Goal: Task Accomplishment & Management: Manage account settings

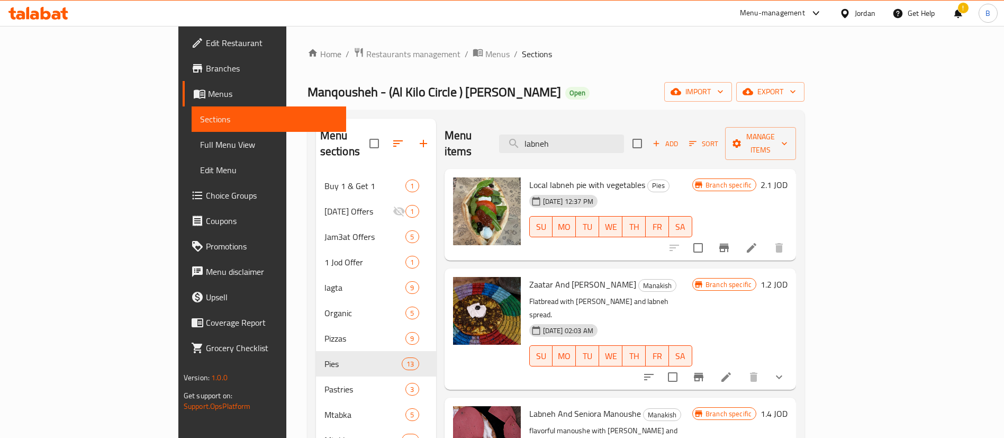
drag, startPoint x: 634, startPoint y: 134, endPoint x: 317, endPoint y: 120, distance: 318.0
click at [335, 118] on div "Menu sections Buy 1 & Get 1 1 Ramadan Offers 1 Jam3at Offers 5 1 Jod Offer 1 la…" at bounding box center [557, 338] width 498 height 457
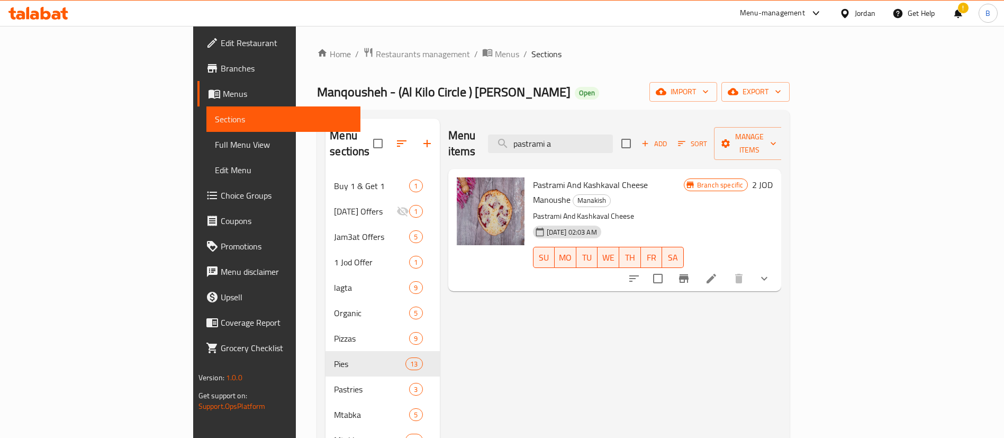
type input "pastrami a"
click at [773, 177] on h6 "2 JOD" at bounding box center [762, 184] width 21 height 15
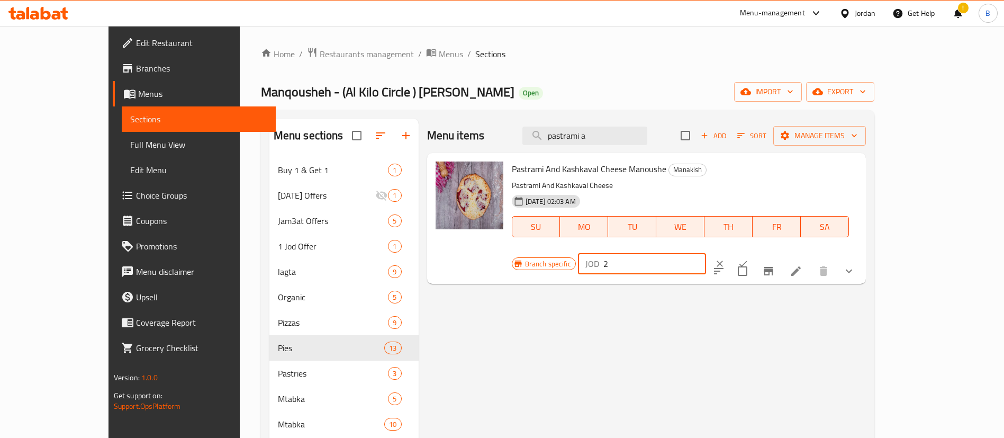
drag, startPoint x: 859, startPoint y: 167, endPoint x: 687, endPoint y: 166, distance: 171.6
click at [711, 161] on div "Pastrami And Kashkaval Cheese Manoushe Manakish Pastrami And Kashkaval Cheese 1…" at bounding box center [685, 218] width 355 height 122
type input "1.50"
click at [755, 252] on button "ok" at bounding box center [743, 263] width 23 height 23
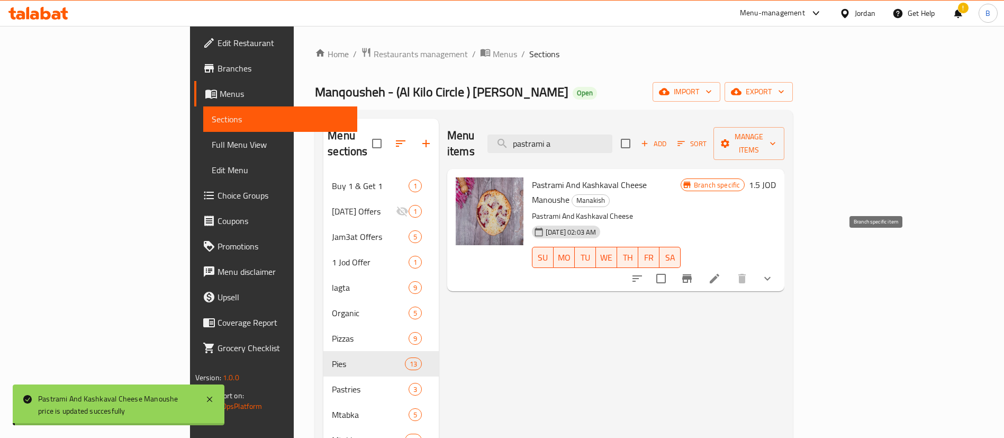
click at [694, 272] on icon "Branch-specific-item" at bounding box center [687, 278] width 13 height 13
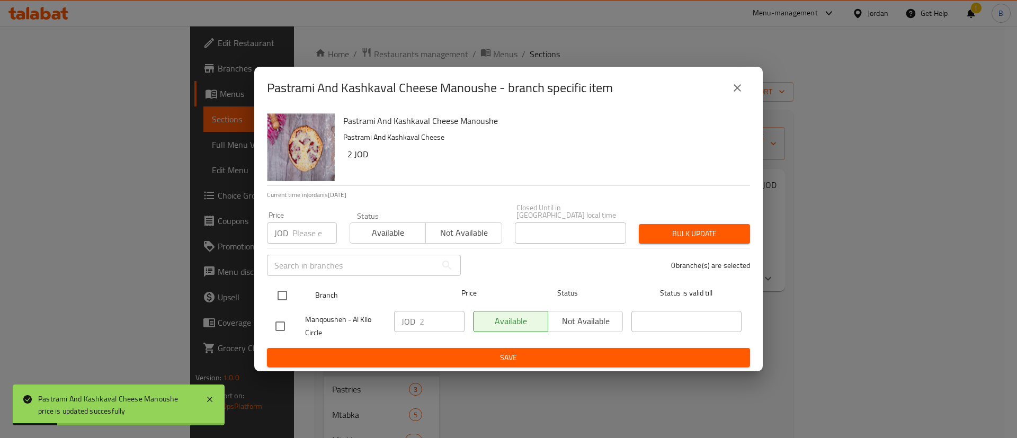
click at [286, 296] on input "checkbox" at bounding box center [282, 295] width 22 height 22
checkbox input "true"
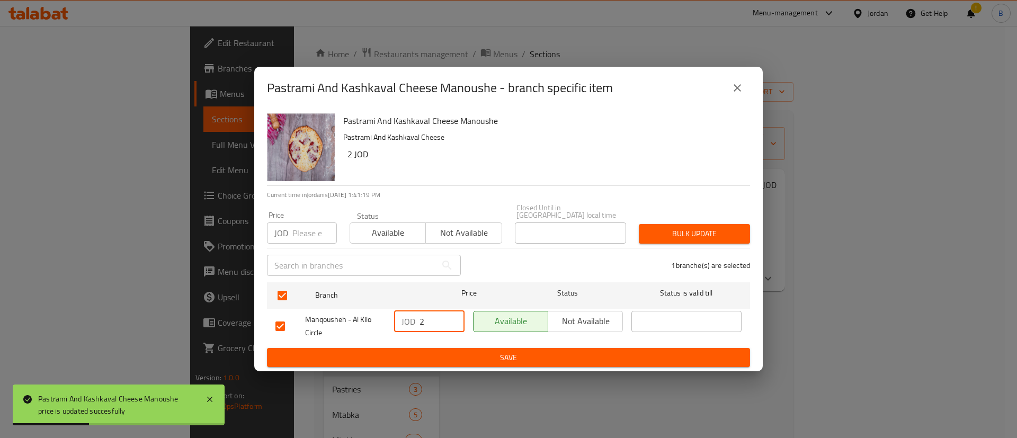
drag, startPoint x: 423, startPoint y: 322, endPoint x: 247, endPoint y: 323, distance: 175.3
click at [345, 322] on div "Manqousheh - Al Kilo Circle JOD 2 ​ Available Not available ​" at bounding box center [508, 326] width 474 height 39
type input "1.50"
click at [391, 356] on span "Save" at bounding box center [508, 357] width 466 height 13
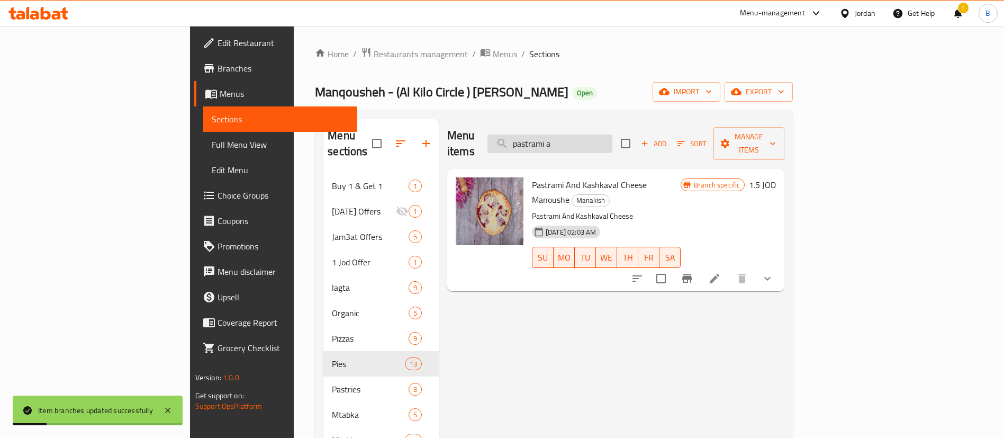
drag, startPoint x: 581, startPoint y: 139, endPoint x: 565, endPoint y: 137, distance: 16.5
click at [565, 137] on div "Menu items pastrami a Add Sort Manage items" at bounding box center [615, 144] width 337 height 50
click at [613, 134] on input "pastrami a" at bounding box center [550, 143] width 125 height 19
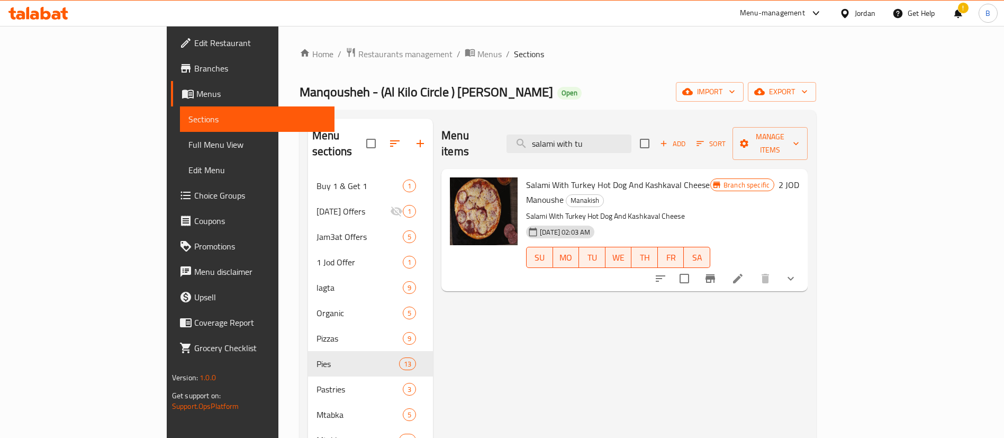
type input "salami with tu"
click at [800, 177] on h6 "2 JOD" at bounding box center [789, 184] width 21 height 15
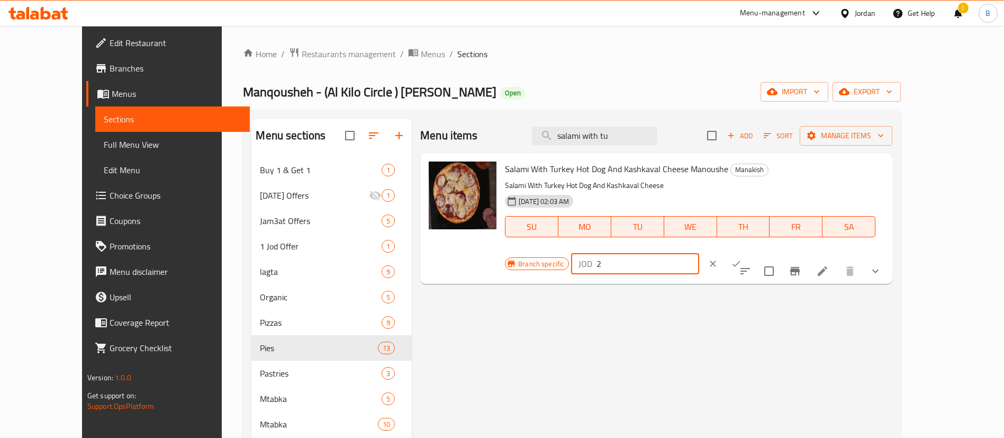
drag, startPoint x: 851, startPoint y: 169, endPoint x: 520, endPoint y: 213, distance: 333.8
click at [624, 184] on div "Salami With Turkey Hot Dog And Kashkaval Cheese Manoushe Manakish Salami With T…" at bounding box center [695, 218] width 388 height 122
type input "1.50"
click at [742, 258] on icon "ok" at bounding box center [736, 263] width 11 height 11
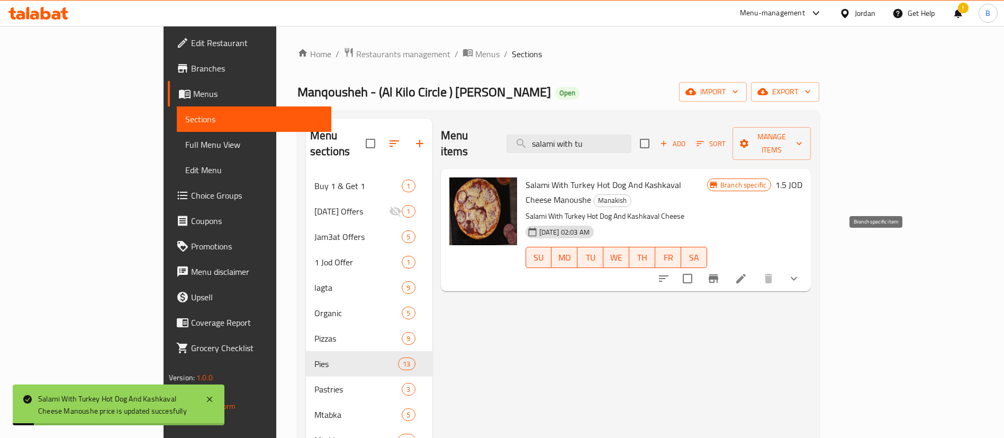
click at [719, 274] on icon "Branch-specific-item" at bounding box center [714, 278] width 10 height 8
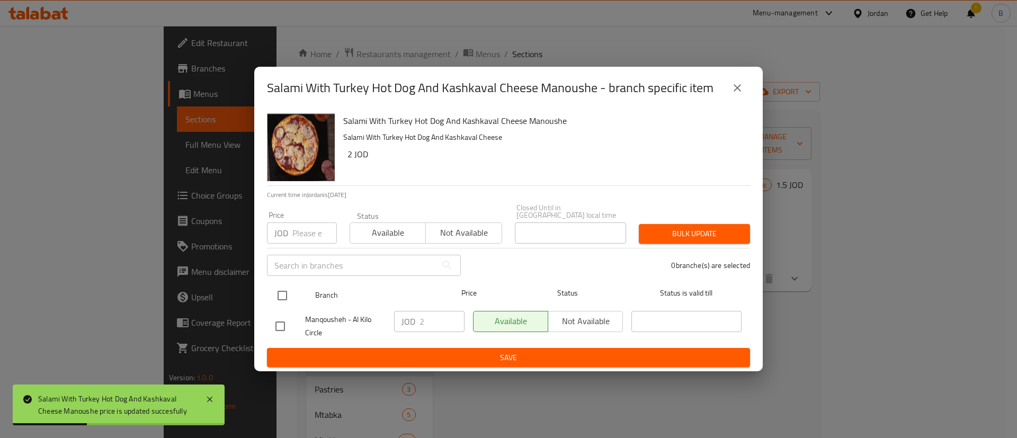
click at [282, 292] on input "checkbox" at bounding box center [282, 295] width 22 height 22
checkbox input "true"
drag, startPoint x: 429, startPoint y: 326, endPoint x: 391, endPoint y: 325, distance: 37.6
click at [405, 325] on div "JOD 2 ​" at bounding box center [429, 321] width 70 height 21
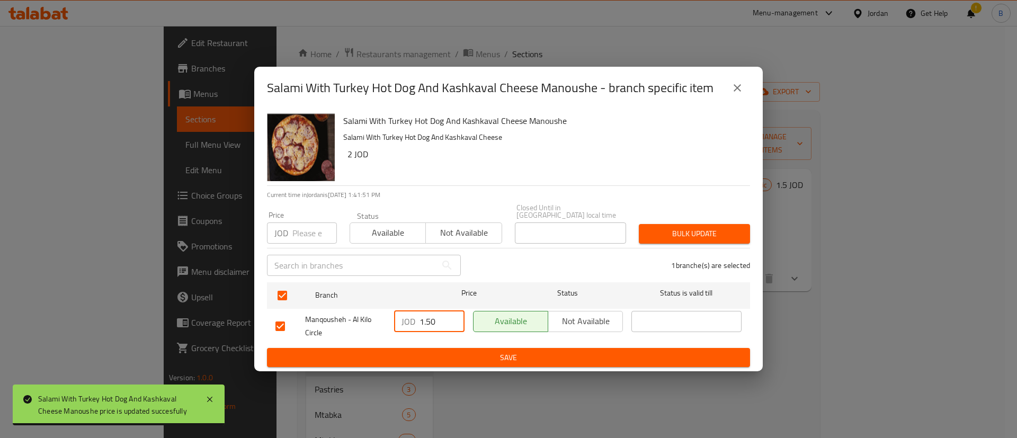
type input "1.50"
click at [466, 353] on span "Save" at bounding box center [508, 357] width 466 height 13
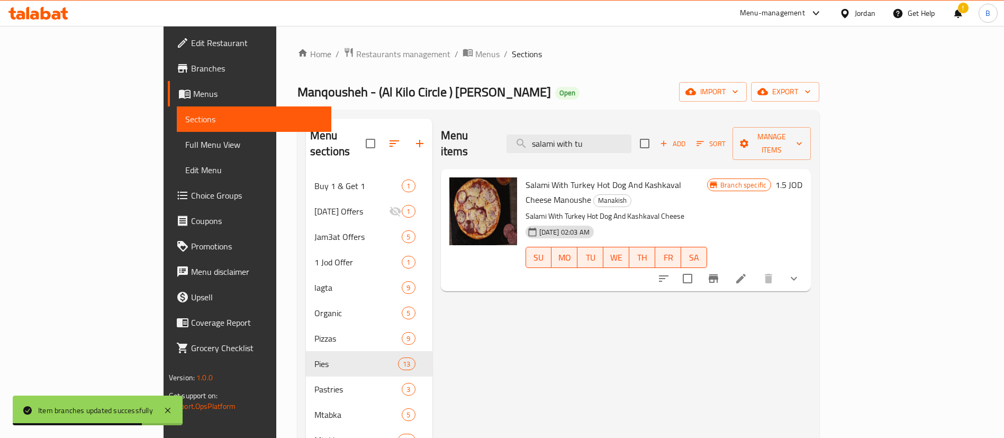
drag, startPoint x: 671, startPoint y: 132, endPoint x: 245, endPoint y: 122, distance: 426.4
click at [355, 113] on div "Menu sections Buy 1 & Get 1 1 Ramadan Offers 1 Jam3at Offers 5 1 Jod Offer 1 la…" at bounding box center [559, 338] width 522 height 457
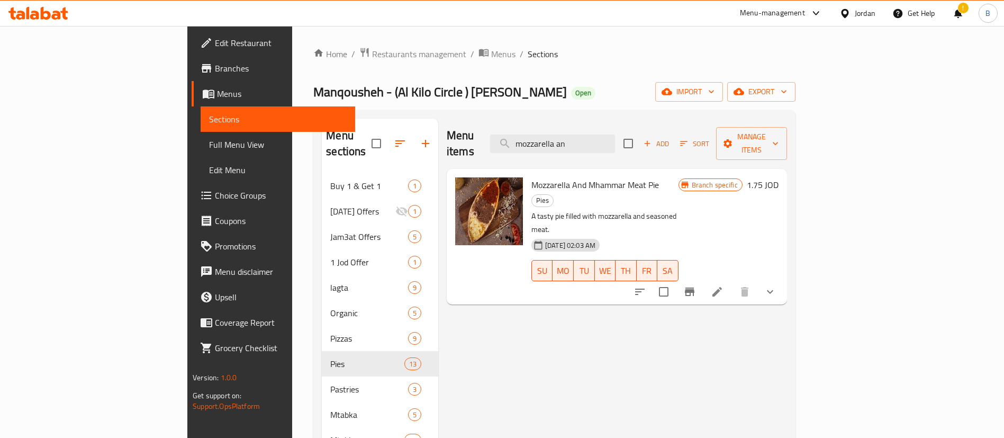
type input "mozzarella an"
click at [779, 177] on h6 "1.75 JOD" at bounding box center [763, 184] width 32 height 15
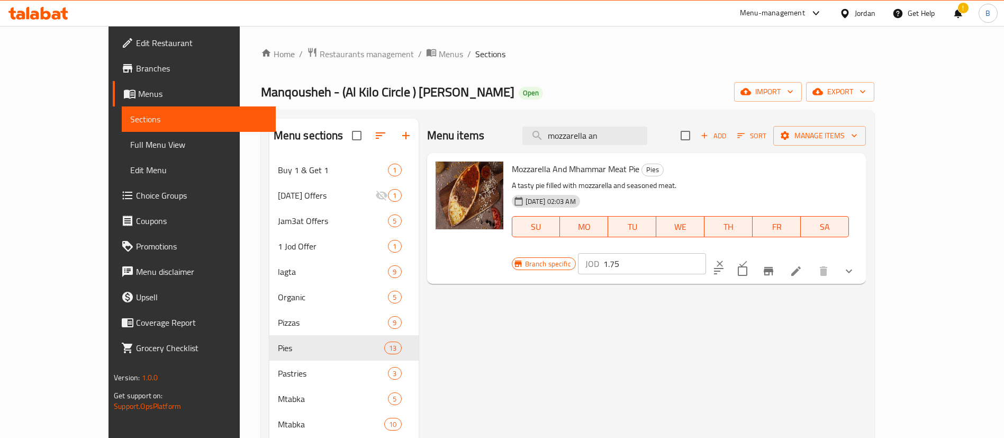
drag, startPoint x: 868, startPoint y: 171, endPoint x: 636, endPoint y: 174, distance: 231.9
click at [697, 168] on div "Mozzarella And Mhammar Meat Pie Pies A tasty pie filled with mozzarella and sea…" at bounding box center [685, 218] width 355 height 122
type input "2.35"
click at [749, 258] on icon "ok" at bounding box center [743, 263] width 11 height 11
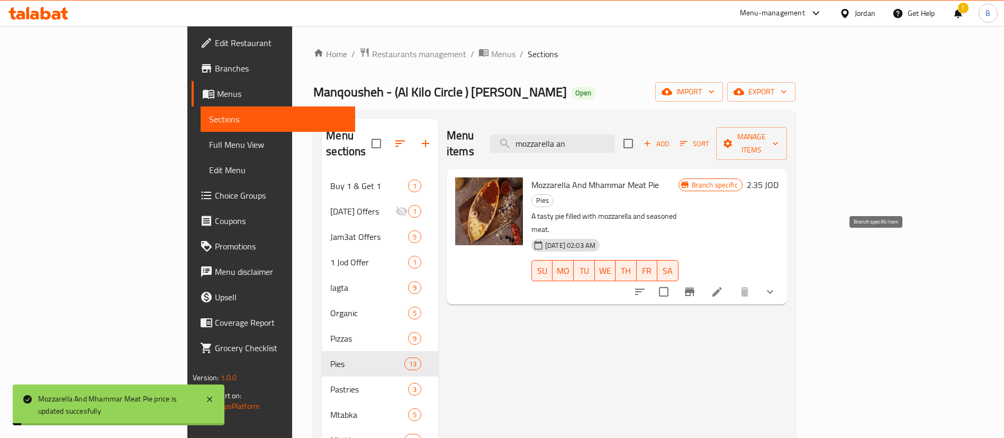
click at [696, 285] on icon "Branch-specific-item" at bounding box center [690, 291] width 13 height 13
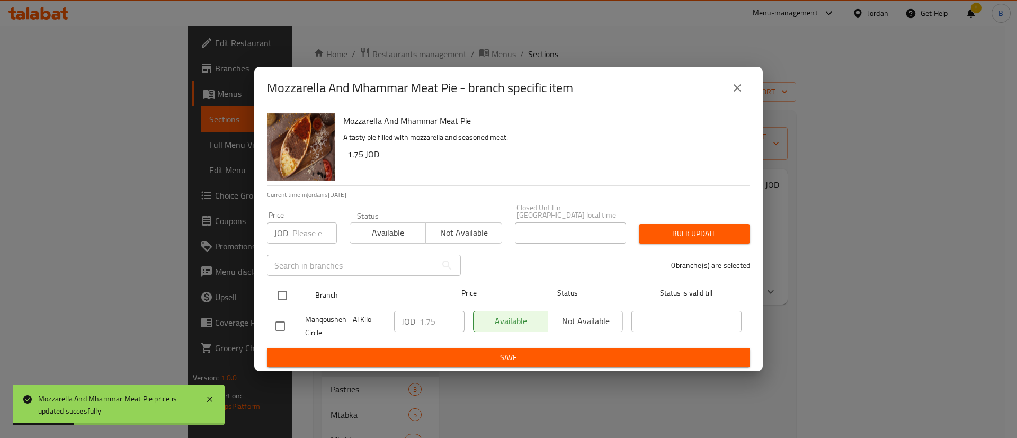
click at [280, 290] on input "checkbox" at bounding box center [282, 295] width 22 height 22
checkbox input "true"
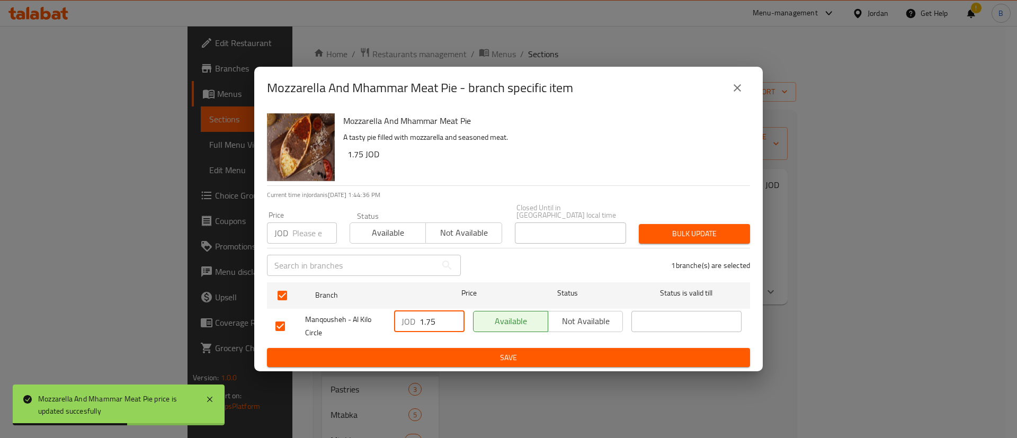
drag, startPoint x: 435, startPoint y: 319, endPoint x: 300, endPoint y: 321, distance: 135.0
click at [345, 319] on div "Manqousheh - Al Kilo Circle JOD 1.75 ​ Available Not available ​" at bounding box center [508, 326] width 474 height 39
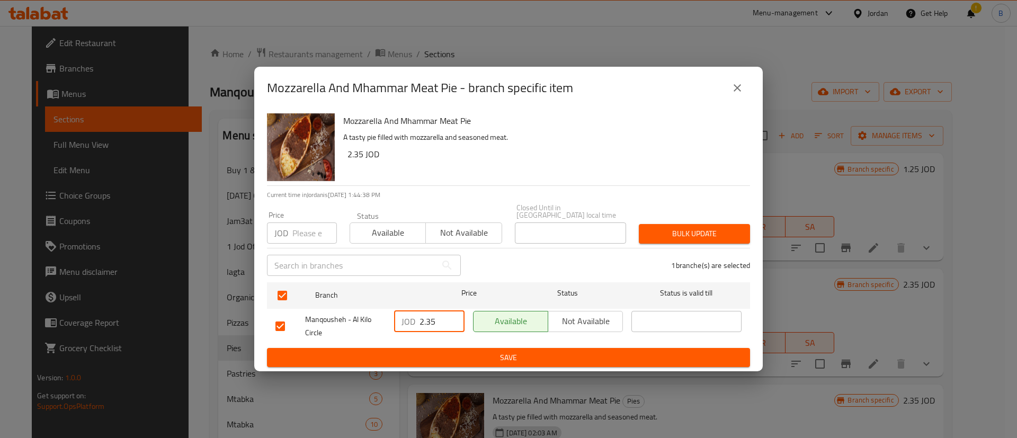
type input "2.35"
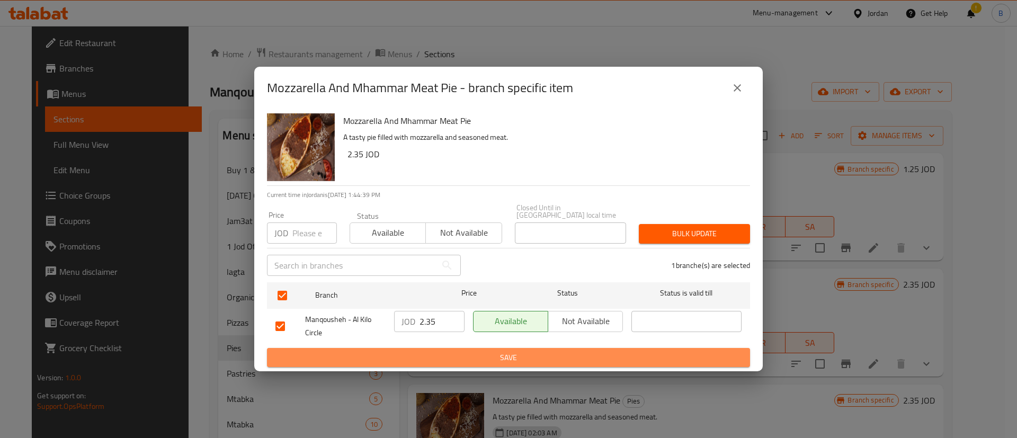
click at [412, 348] on button "Save" at bounding box center [508, 358] width 483 height 20
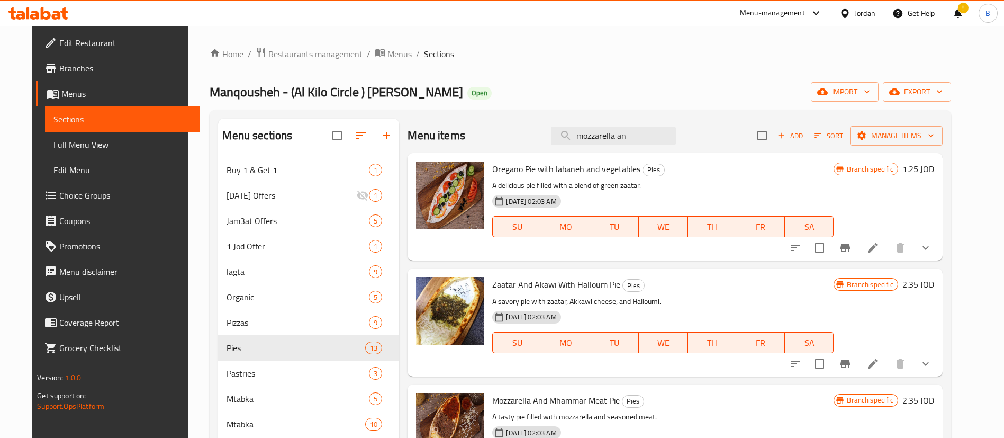
click at [21, 11] on icon at bounding box center [20, 15] width 9 height 9
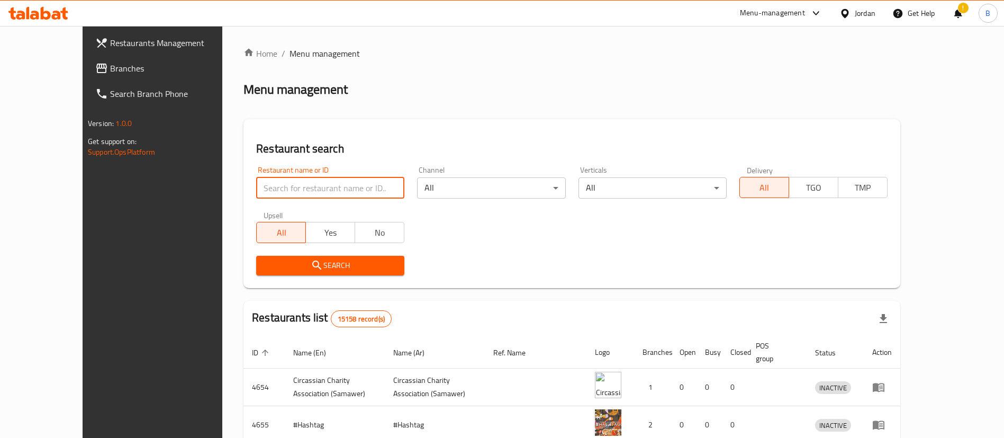
click at [306, 183] on input "search" at bounding box center [330, 187] width 148 height 21
paste input "773021"
type input "773021"
click button "Search" at bounding box center [330, 266] width 148 height 20
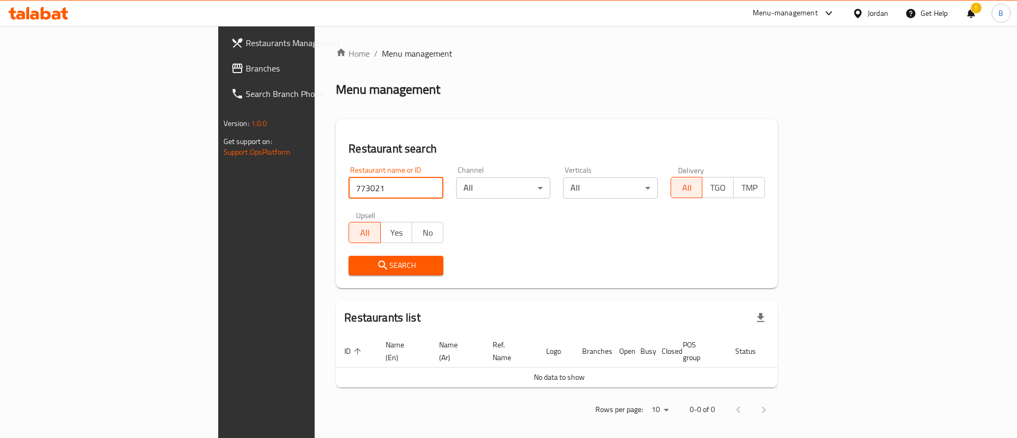
click at [246, 74] on span "Branches" at bounding box center [313, 68] width 134 height 13
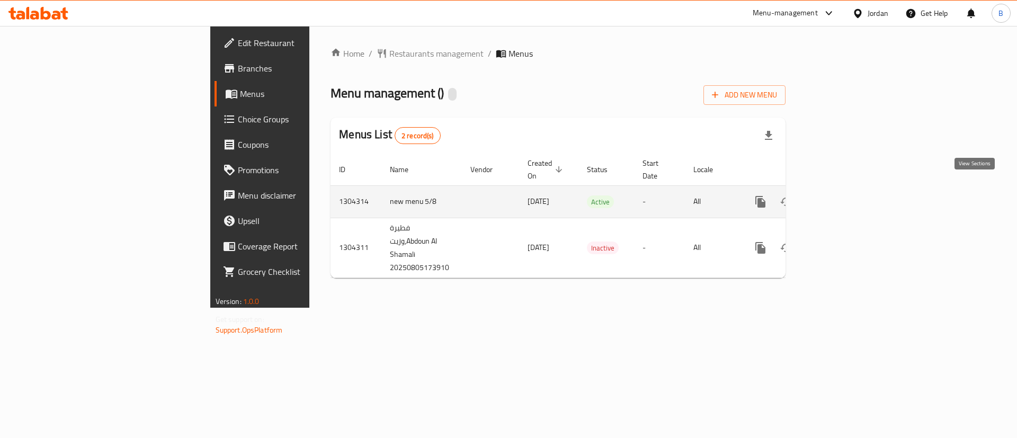
click at [843, 195] on icon "enhanced table" at bounding box center [836, 201] width 13 height 13
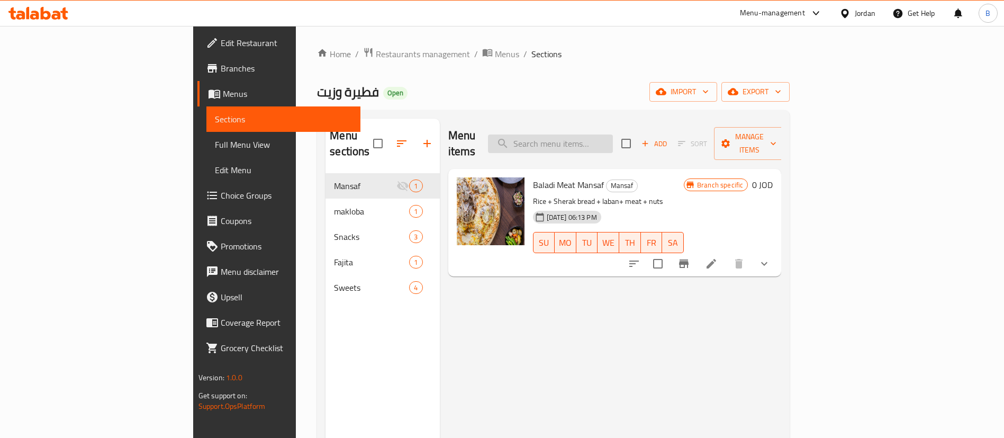
click at [613, 134] on input "search" at bounding box center [550, 143] width 125 height 19
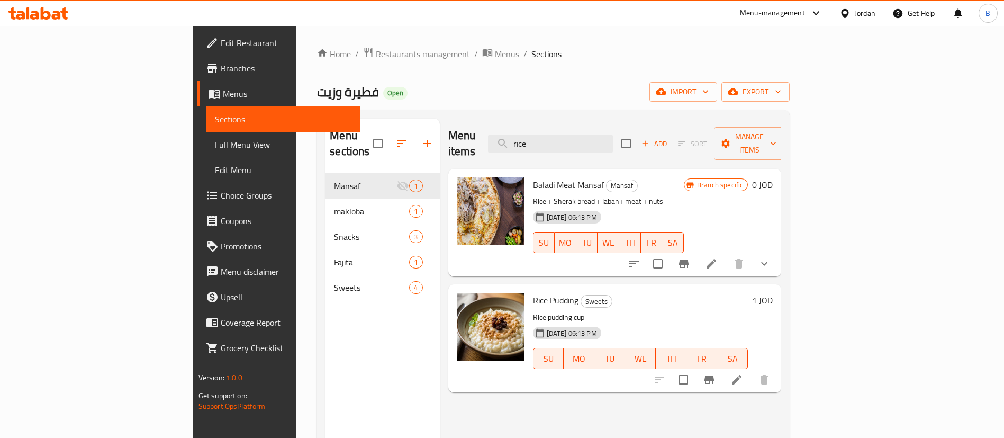
type input "rice"
click at [773, 293] on h6 "1 JOD" at bounding box center [762, 300] width 21 height 15
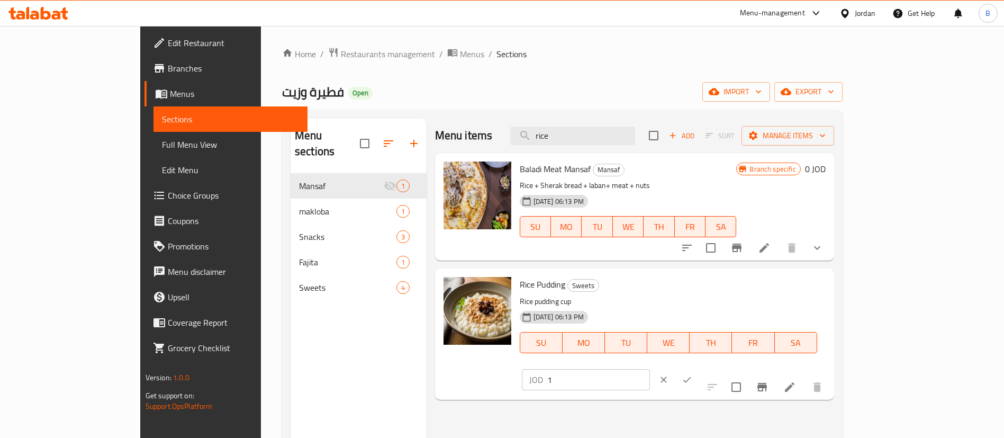
click at [650, 369] on input "1" at bounding box center [599, 379] width 103 height 21
type input "1.5"
click at [693, 374] on icon "ok" at bounding box center [687, 379] width 11 height 11
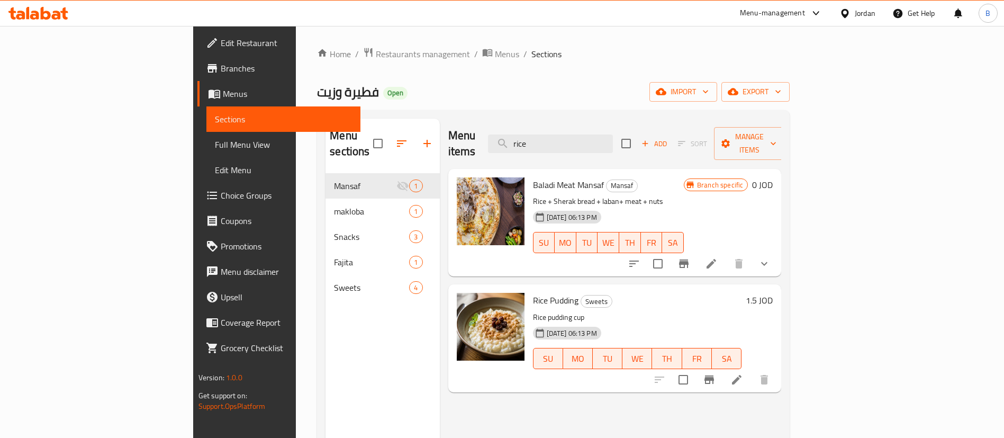
drag, startPoint x: 641, startPoint y: 138, endPoint x: 118, endPoint y: 76, distance: 526.7
click at [317, 91] on div "Home / Restaurants management / Menus / Sections فطيرة وزيت Open import export …" at bounding box center [553, 306] width 473 height 518
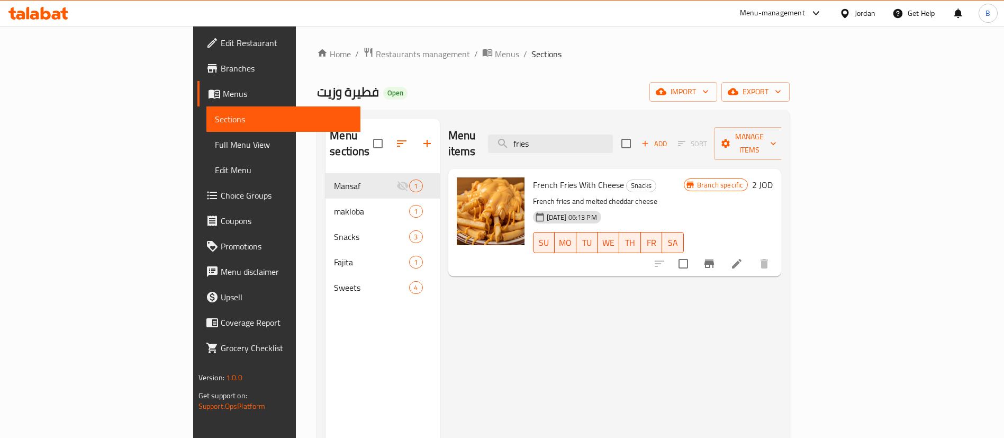
type input "fries"
click at [773, 177] on h6 "2 JOD" at bounding box center [762, 184] width 21 height 15
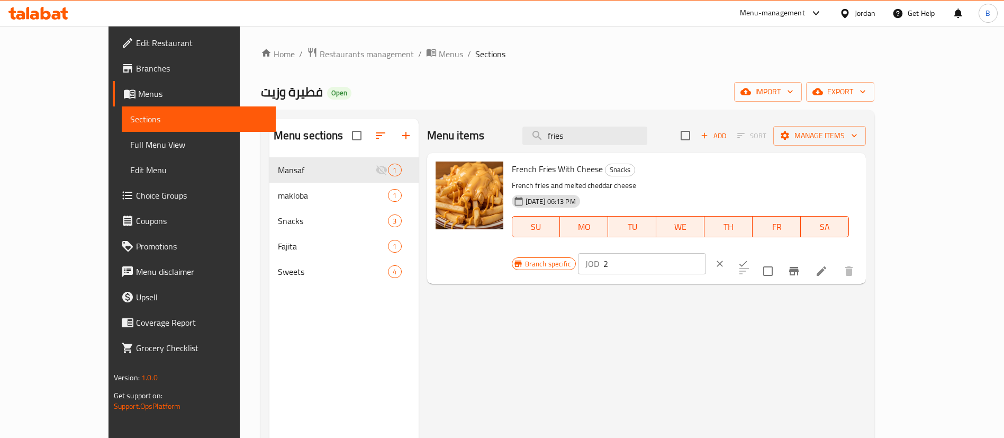
drag, startPoint x: 843, startPoint y: 169, endPoint x: 730, endPoint y: 169, distance: 113.8
click at [738, 252] on div "Branch specific JOD 2 ​" at bounding box center [641, 263] width 258 height 23
type input "3"
click at [749, 258] on icon "ok" at bounding box center [743, 263] width 11 height 11
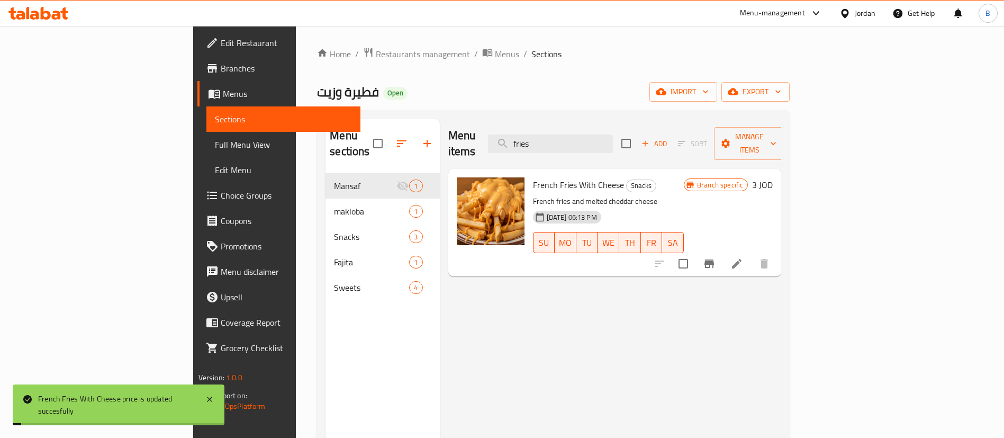
click at [716, 257] on icon "Branch-specific-item" at bounding box center [709, 263] width 13 height 13
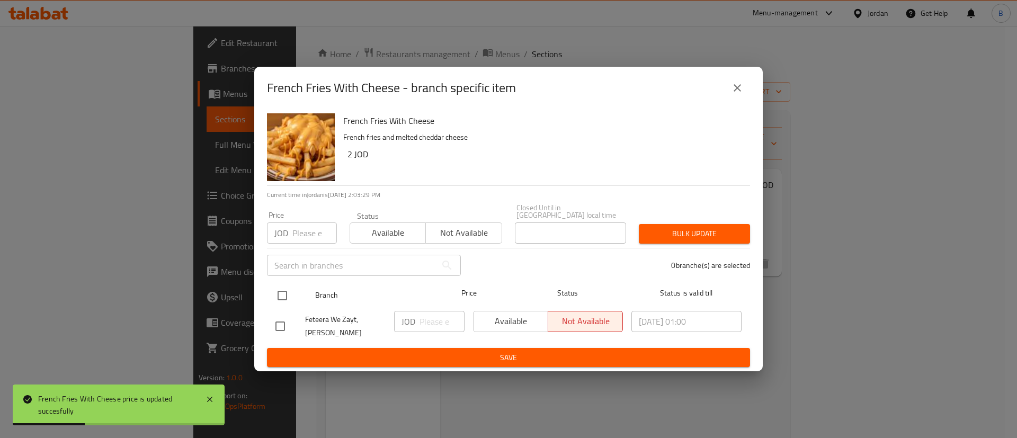
click at [278, 290] on input "checkbox" at bounding box center [282, 295] width 22 height 22
checkbox input "true"
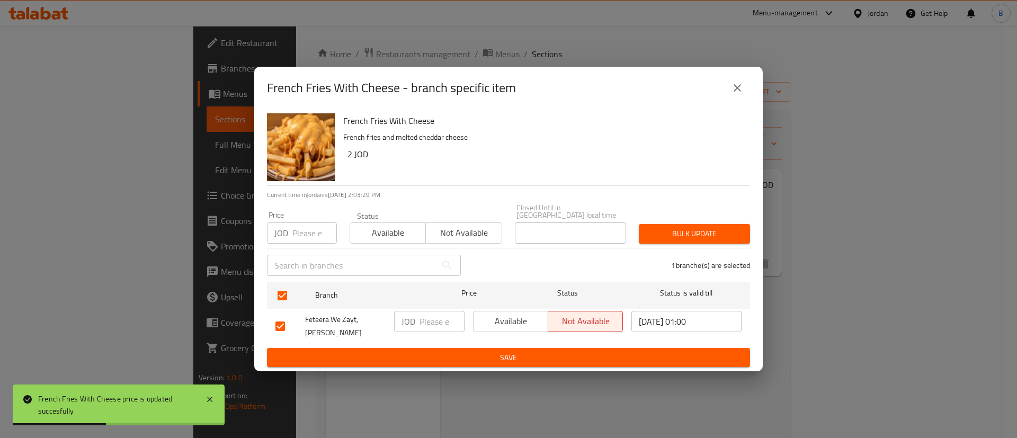
click at [509, 325] on span "Available" at bounding box center [511, 320] width 66 height 15
click at [433, 317] on input "number" at bounding box center [441, 321] width 45 height 21
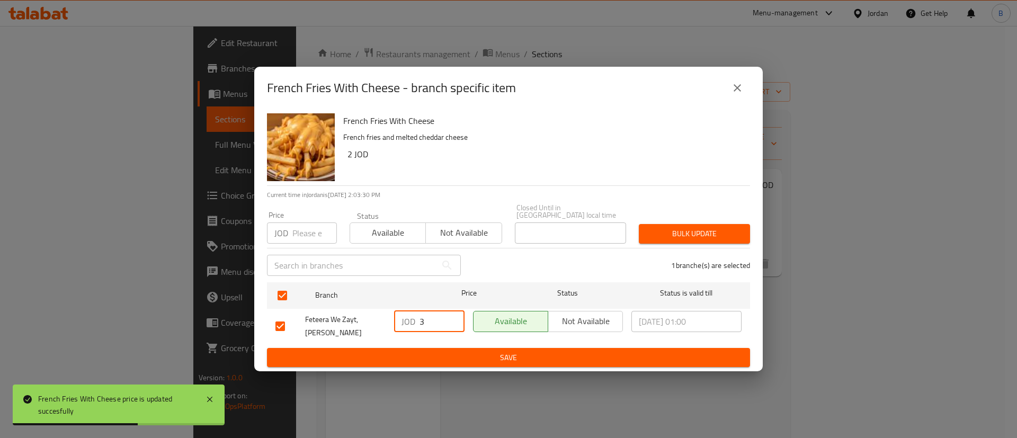
type input "3"
click at [468, 352] on span "Save" at bounding box center [508, 357] width 466 height 13
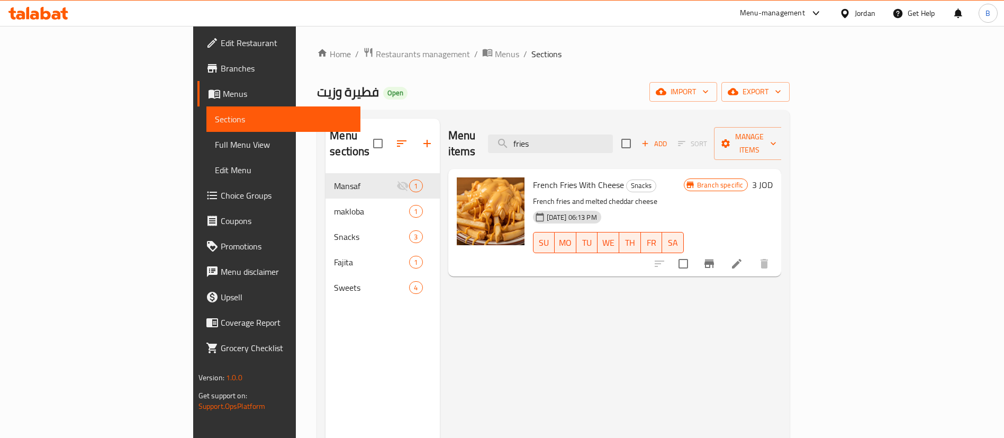
drag, startPoint x: 624, startPoint y: 133, endPoint x: 364, endPoint y: 130, distance: 260.0
click at [376, 130] on div "Menu sections Mansaf 1 makloba 1 Snacks 3 Fajita 1 Sweets 4 Menu items fries Ad…" at bounding box center [554, 338] width 456 height 438
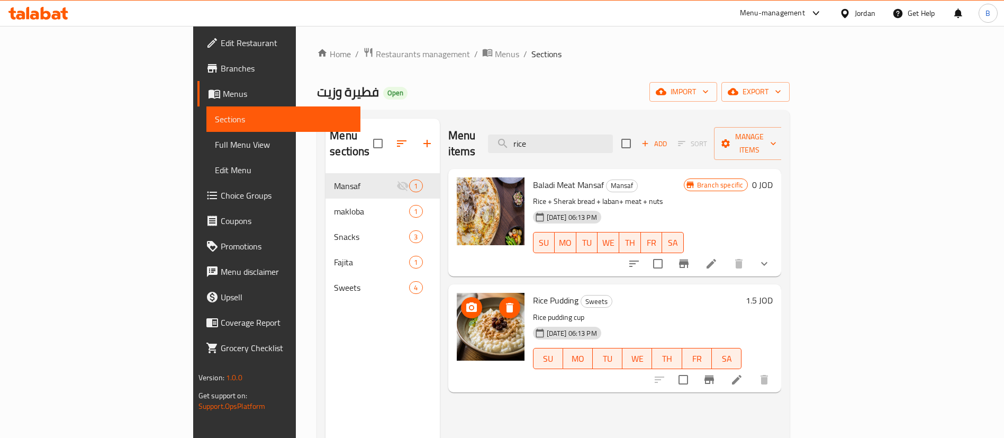
click at [466, 302] on icon "upload picture" at bounding box center [471, 307] width 11 height 10
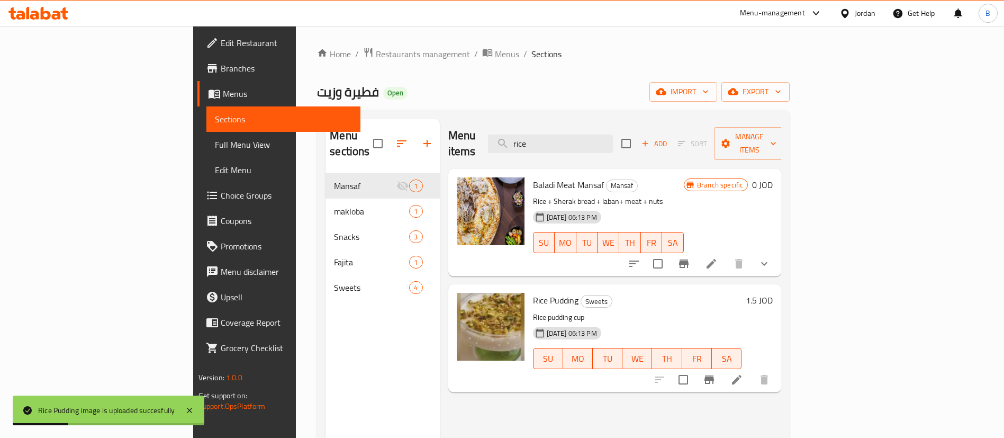
drag, startPoint x: 627, startPoint y: 137, endPoint x: 466, endPoint y: 138, distance: 161.0
click at [468, 138] on div "Menu items rice Add Sort Manage items" at bounding box center [615, 144] width 334 height 50
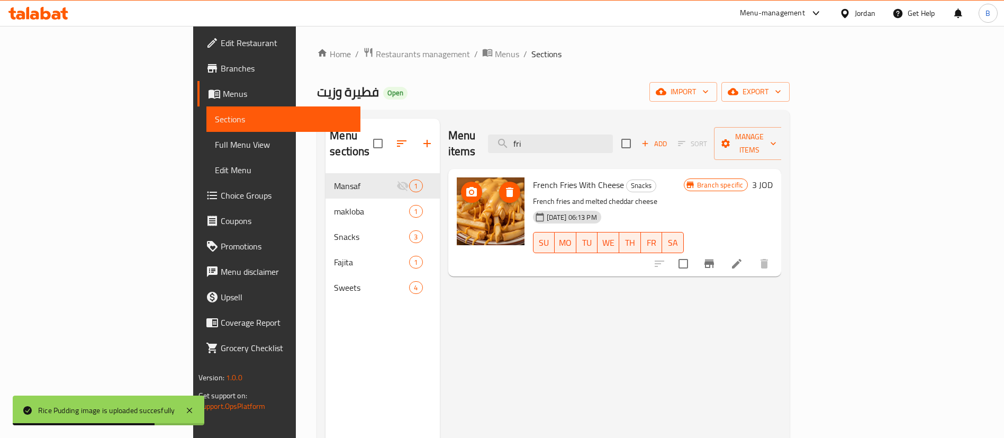
type input "fri"
click at [457, 177] on img at bounding box center [491, 211] width 68 height 68
click at [461, 186] on span "upload picture" at bounding box center [471, 192] width 21 height 13
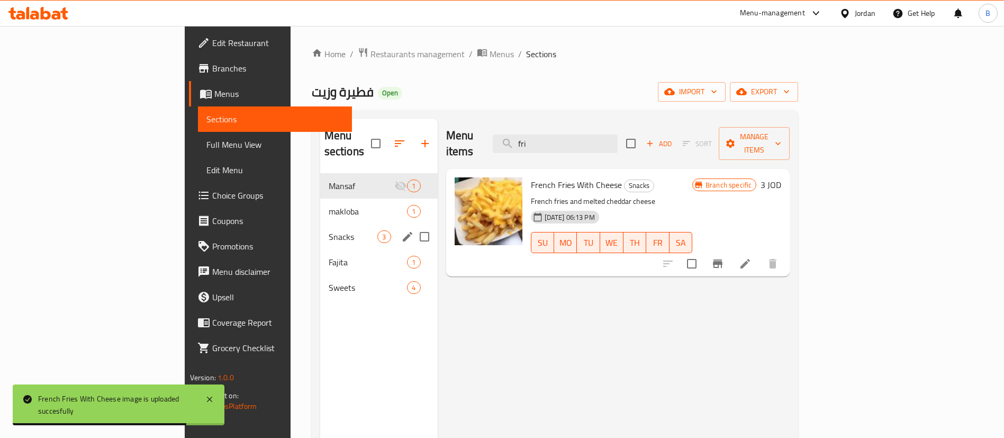
click at [329, 230] on span "Snacks" at bounding box center [353, 236] width 49 height 13
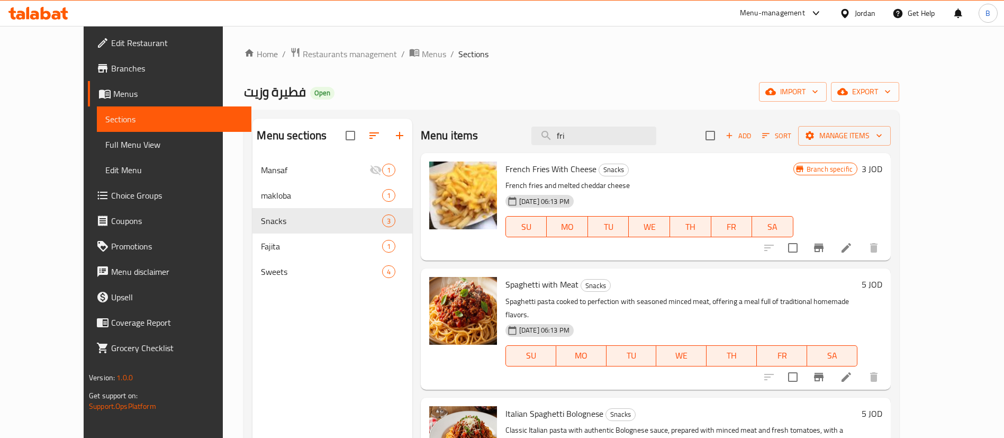
click at [753, 140] on span "Add" at bounding box center [738, 136] width 29 height 12
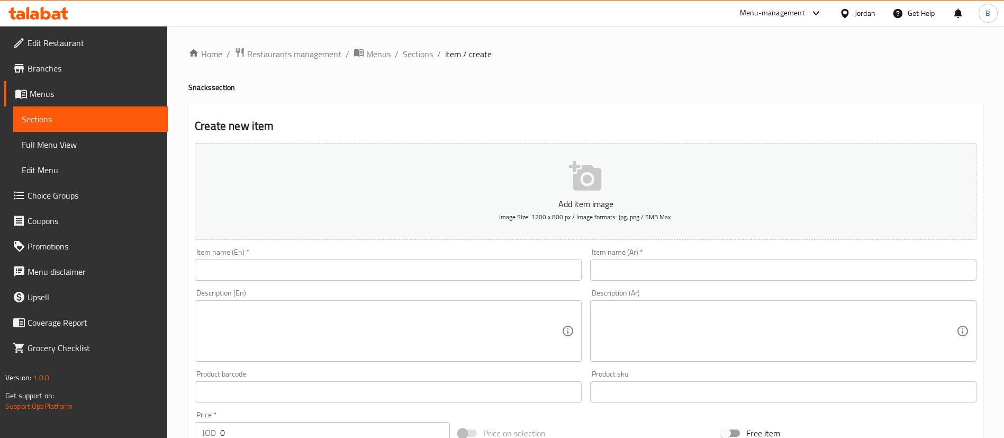
click at [671, 272] on input "text" at bounding box center [783, 269] width 387 height 21
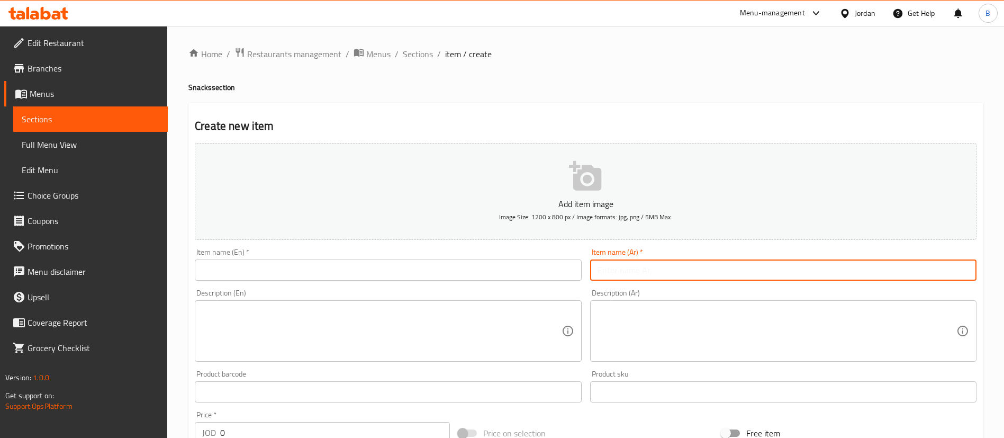
paste input "كرواسان جمبو تيركي مدخن"
drag, startPoint x: 663, startPoint y: 272, endPoint x: 644, endPoint y: 271, distance: 18.5
click at [644, 271] on input "كرواسان جمبو تيركي مدخن" at bounding box center [783, 269] width 387 height 21
drag, startPoint x: 708, startPoint y: 271, endPoint x: 515, endPoint y: 256, distance: 193.3
click at [515, 256] on div "Add item image Image Size: 1200 x 800 px / Image formats: jpg, png / 5MB Max. I…" at bounding box center [586, 367] width 791 height 456
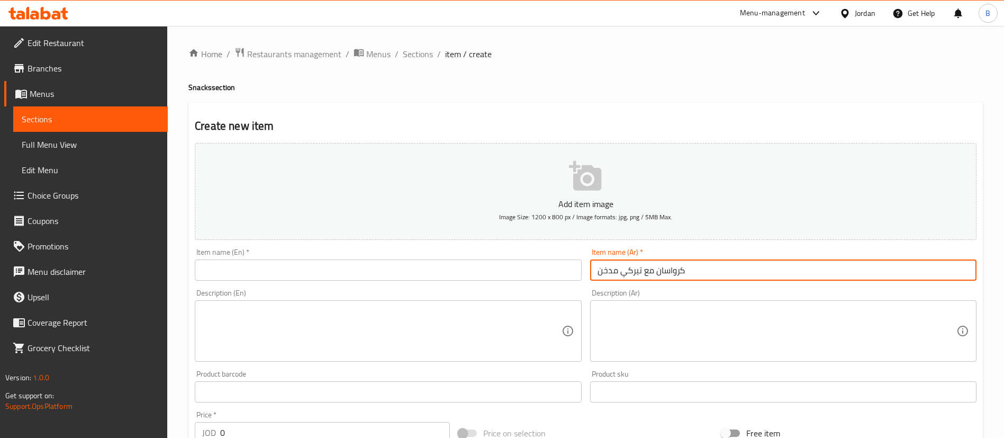
type input "كرواسان مع تيركي مدخن"
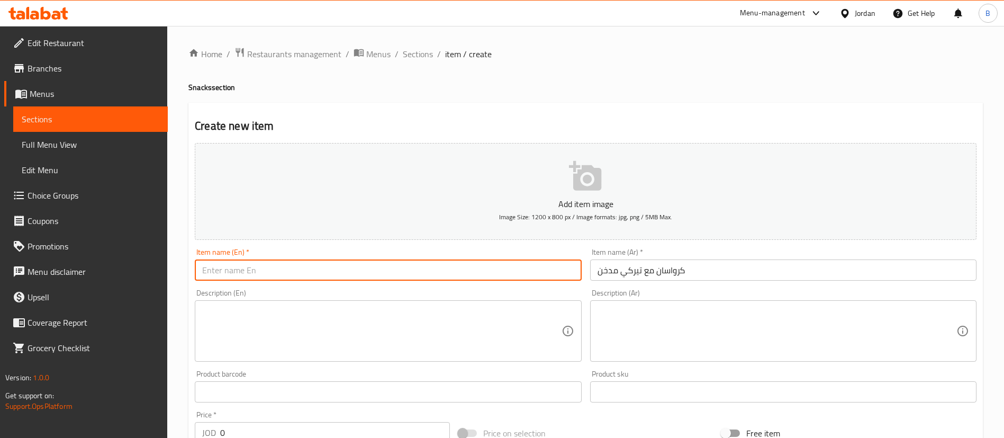
click at [433, 272] on input "text" at bounding box center [388, 269] width 387 height 21
click at [218, 271] on input "Croassant with smoked turkey" at bounding box center [388, 269] width 387 height 21
type input "Crossant with smoked turkey"
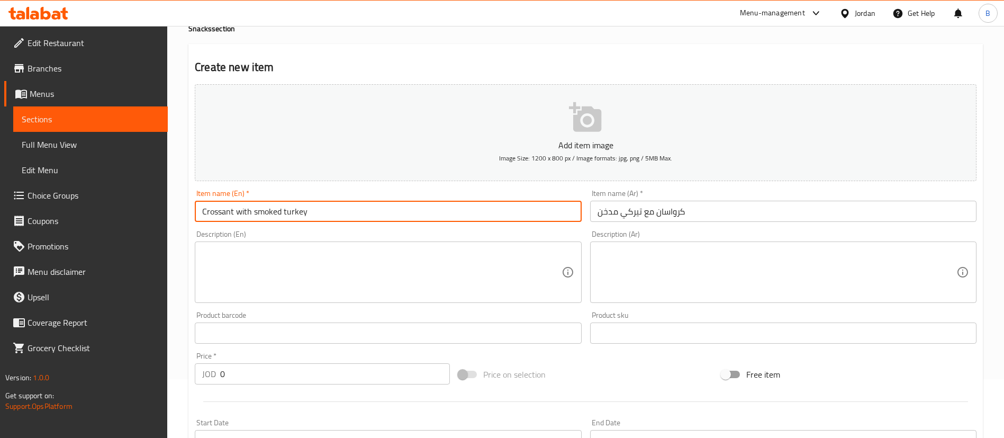
scroll to position [79, 0]
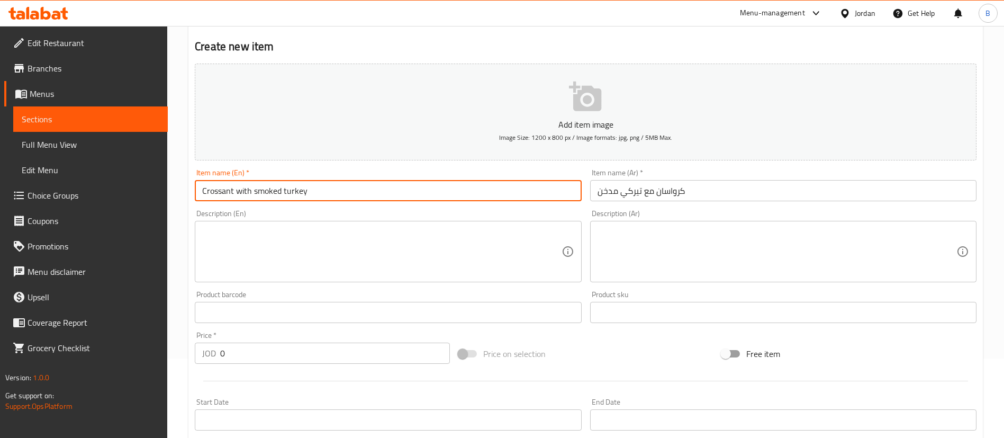
drag, startPoint x: 249, startPoint y: 355, endPoint x: 140, endPoint y: 350, distance: 108.7
click at [167, 353] on div "Edit Restaurant Branches Menus Sections Full Menu View Edit Menu Choice Groups …" at bounding box center [502, 308] width 1004 height 722
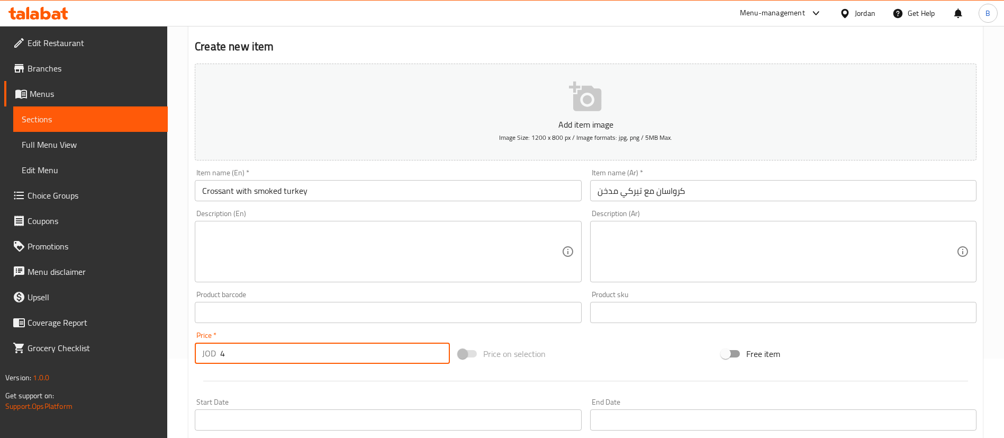
type input "4"
click at [573, 118] on p "Add item image" at bounding box center [585, 124] width 749 height 13
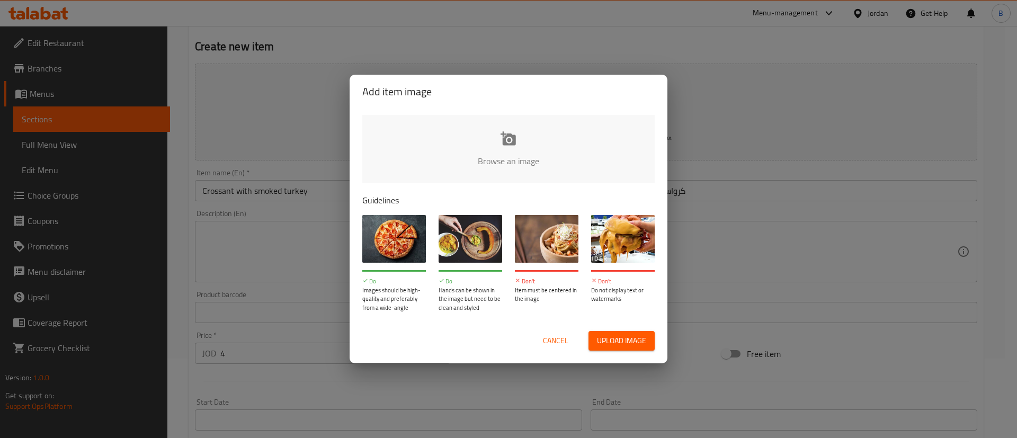
click at [535, 137] on input "file" at bounding box center [866, 164] width 1008 height 99
type input "C:\fakepath\3.jpg"
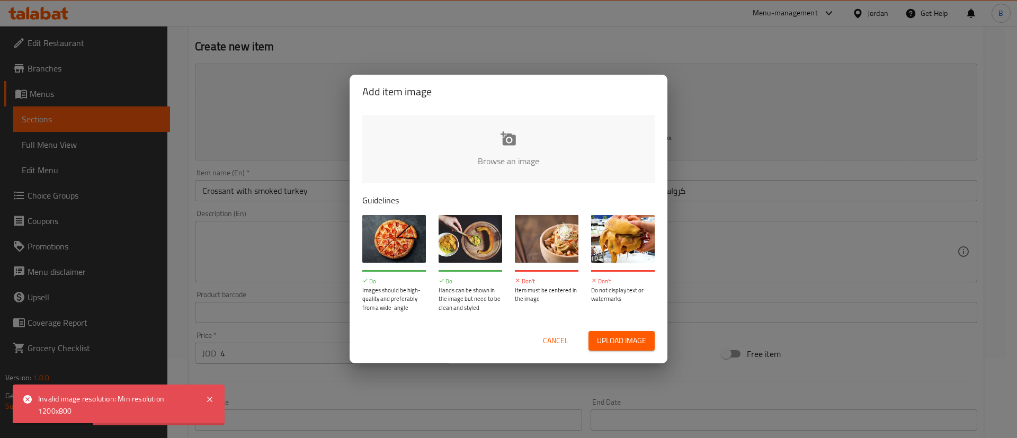
click at [542, 329] on div "Cancel Upload image" at bounding box center [508, 340] width 309 height 37
click at [547, 339] on span "Cancel" at bounding box center [555, 340] width 25 height 13
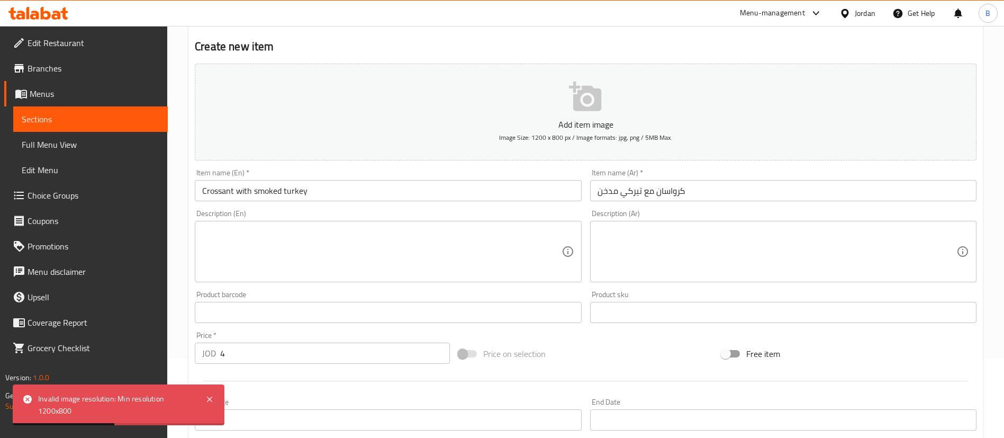
click at [517, 125] on p "Add item image" at bounding box center [585, 124] width 749 height 13
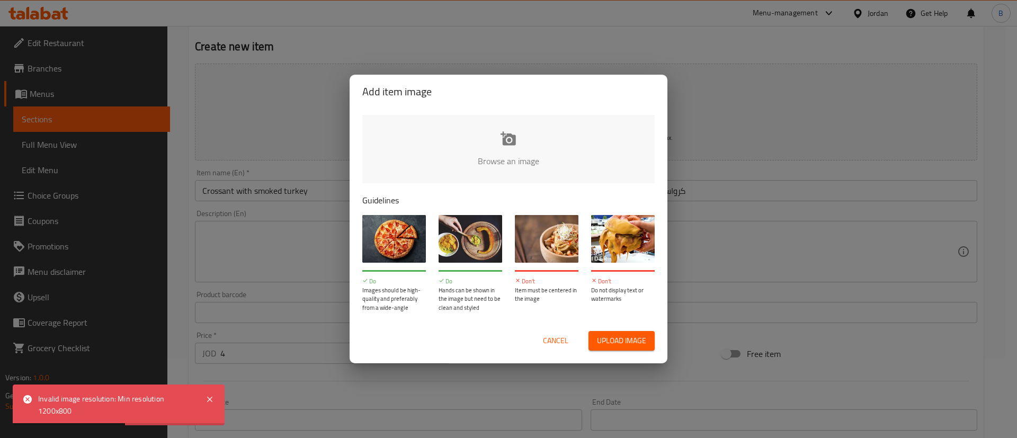
click at [488, 133] on input "file" at bounding box center [866, 164] width 1008 height 99
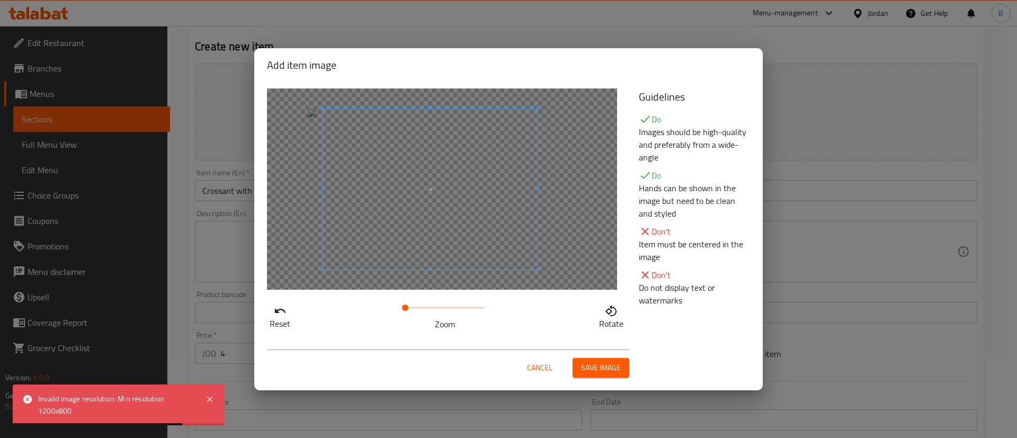
click at [428, 216] on span at bounding box center [430, 189] width 214 height 161
click at [589, 365] on span "Save image" at bounding box center [601, 367] width 40 height 13
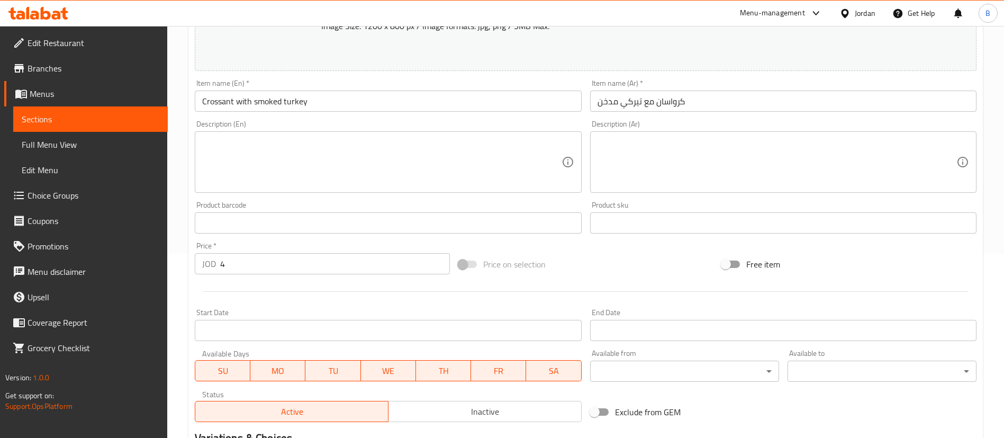
scroll to position [326, 0]
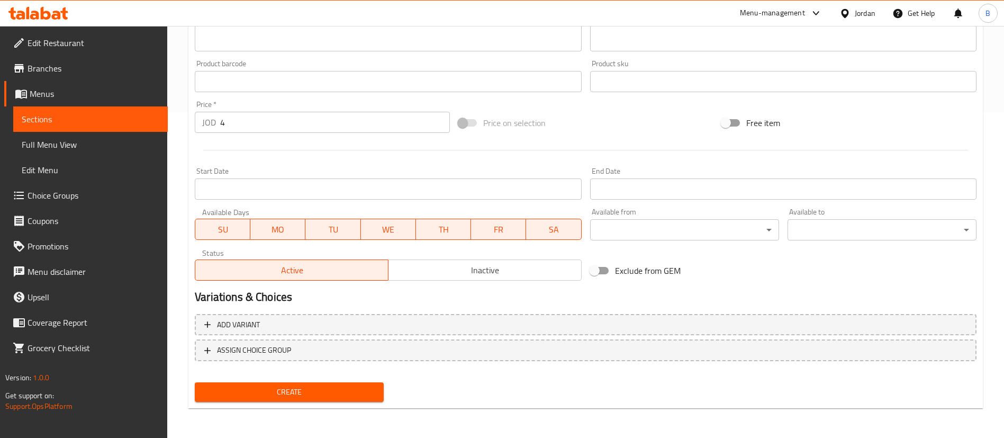
click at [356, 387] on span "Create" at bounding box center [289, 391] width 172 height 13
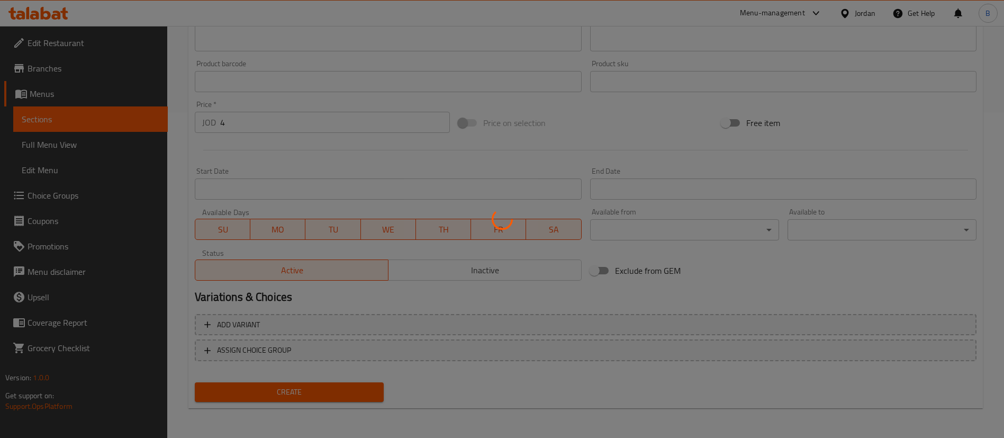
type input "0"
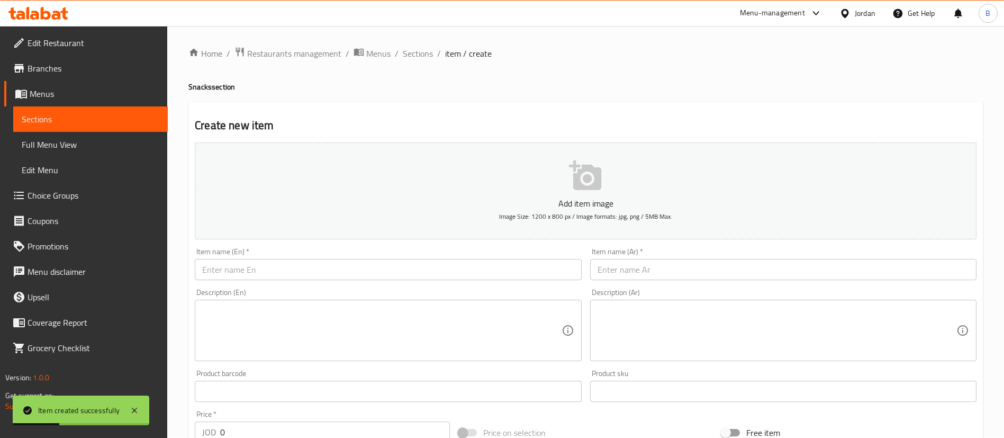
scroll to position [0, 0]
click at [400, 53] on ol "Home / Restaurants management / Menus / Sections / item / create" at bounding box center [586, 54] width 795 height 14
click at [405, 52] on span "Sections" at bounding box center [418, 54] width 30 height 13
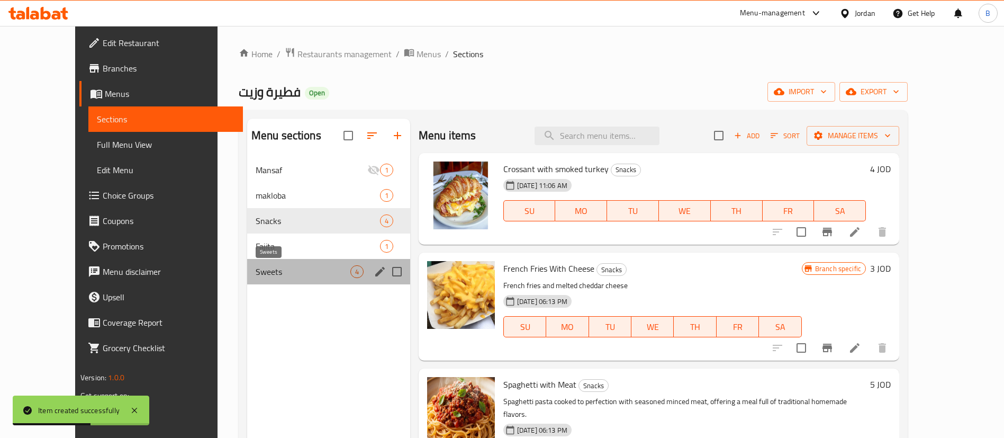
click at [256, 268] on span "Sweets" at bounding box center [303, 271] width 95 height 13
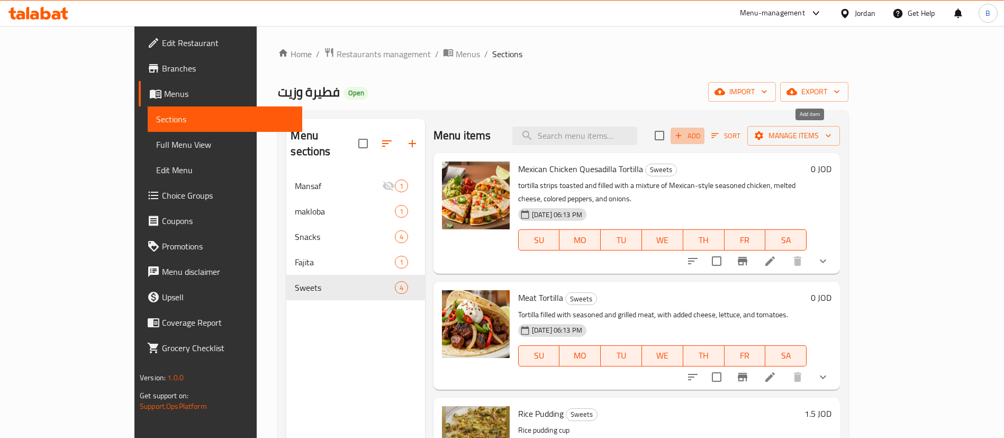
click at [684, 131] on icon "button" at bounding box center [679, 136] width 10 height 10
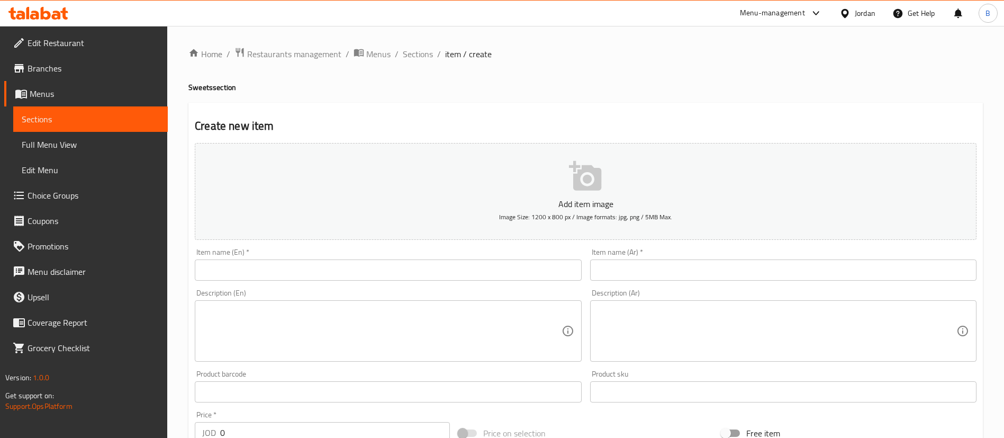
click at [379, 261] on input "text" at bounding box center [388, 269] width 387 height 21
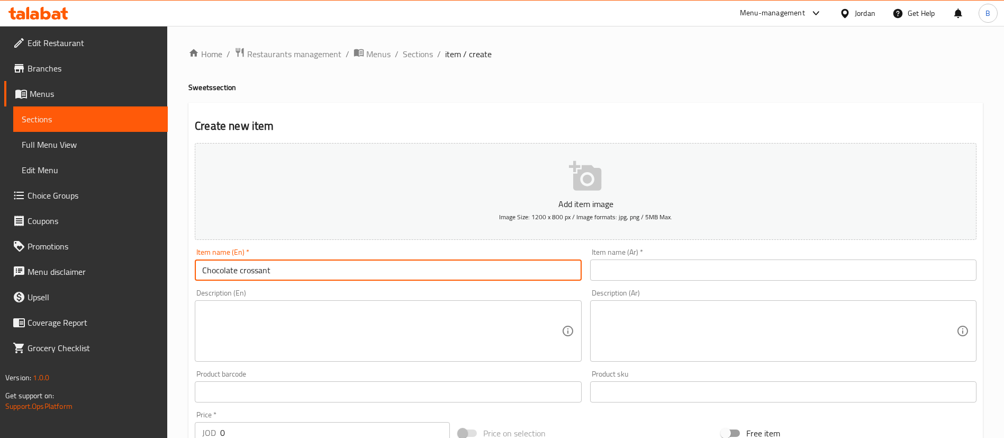
type input "Chocolate crossant"
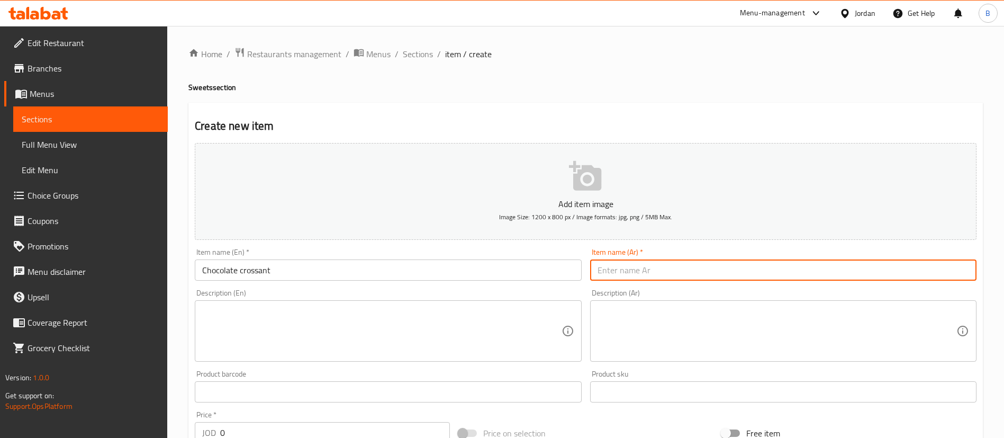
click at [761, 268] on input "text" at bounding box center [783, 269] width 387 height 21
type input "كرواسان شوكولاتة"
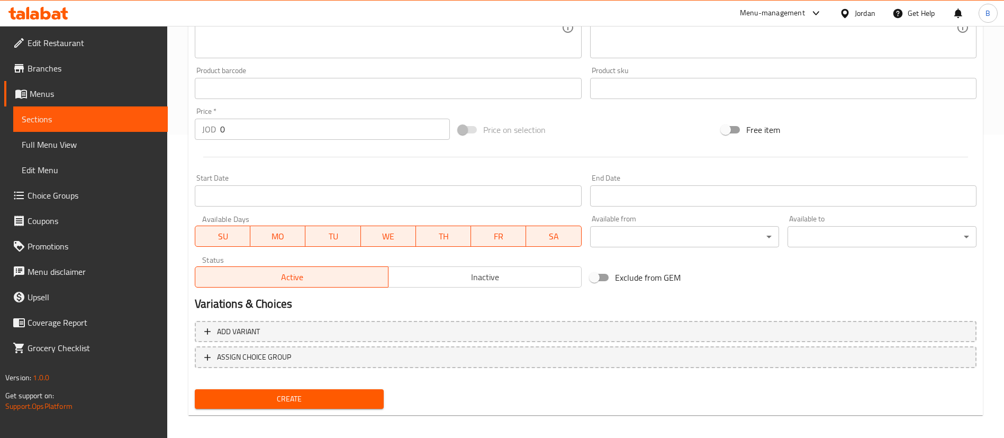
scroll to position [310, 0]
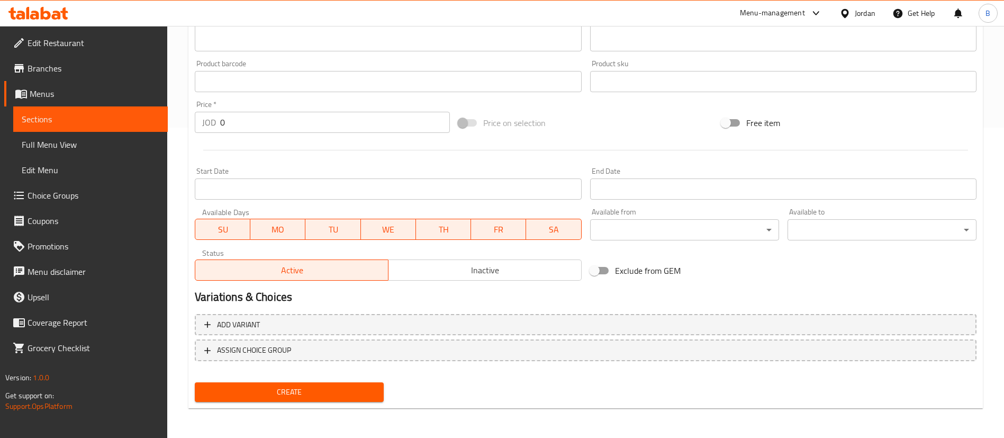
drag, startPoint x: 248, startPoint y: 126, endPoint x: 97, endPoint y: 105, distance: 152.3
click at [107, 105] on div "Edit Restaurant Branches Menus Sections Full Menu View Edit Menu Choice Groups …" at bounding box center [502, 77] width 1004 height 722
type input "4"
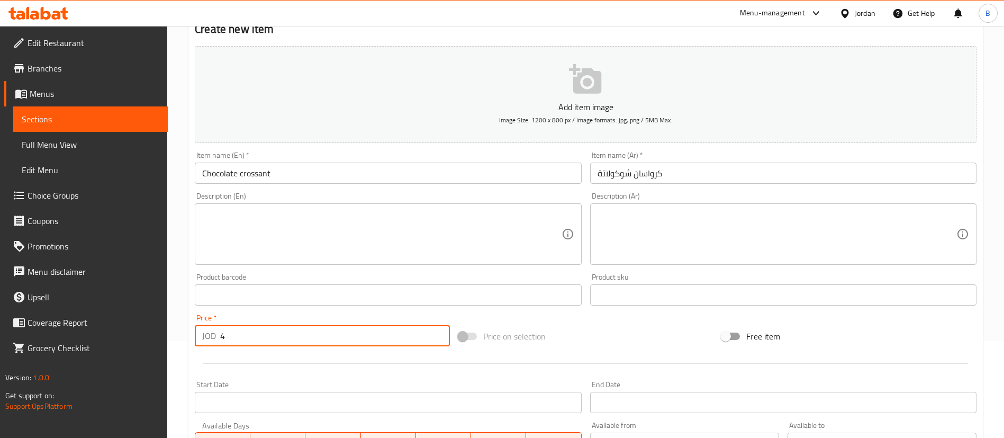
scroll to position [72, 0]
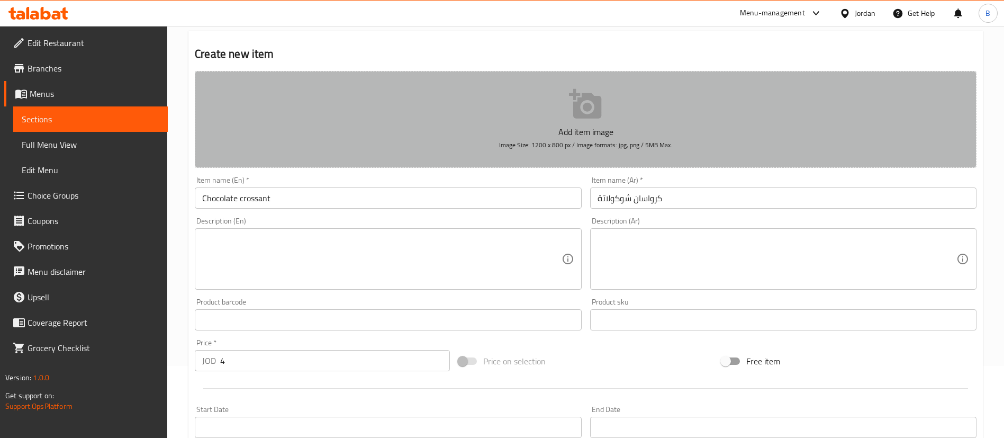
click at [523, 107] on button "Add item image Image Size: 1200 x 800 px / Image formats: jpg, png / 5MB Max." at bounding box center [586, 119] width 782 height 97
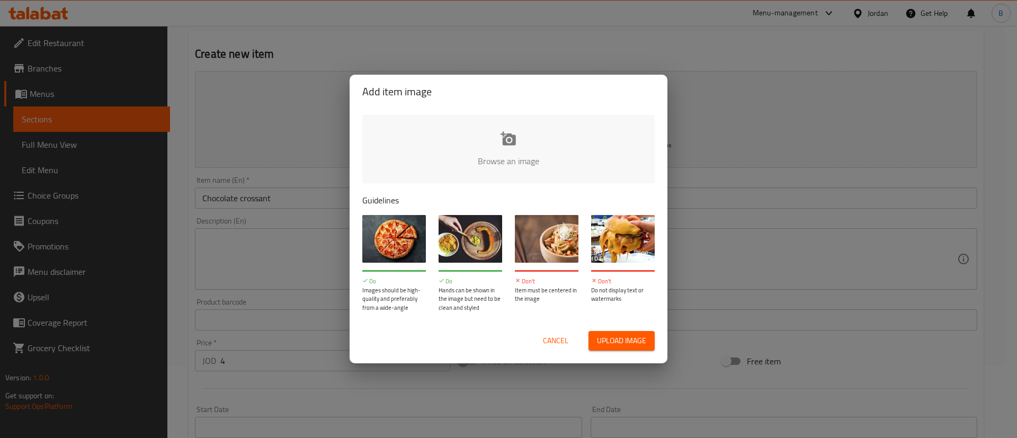
click at [490, 123] on input "file" at bounding box center [866, 164] width 1008 height 99
type input "C:\fakepath\4.jpg"
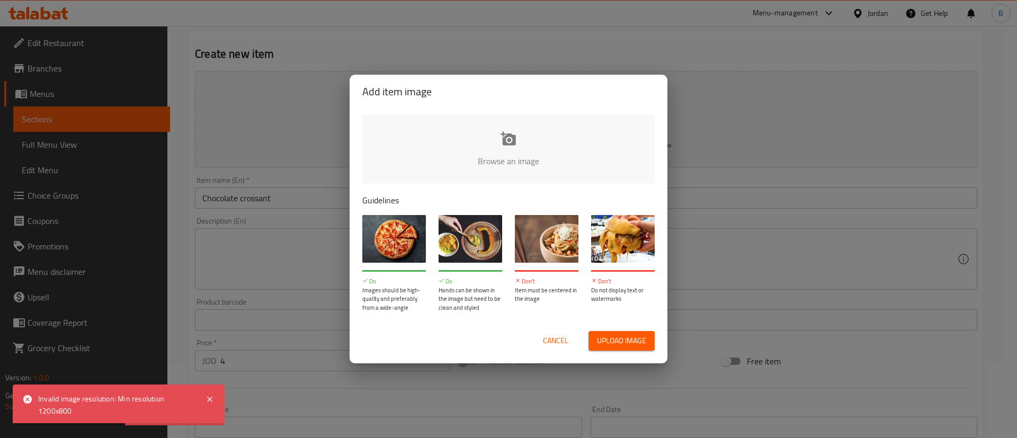
click at [563, 342] on span "Cancel" at bounding box center [555, 340] width 25 height 13
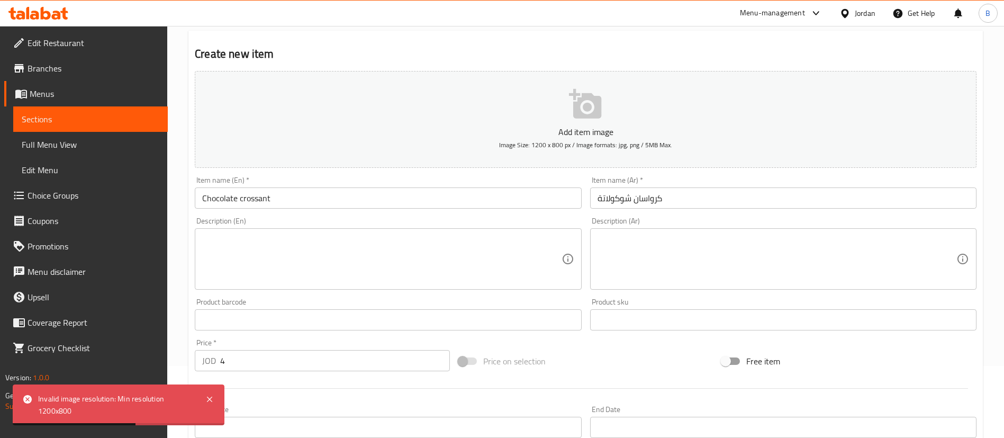
click at [540, 142] on span "Image Size: 1200 x 800 px / Image formats: jpg, png / 5MB Max." at bounding box center [585, 145] width 173 height 12
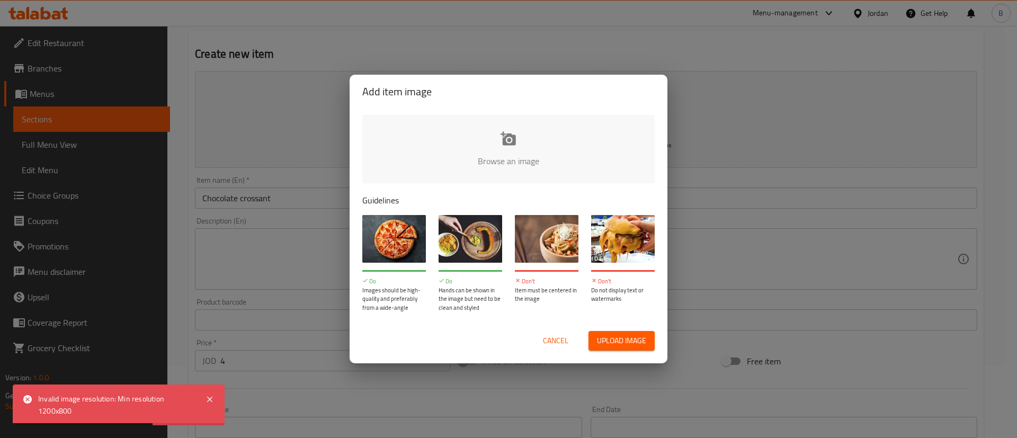
click at [506, 136] on input "file" at bounding box center [866, 164] width 1008 height 99
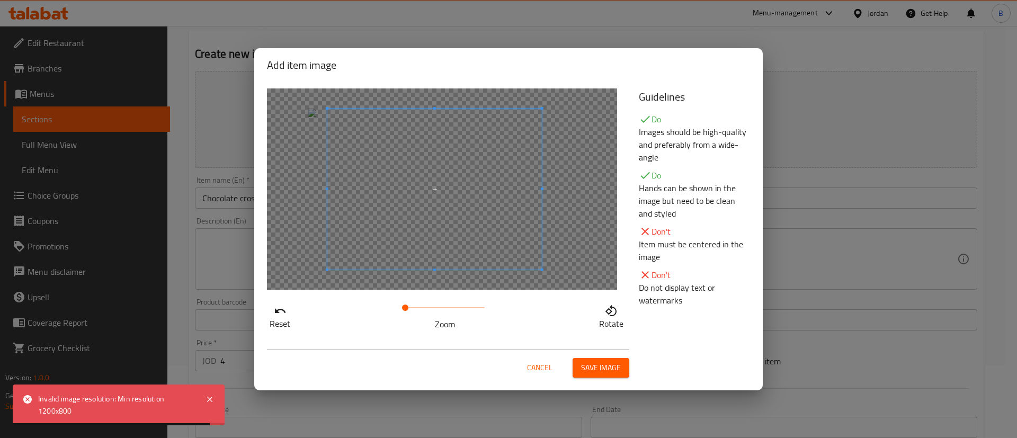
click at [443, 219] on span at bounding box center [434, 189] width 214 height 161
click at [588, 370] on span "Save image" at bounding box center [601, 367] width 40 height 13
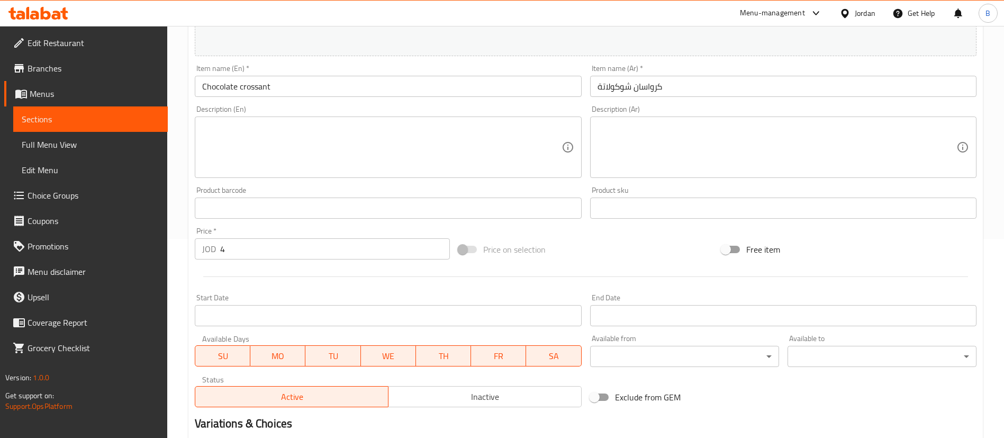
scroll to position [326, 0]
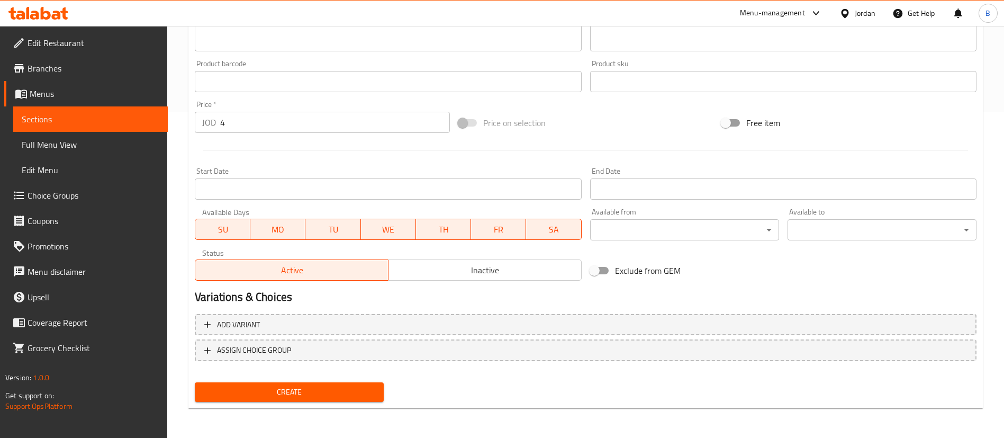
click at [360, 394] on span "Create" at bounding box center [289, 391] width 172 height 13
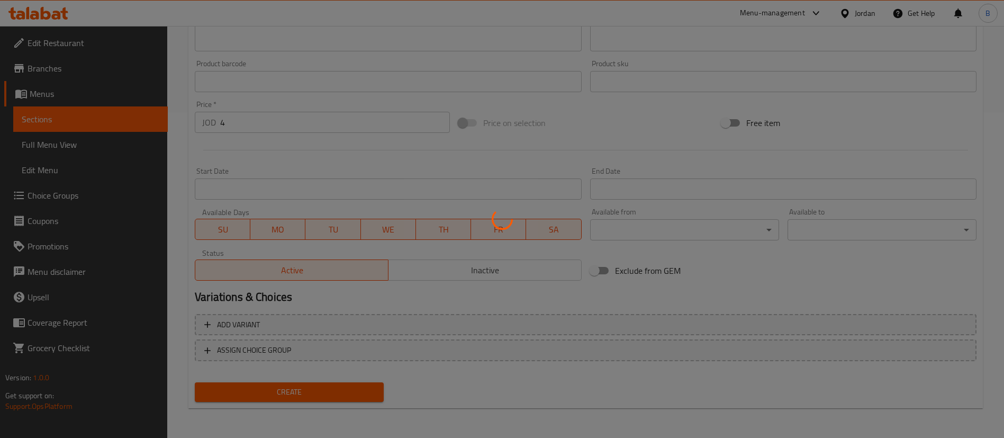
type input "0"
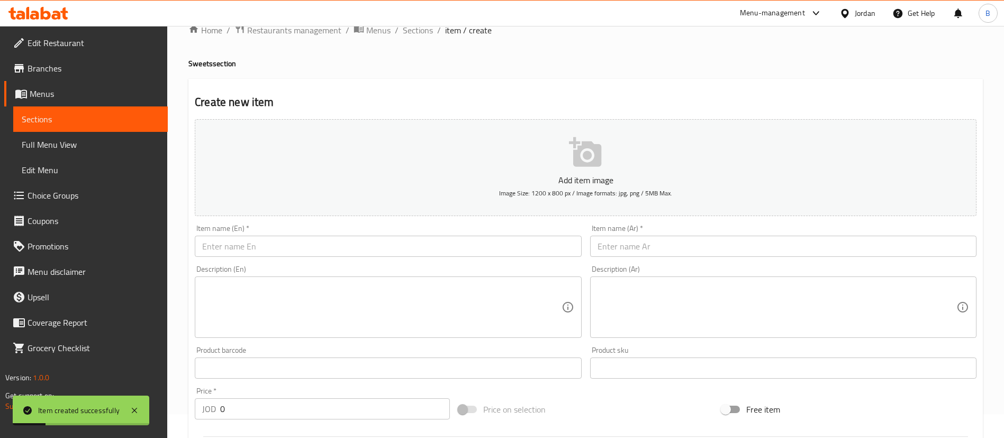
scroll to position [0, 0]
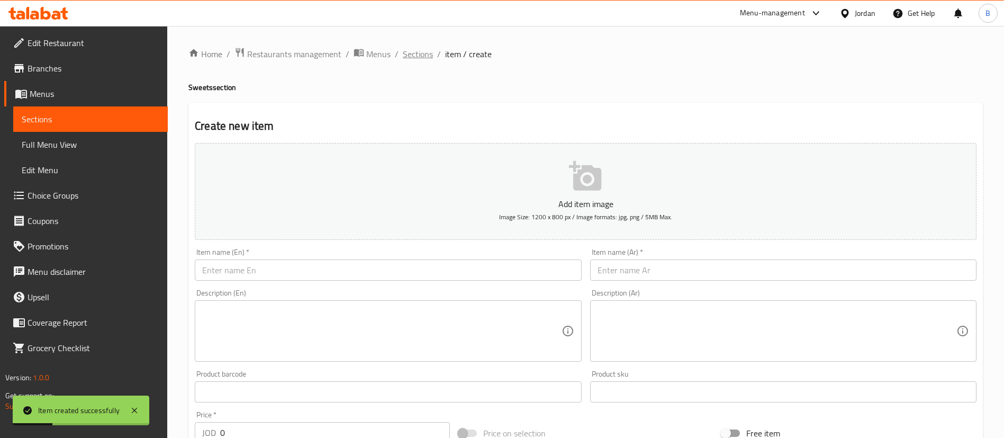
click at [429, 58] on span "Sections" at bounding box center [418, 54] width 30 height 13
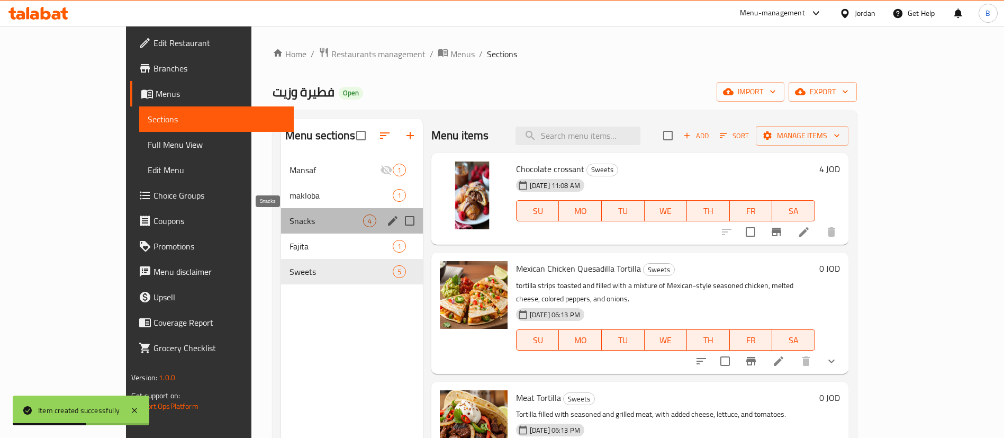
click at [290, 225] on span "Snacks" at bounding box center [327, 220] width 74 height 13
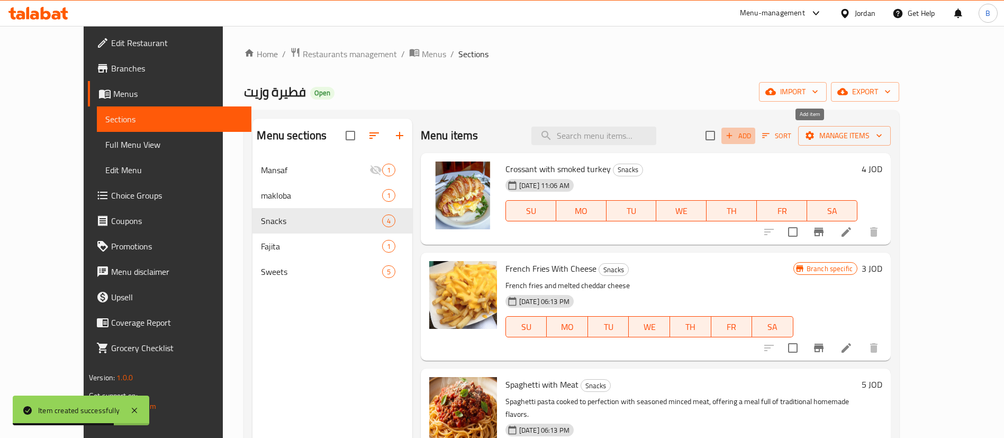
click at [753, 134] on span "Add" at bounding box center [738, 136] width 29 height 12
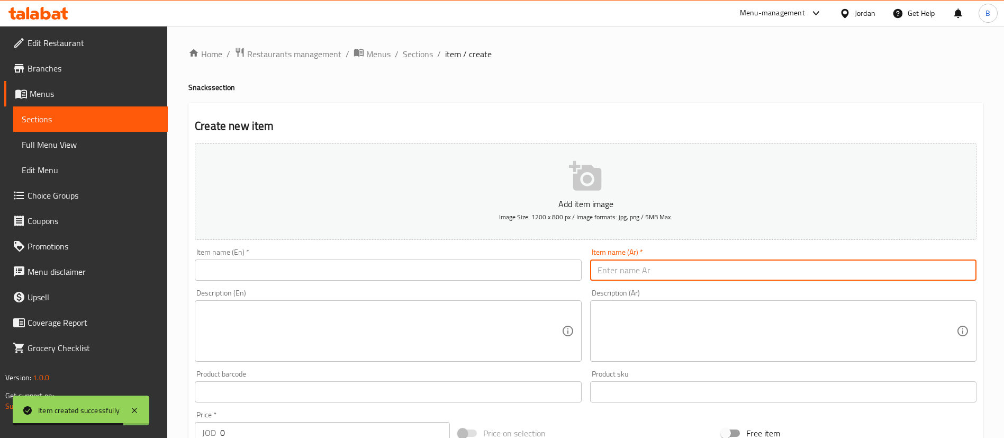
click at [698, 271] on input "text" at bounding box center [783, 269] width 387 height 21
paste input "سباغيتي صيني باللحم"
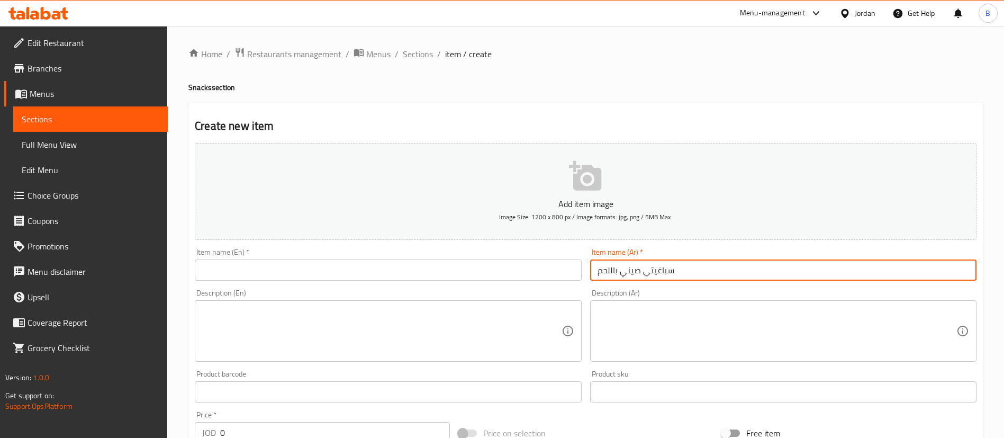
type input "سباغيتي صيني باللحم"
click at [543, 270] on input "text" at bounding box center [388, 269] width 387 height 21
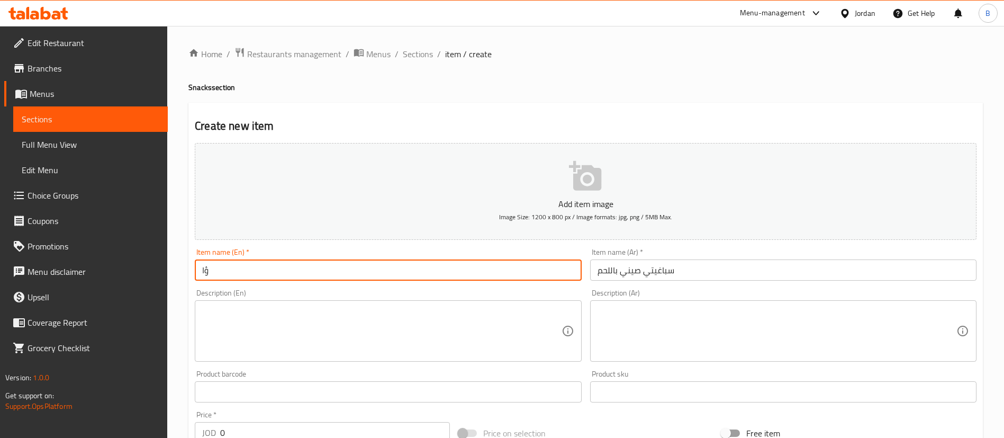
type input "ؤ"
type input "C"
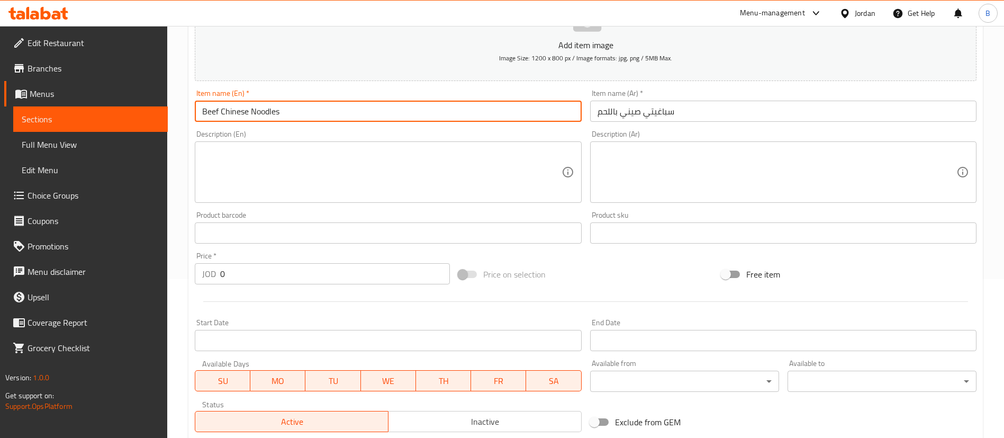
type input "Beef Chinese Noodles"
drag, startPoint x: 249, startPoint y: 281, endPoint x: 127, endPoint y: 276, distance: 122.4
click at [129, 276] on div "Edit Restaurant Branches Menus Sections Full Menu View Edit Menu Choice Groups …" at bounding box center [502, 228] width 1004 height 722
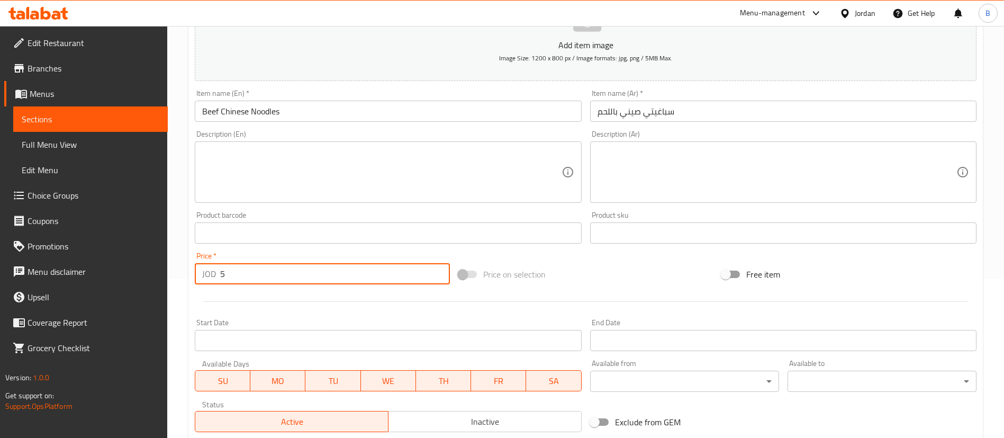
type input "5"
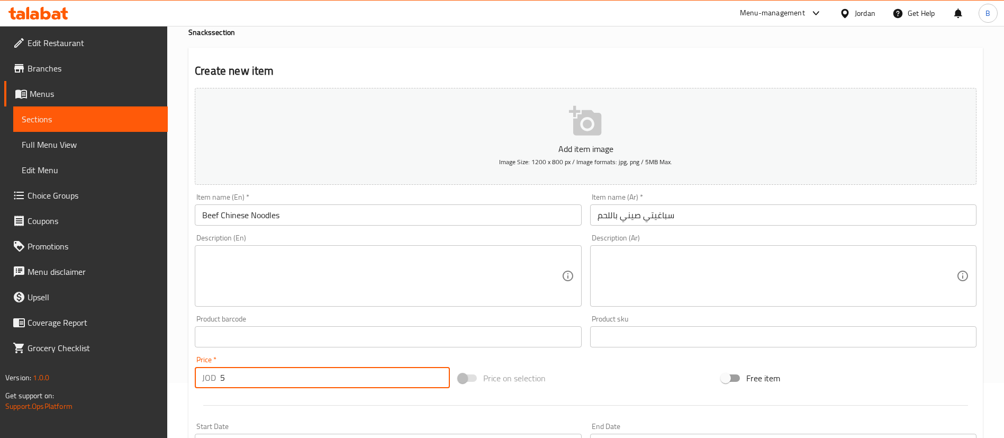
scroll to position [0, 0]
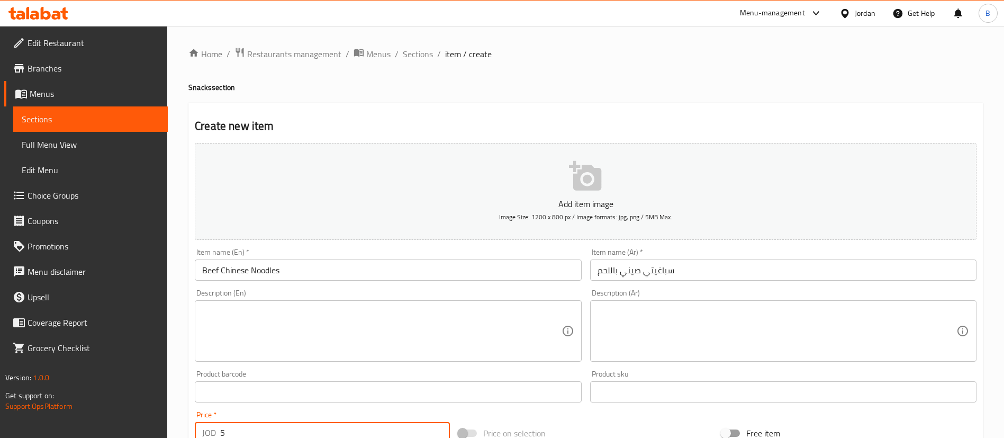
click at [570, 187] on icon "button" at bounding box center [586, 176] width 34 height 34
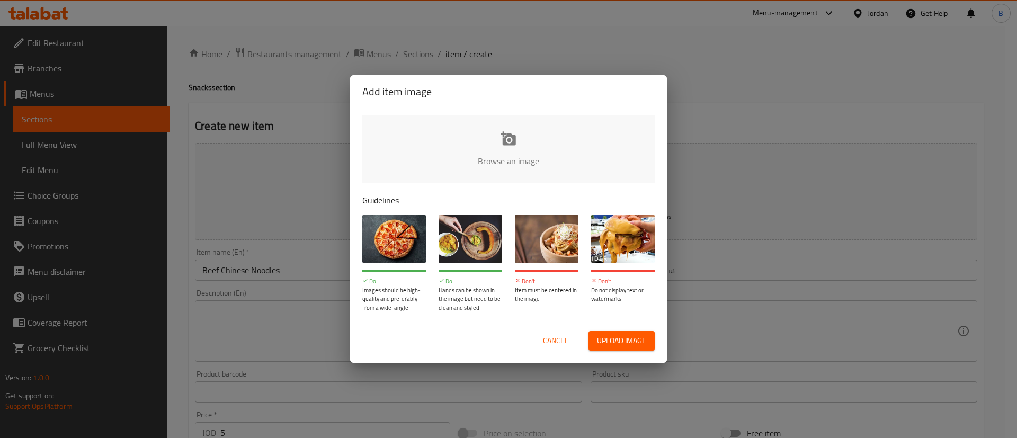
click at [509, 145] on input "file" at bounding box center [866, 164] width 1008 height 99
type input "C:\fakepath\6.jpg"
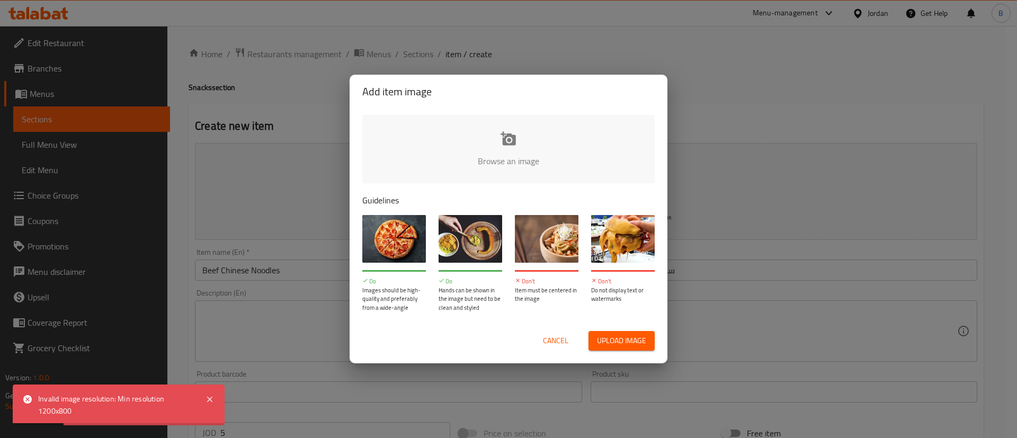
click at [552, 337] on span "Cancel" at bounding box center [555, 340] width 25 height 13
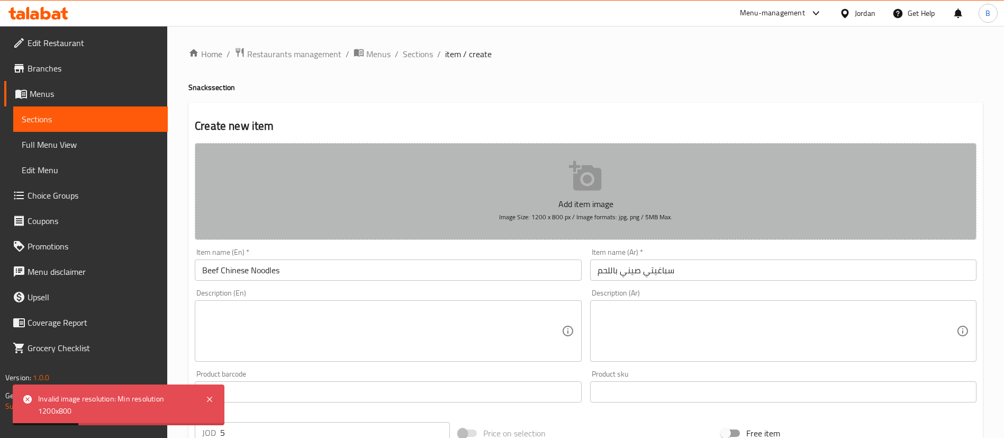
click at [555, 203] on p "Add item image" at bounding box center [585, 204] width 749 height 13
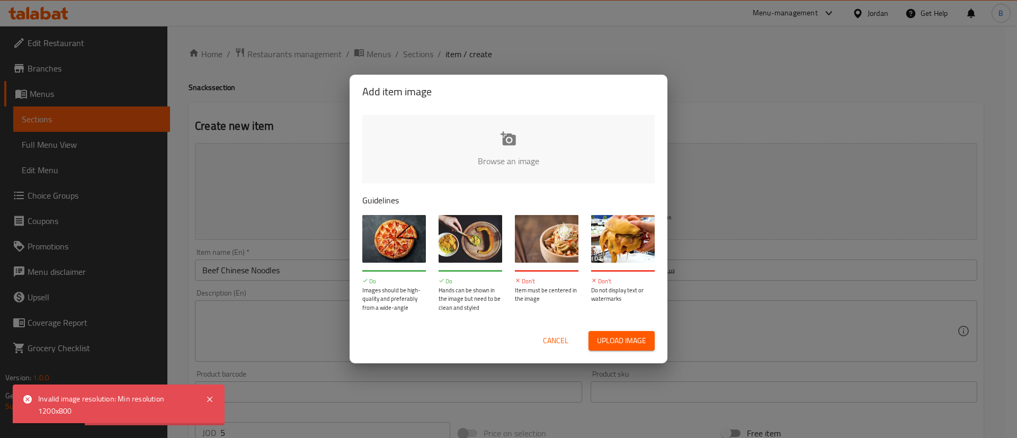
click at [533, 164] on input "file" at bounding box center [866, 164] width 1008 height 99
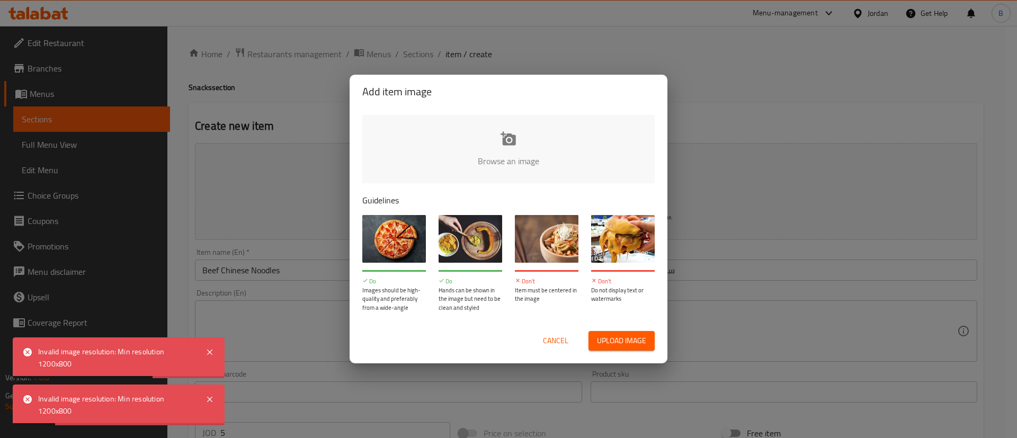
click at [503, 158] on input "file" at bounding box center [866, 164] width 1008 height 99
type input "C:\fakepath\6 (1).jpg"
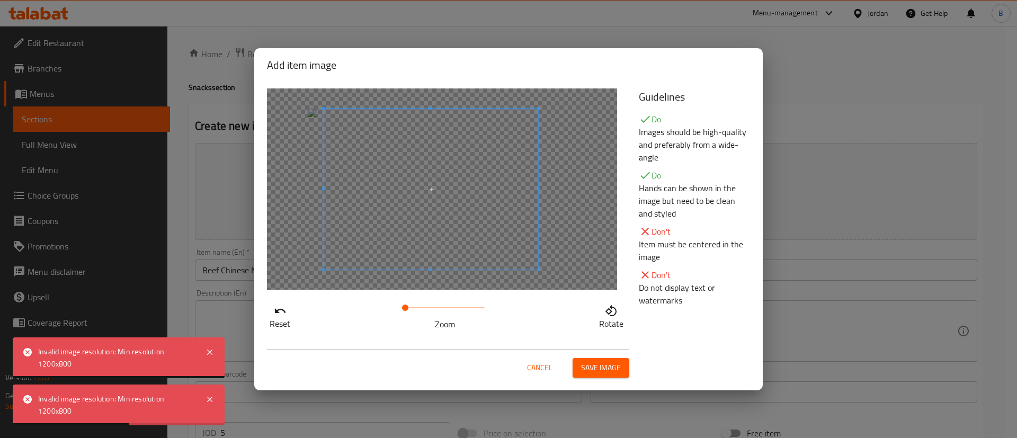
click at [460, 222] on span at bounding box center [431, 189] width 214 height 161
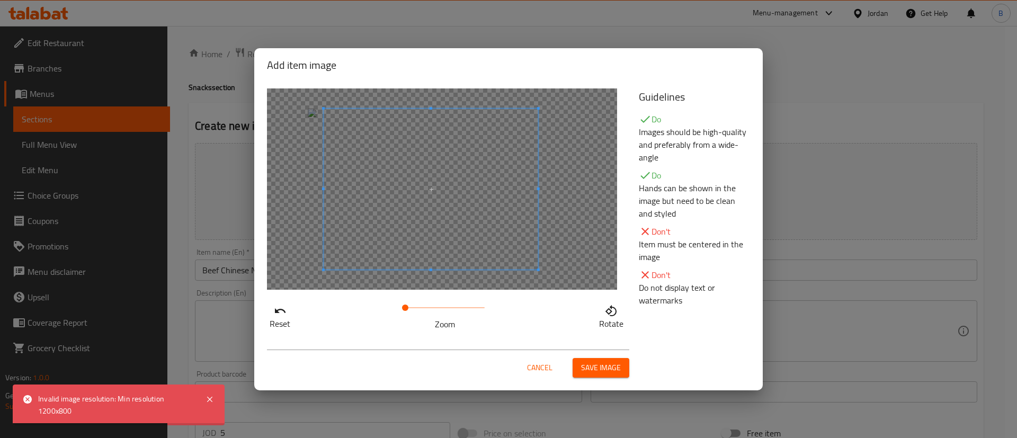
click at [589, 366] on span "Save image" at bounding box center [601, 367] width 40 height 13
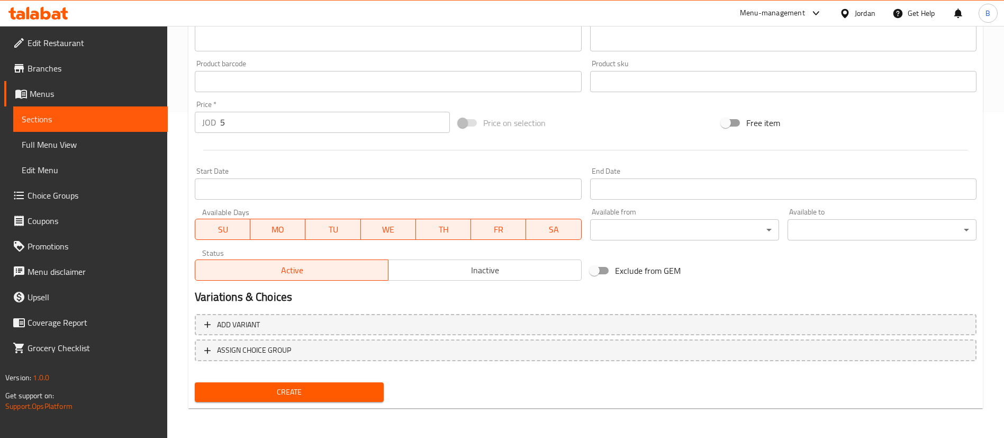
click at [320, 391] on span "Create" at bounding box center [289, 391] width 172 height 13
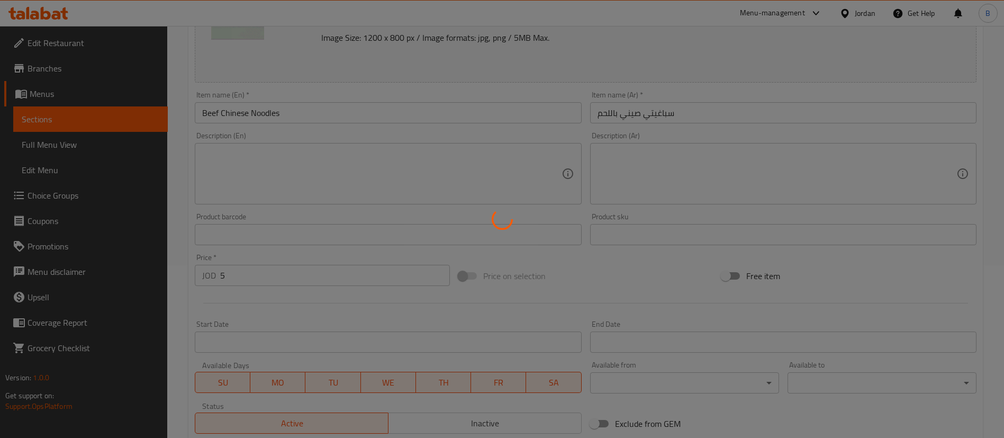
scroll to position [1, 0]
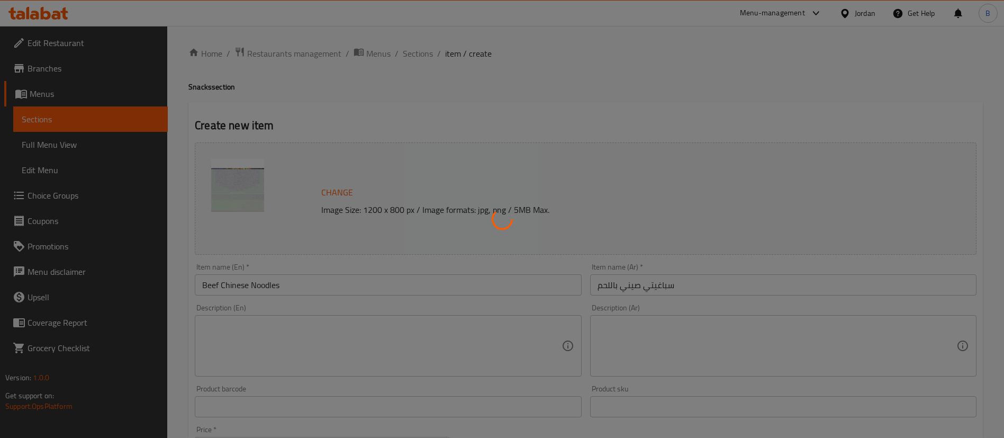
type input "0"
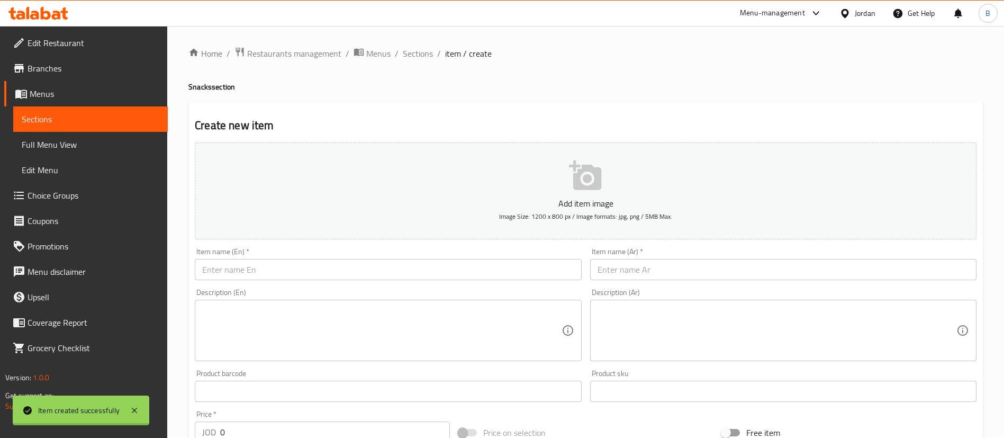
scroll to position [0, 0]
click at [413, 56] on span "Sections" at bounding box center [418, 54] width 30 height 13
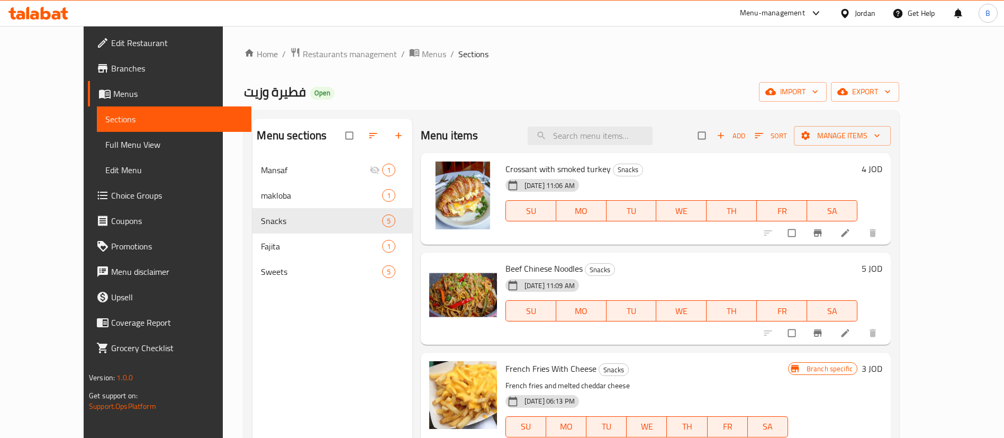
click at [48, 17] on icon at bounding box center [46, 13] width 10 height 13
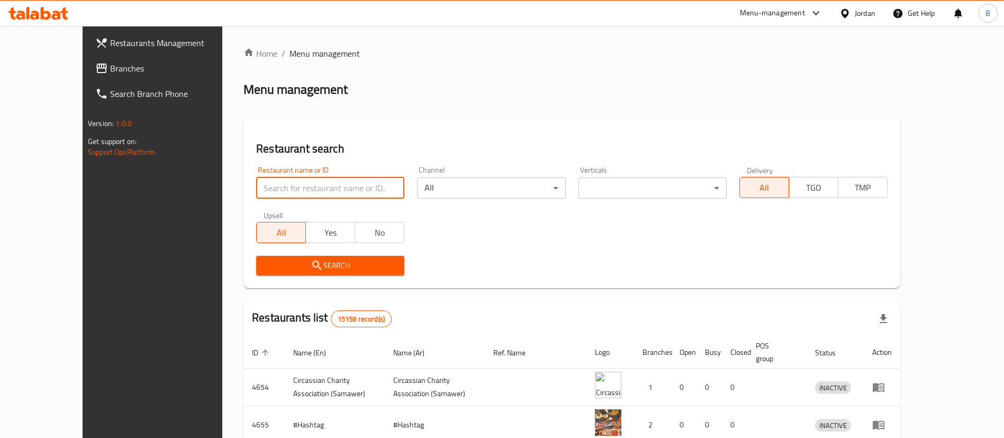
click at [306, 185] on input "search" at bounding box center [330, 187] width 148 height 21
paste input "770457"
type input "770457"
click button "Search" at bounding box center [330, 266] width 148 height 20
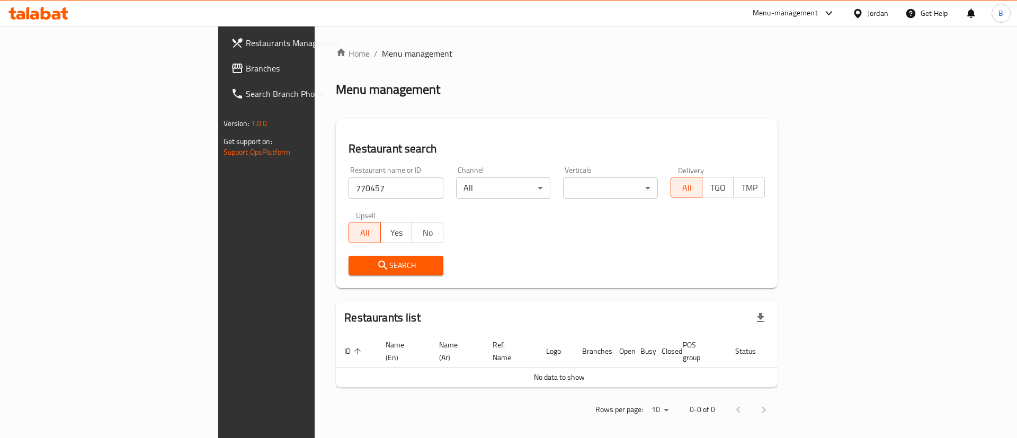
click at [246, 65] on span "Branches" at bounding box center [313, 68] width 134 height 13
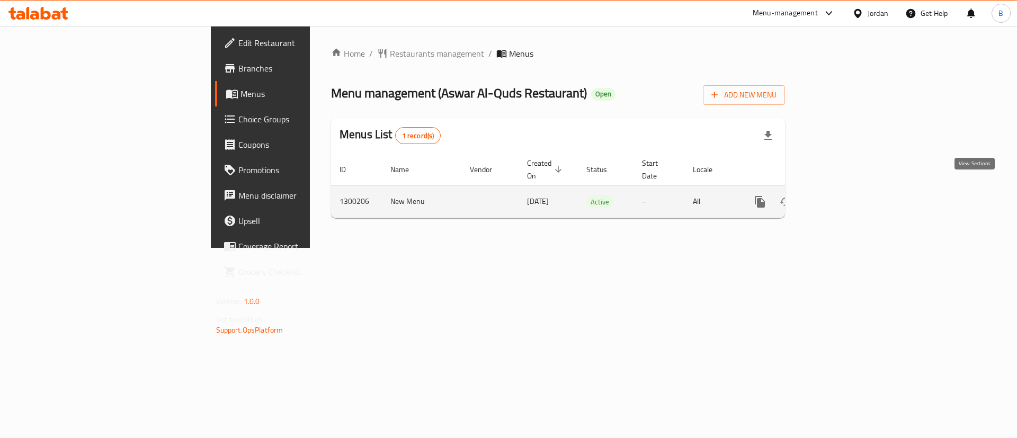
click at [842, 195] on icon "enhanced table" at bounding box center [836, 201] width 13 height 13
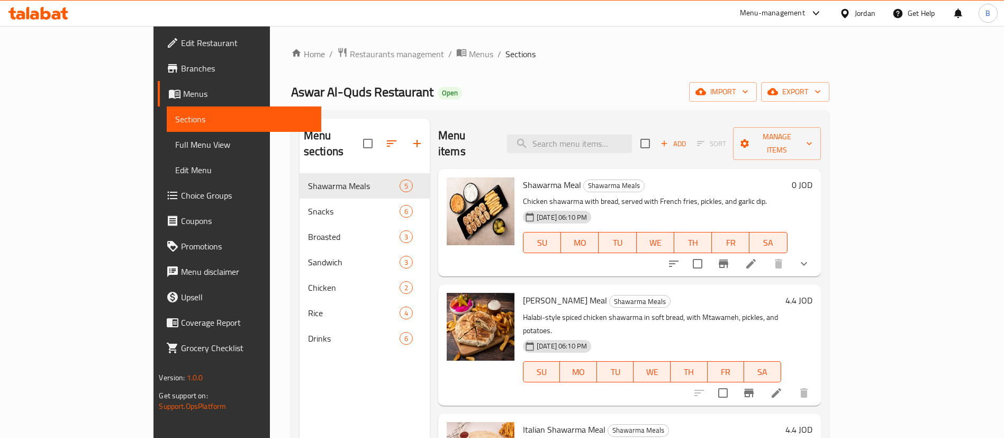
click at [37, 20] on div at bounding box center [38, 13] width 77 height 21
click at [40, 11] on icon at bounding box center [38, 13] width 60 height 13
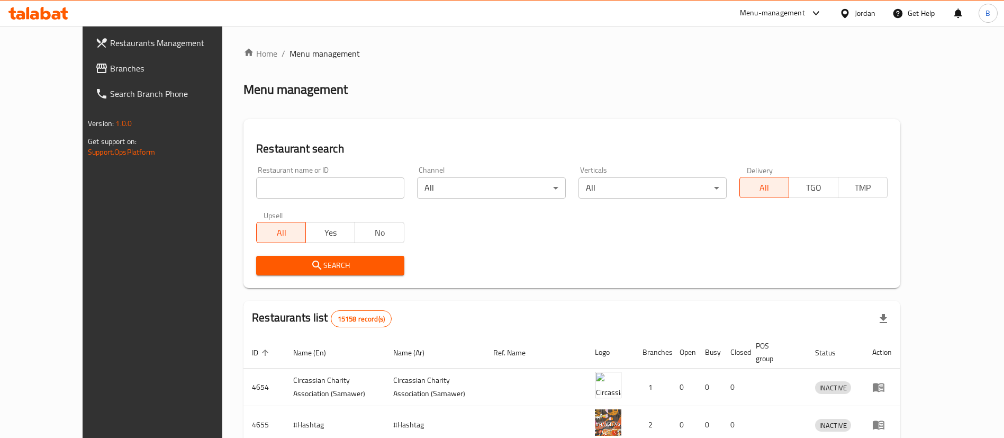
click at [256, 177] on input "search" at bounding box center [330, 187] width 148 height 21
paste input "770457"
type input "770457"
click button "Search" at bounding box center [330, 266] width 148 height 20
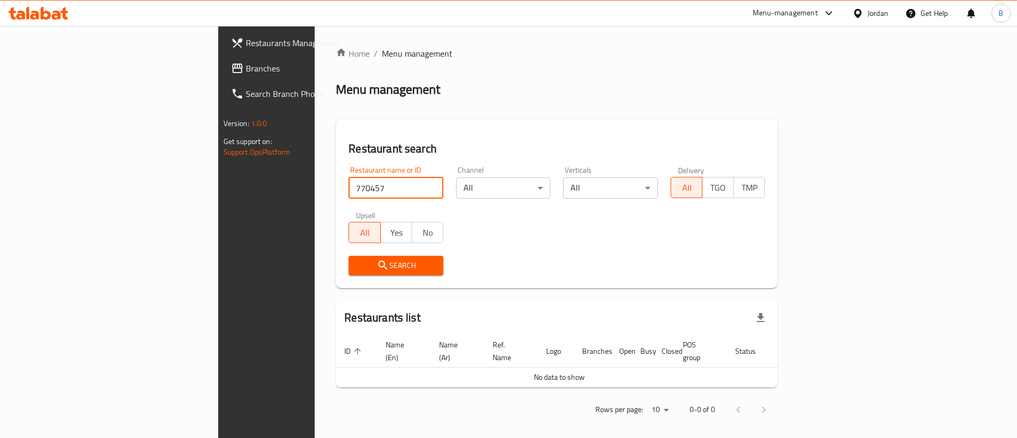
click at [246, 62] on span "Branches" at bounding box center [313, 68] width 134 height 13
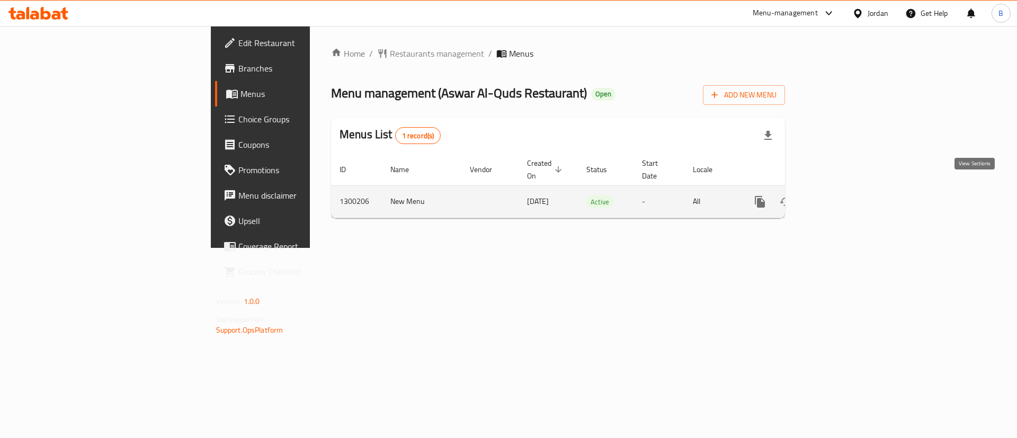
click at [842, 195] on icon "enhanced table" at bounding box center [836, 201] width 13 height 13
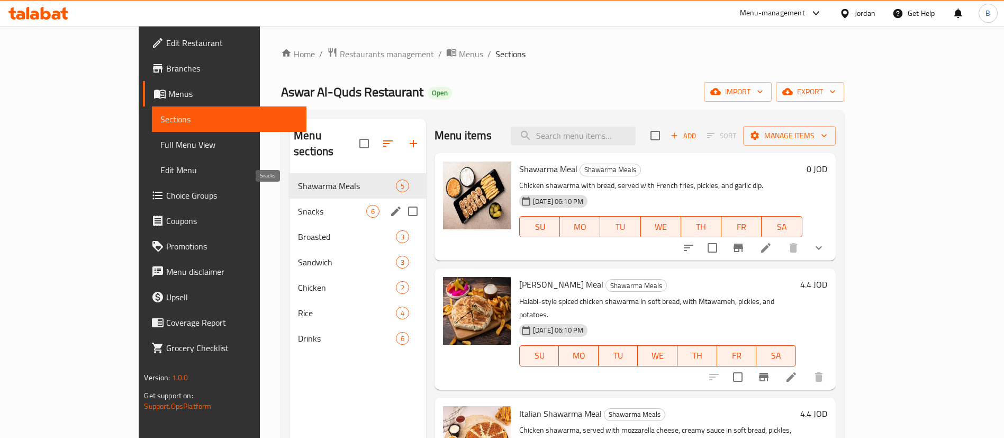
scroll to position [79, 0]
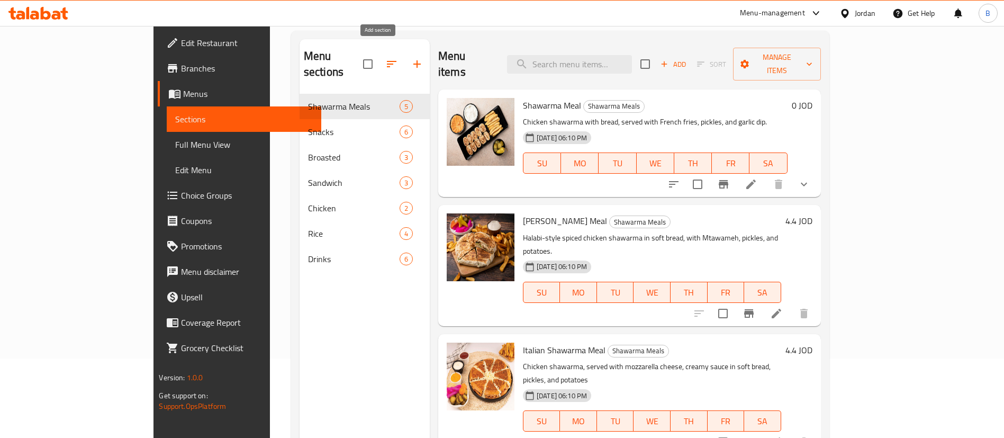
click at [411, 60] on icon "button" at bounding box center [417, 64] width 13 height 13
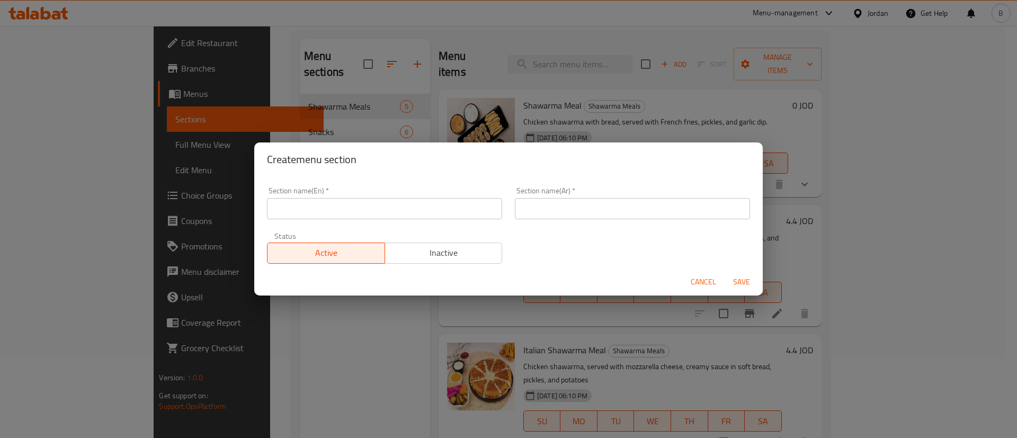
click at [353, 215] on input "text" at bounding box center [384, 208] width 235 height 21
type input "Shawerma Toast"
click at [591, 200] on input "text" at bounding box center [632, 208] width 235 height 21
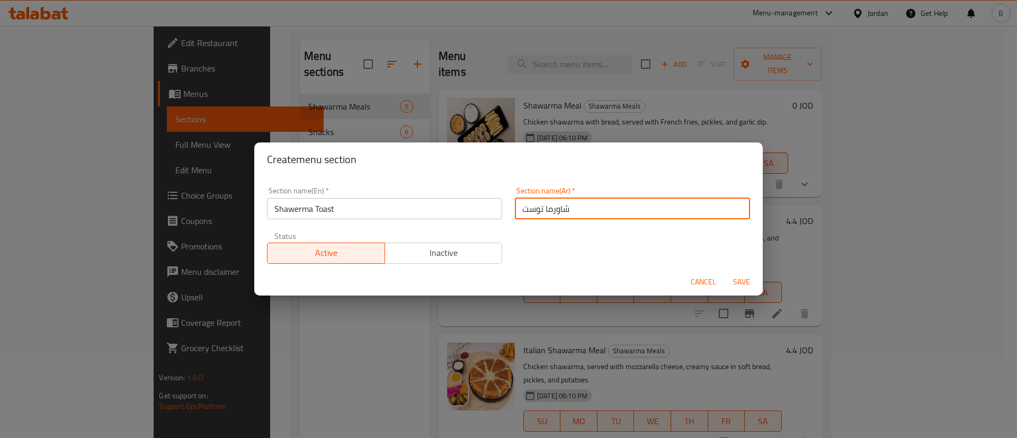
type input "شاورما توست"
click at [736, 287] on span "Save" at bounding box center [741, 281] width 25 height 13
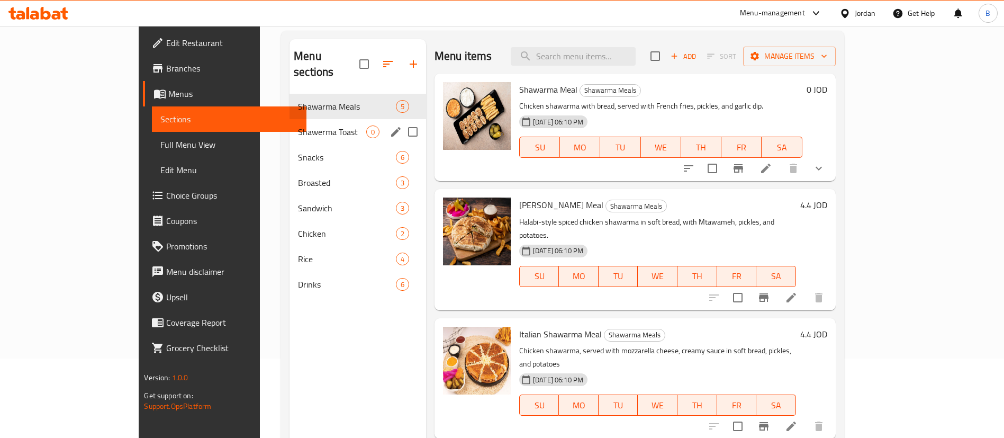
click at [290, 119] on div "Shawerma Toast 0" at bounding box center [358, 131] width 137 height 25
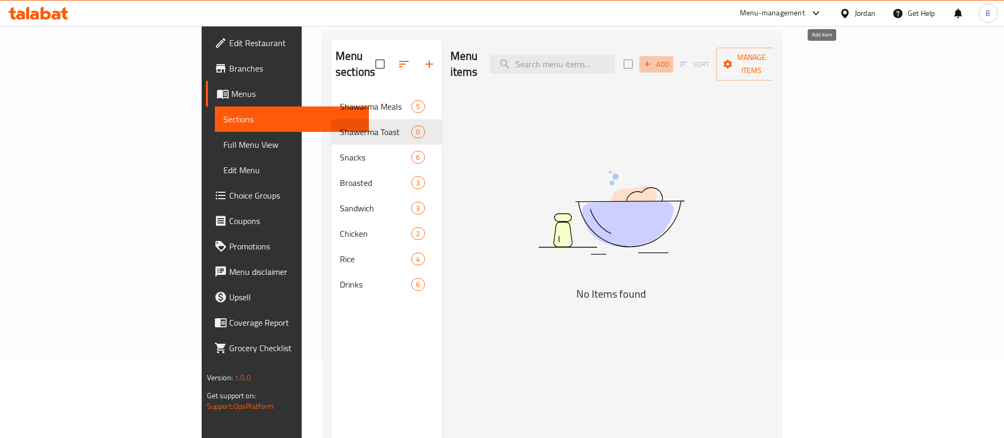
click at [671, 58] on span "Add" at bounding box center [656, 64] width 29 height 12
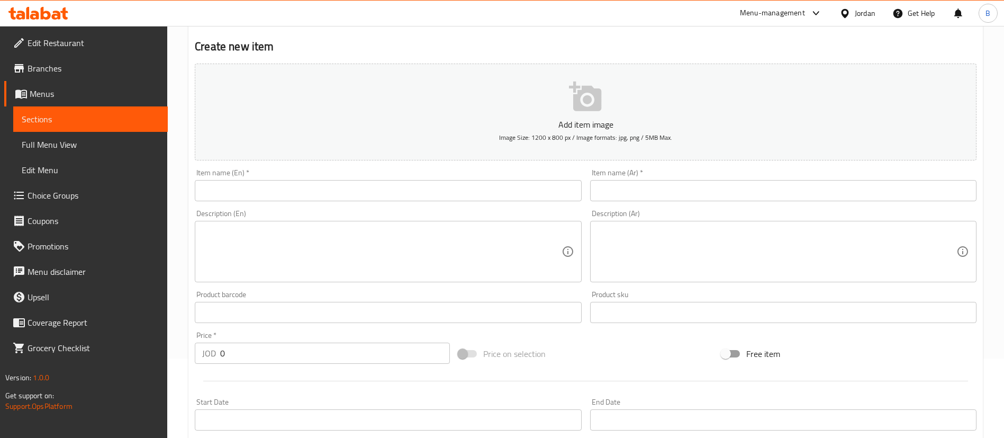
click at [726, 193] on input "text" at bounding box center [783, 190] width 387 height 21
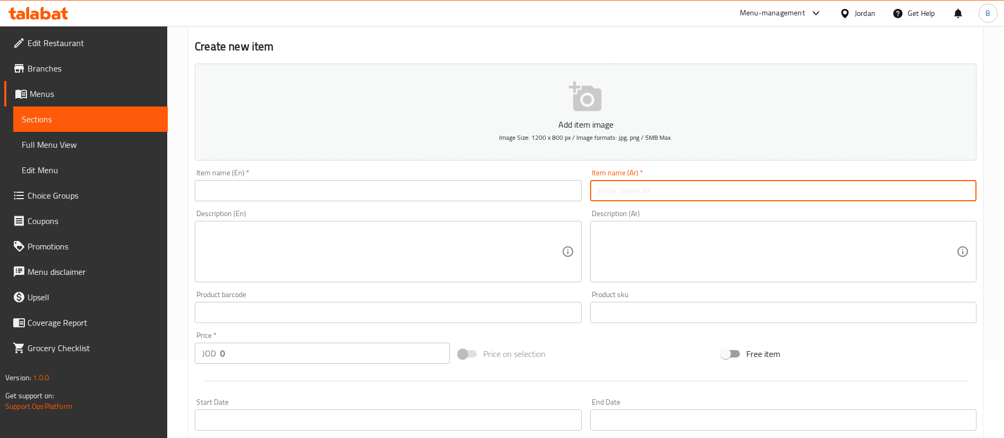
paste input "شاورما توست"
type input "شاورما توست"
drag, startPoint x: 500, startPoint y: 193, endPoint x: 508, endPoint y: 189, distance: 8.8
click at [500, 193] on input "text" at bounding box center [388, 190] width 387 height 21
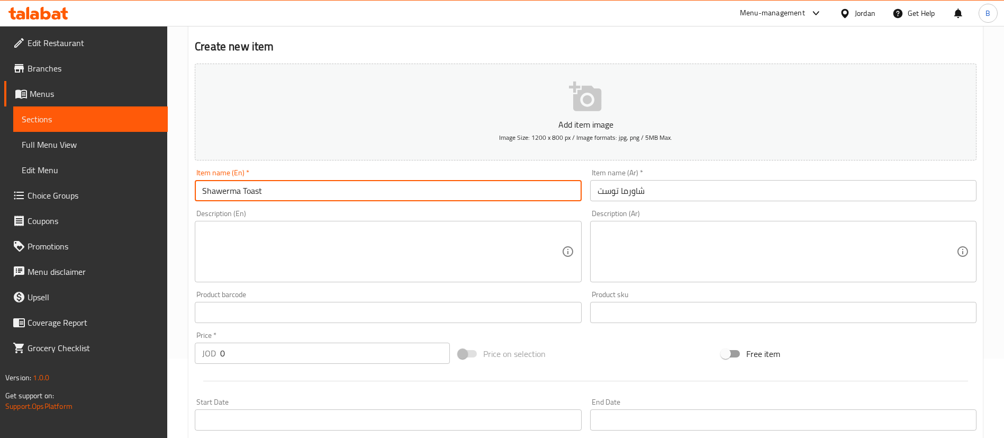
type input "Shawerma Toast"
click at [701, 233] on textarea at bounding box center [777, 252] width 359 height 50
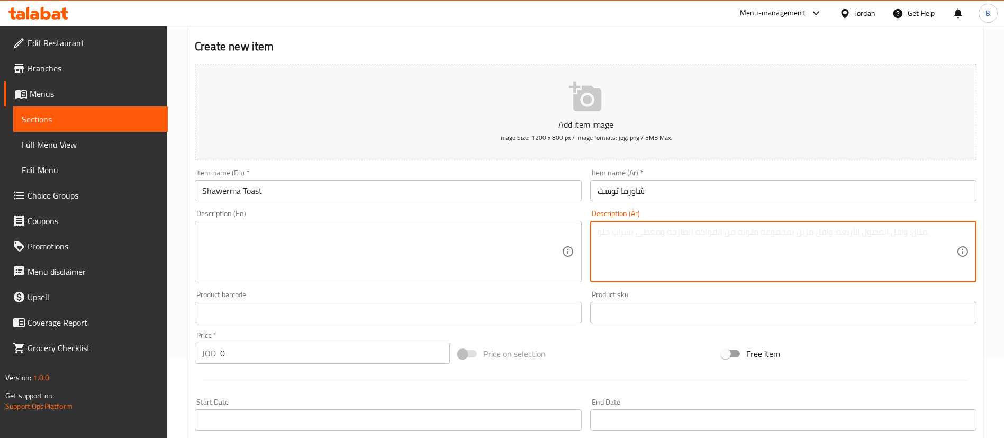
paste textarea "عادي قطعتين + بطاطا + مقبلات"
drag, startPoint x: 817, startPoint y: 237, endPoint x: 614, endPoint y: 235, distance: 203.3
click at [610, 233] on textarea "عادي قطعتين + بطاطا + مقبلات عادي قطعتين + بطاطا + مقبلات" at bounding box center [777, 252] width 359 height 50
click at [844, 243] on textarea "عادي قطعتين + بطاطا + مقبلات عادي قطعتين + بطاطا + مقبلات" at bounding box center [777, 252] width 359 height 50
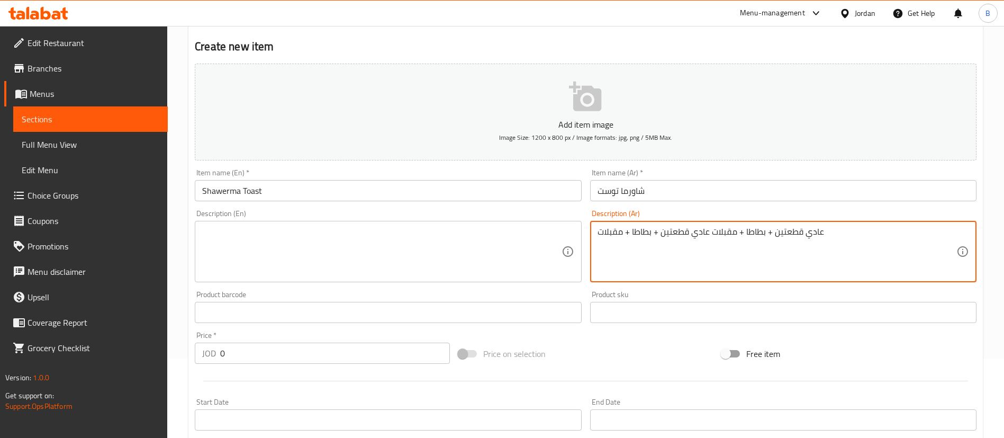
click at [844, 243] on textarea "عادي قطعتين + بطاطا + مقبلات عادي قطعتين + بطاطا + مقبلات" at bounding box center [777, 252] width 359 height 50
paste textarea
type textarea "عادي قطعتين + بطاطا + مقبلات"
click at [506, 254] on textarea at bounding box center [381, 252] width 359 height 50
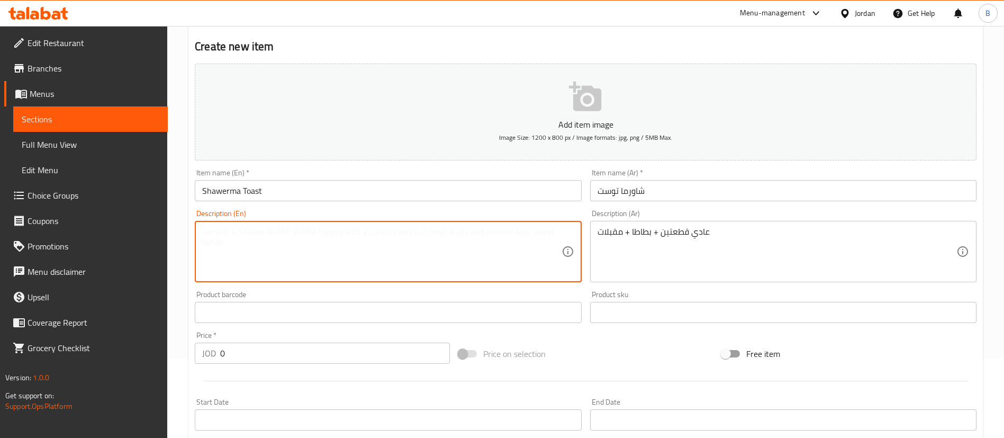
paste textarea "Regular 2 pieces + fries + appetizers"
type textarea "Regular 2 pieces + fries + appetizers"
drag, startPoint x: 225, startPoint y: 336, endPoint x: 0, endPoint y: 279, distance: 232.1
click at [116, 320] on div "Edit Restaurant Branches Menus Sections Full Menu View Edit Menu Choice Groups …" at bounding box center [502, 308] width 1004 height 722
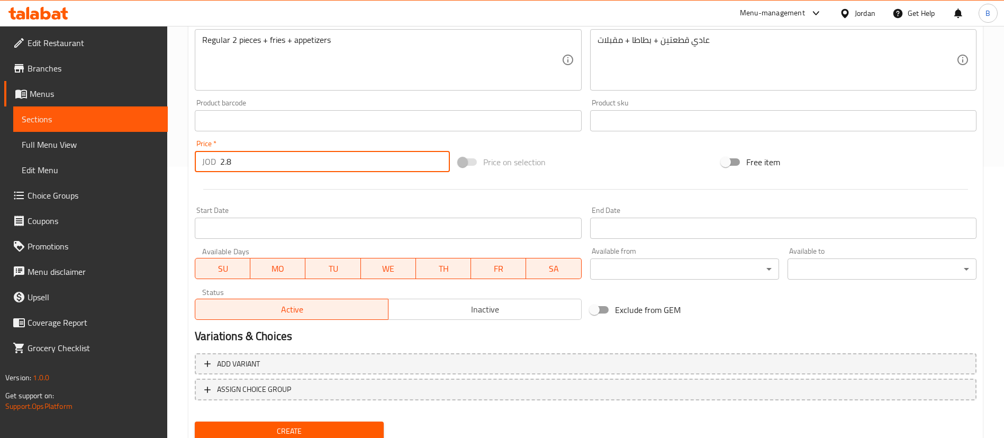
scroll to position [310, 0]
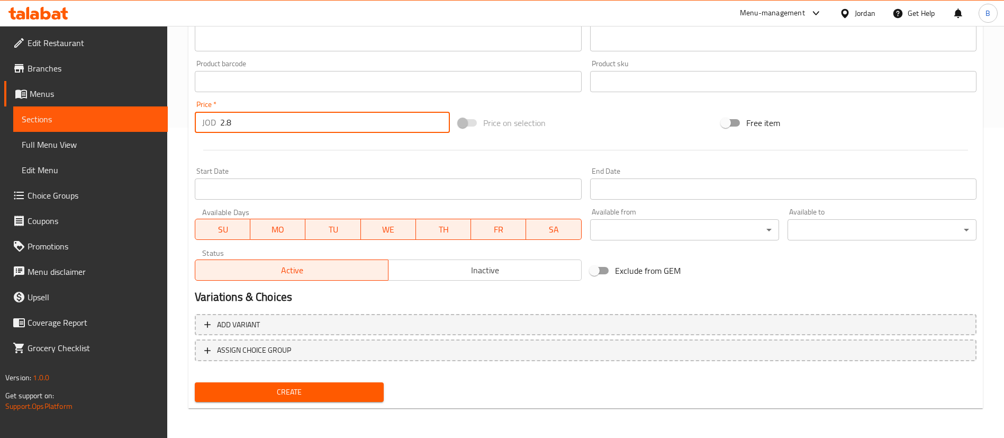
type input "2.8"
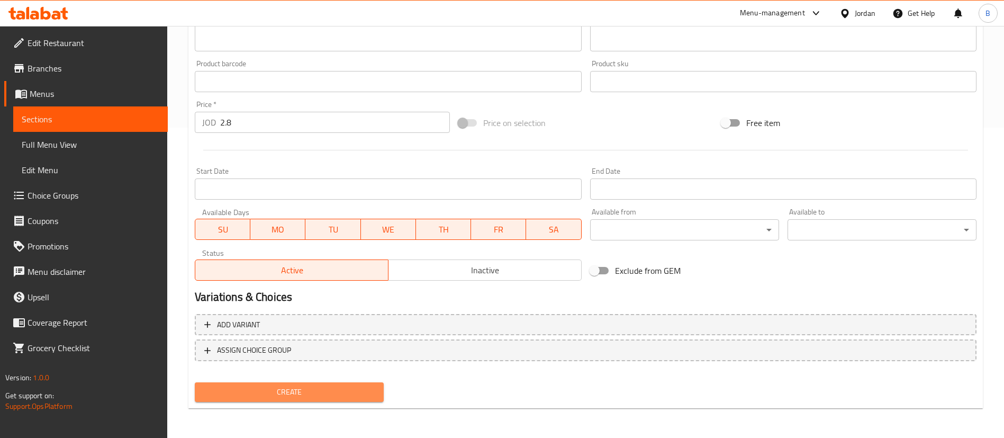
click at [341, 397] on span "Create" at bounding box center [289, 391] width 172 height 13
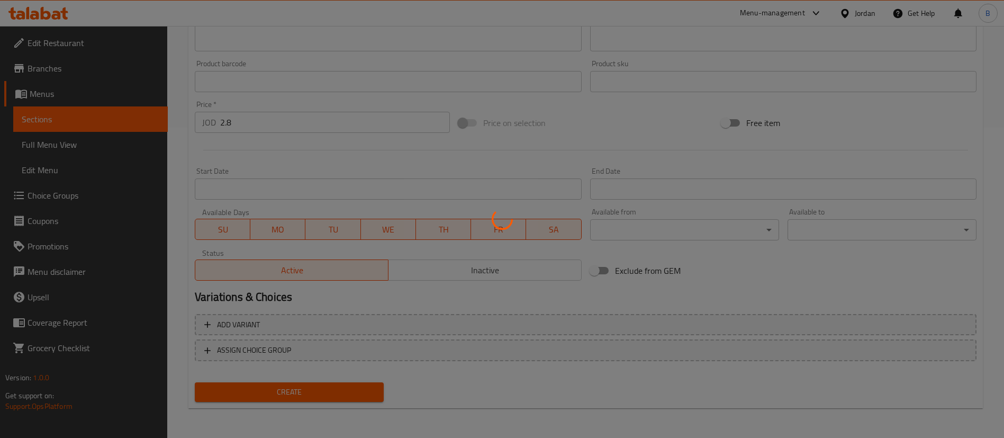
type input "0"
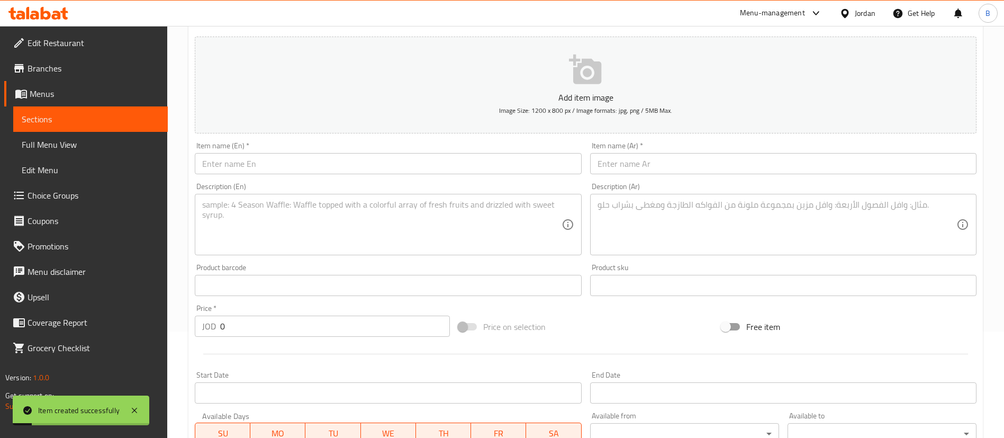
scroll to position [0, 0]
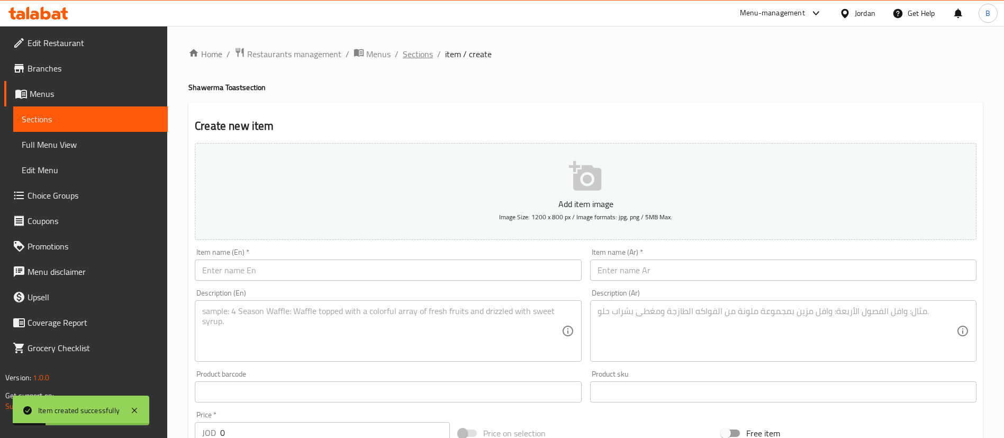
click at [411, 51] on span "Sections" at bounding box center [418, 54] width 30 height 13
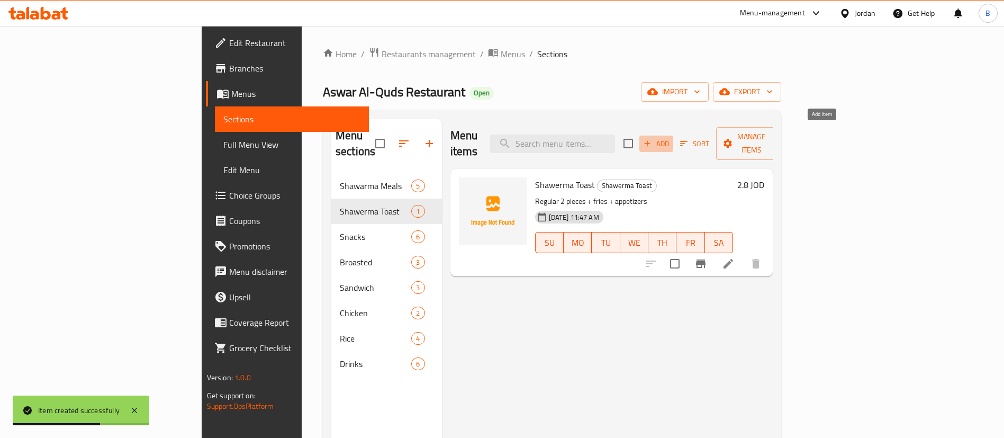
click at [671, 138] on span "Add" at bounding box center [656, 144] width 29 height 12
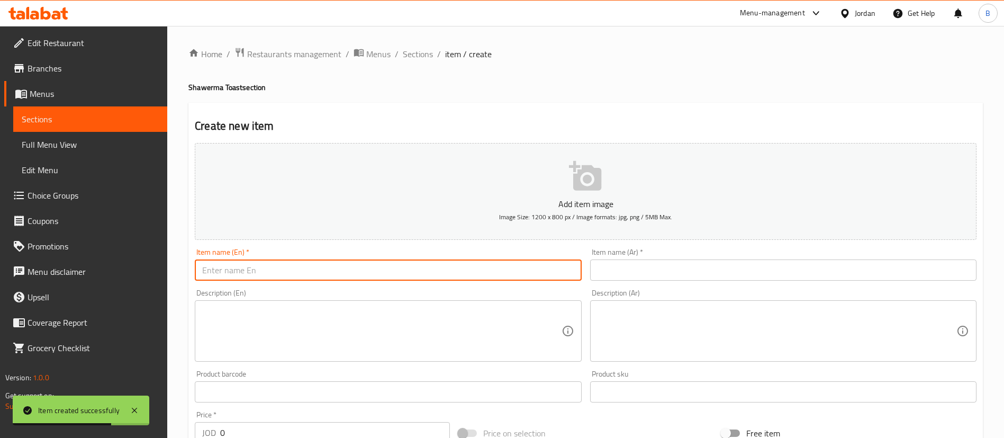
click at [450, 273] on input "text" at bounding box center [388, 269] width 387 height 21
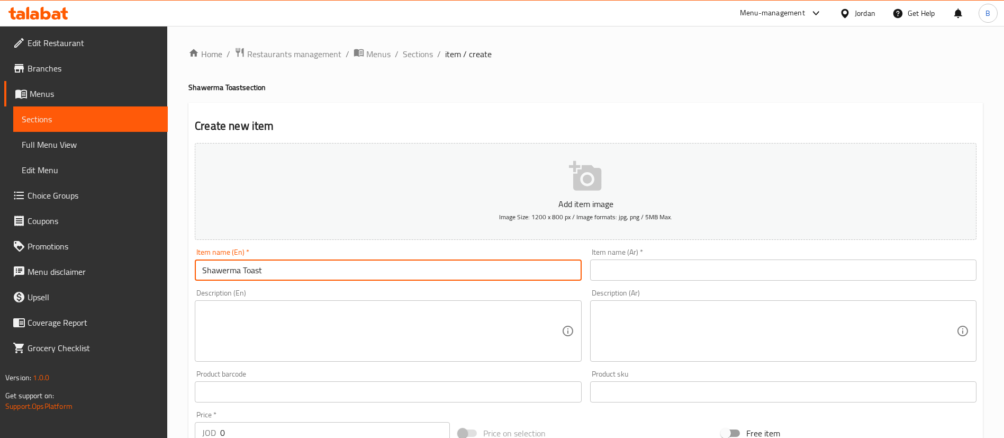
type input "Shawerma Toast"
click at [636, 273] on input "text" at bounding box center [783, 269] width 387 height 21
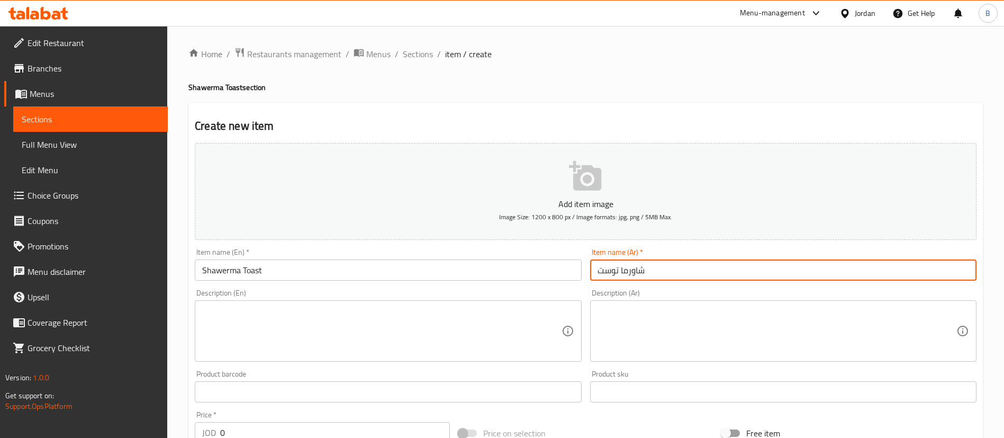
type input "شاورما توست"
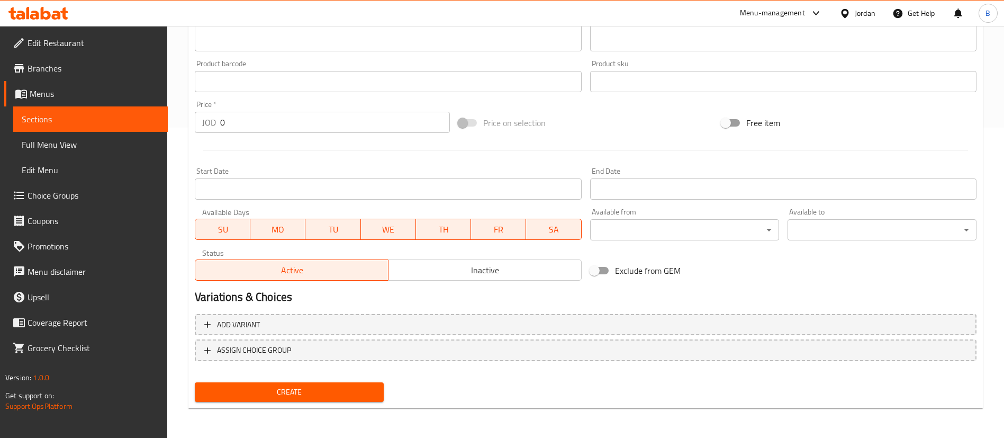
click at [308, 381] on div "Create" at bounding box center [290, 392] width 198 height 28
click at [298, 380] on div "Create" at bounding box center [290, 392] width 198 height 28
click at [298, 392] on span "Create" at bounding box center [289, 391] width 172 height 13
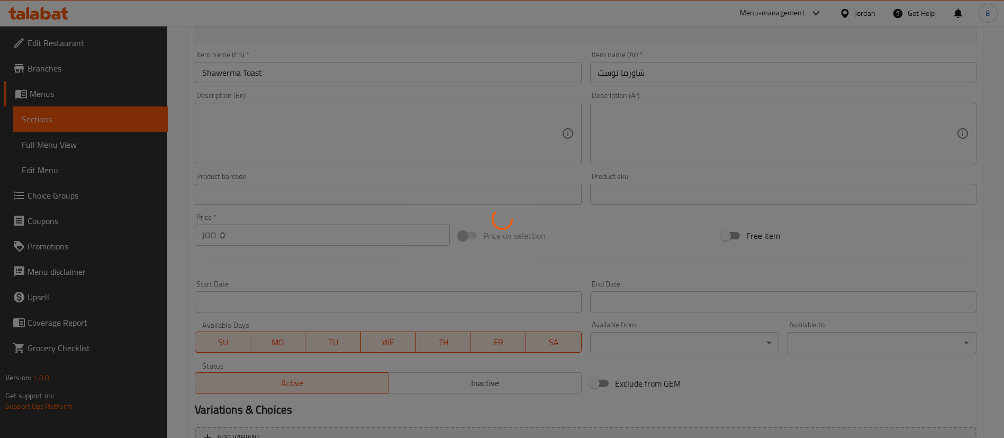
scroll to position [0, 0]
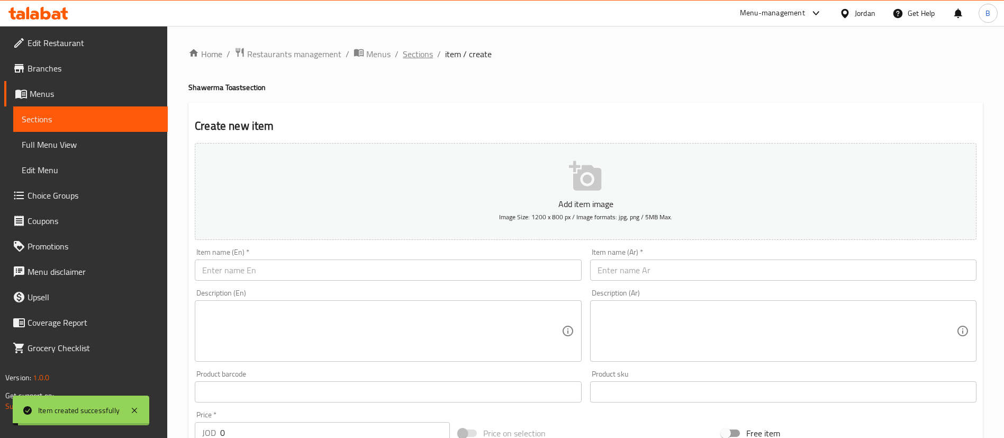
click at [418, 60] on span "Sections" at bounding box center [418, 54] width 30 height 13
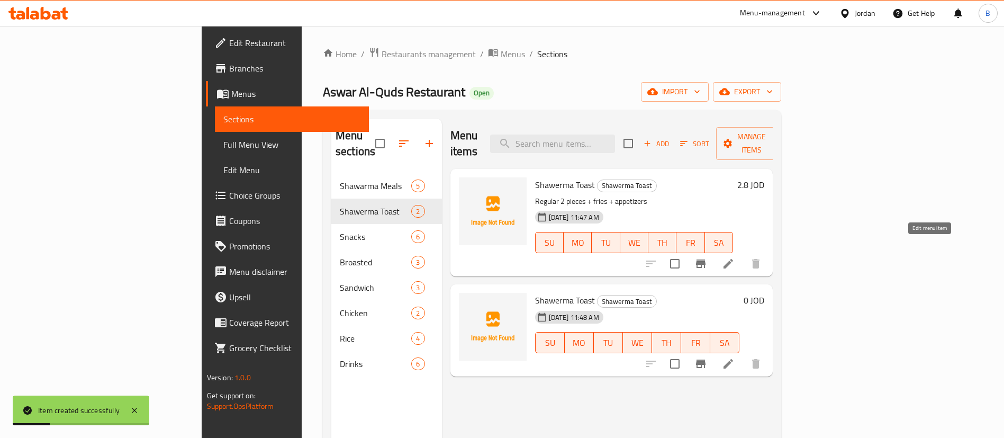
click at [735, 257] on icon at bounding box center [728, 263] width 13 height 13
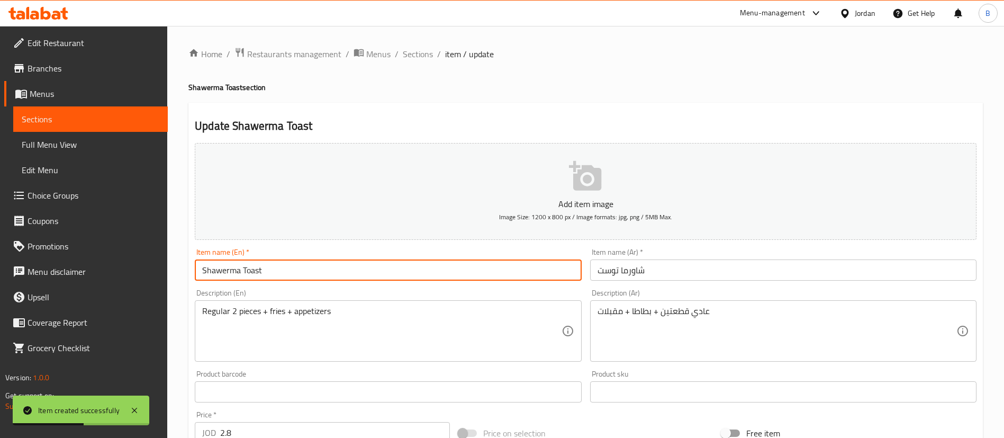
drag, startPoint x: 344, startPoint y: 275, endPoint x: 54, endPoint y: 279, distance: 290.2
click at [56, 278] on div "Edit Restaurant Branches Menus Sections Full Menu View Edit Menu Choice Groups …" at bounding box center [502, 387] width 1004 height 722
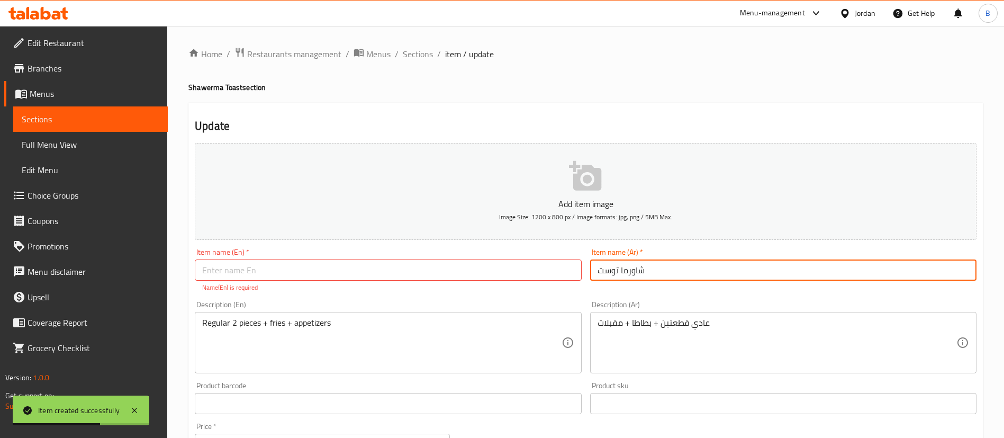
drag, startPoint x: 686, startPoint y: 275, endPoint x: 371, endPoint y: 271, distance: 315.1
click at [376, 270] on div "Add item image Image Size: 1200 x 800 px / Image formats: jpg, png / 5MB Max. I…" at bounding box center [586, 373] width 791 height 468
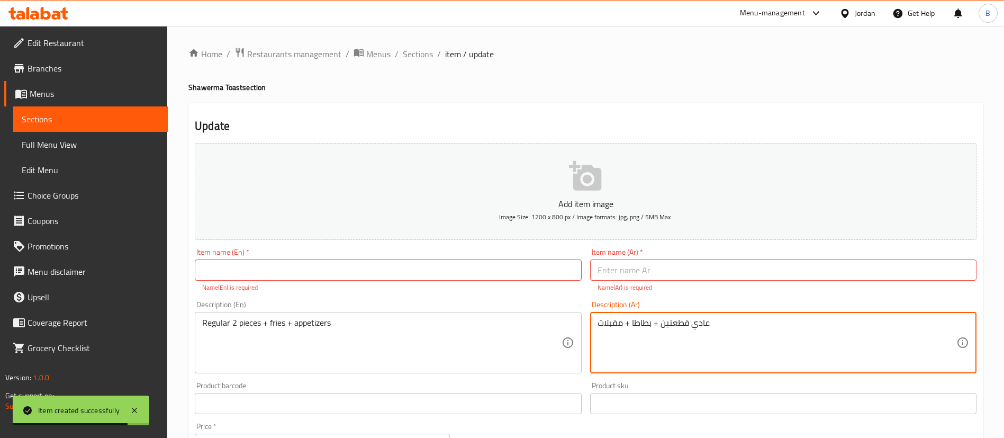
drag, startPoint x: 727, startPoint y: 326, endPoint x: 662, endPoint y: 326, distance: 64.6
click at [656, 272] on input "text" at bounding box center [783, 269] width 387 height 21
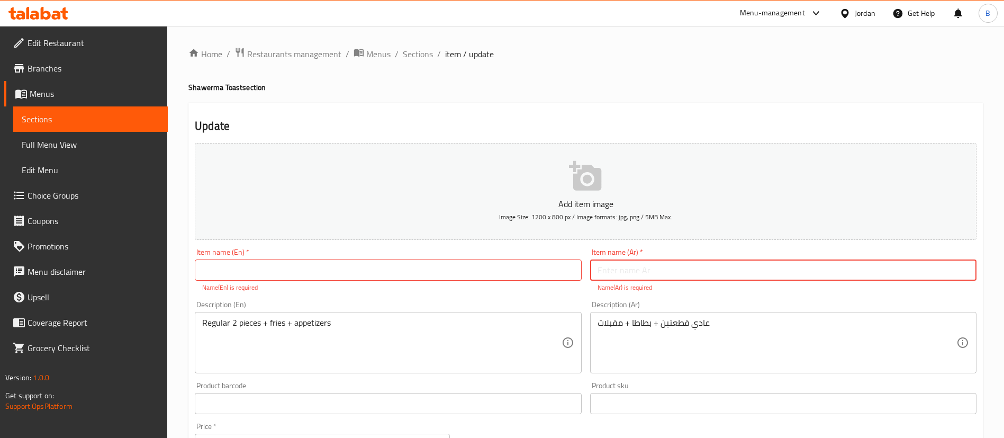
paste input "عادي قطعتين"
type input "عادي قطعتين"
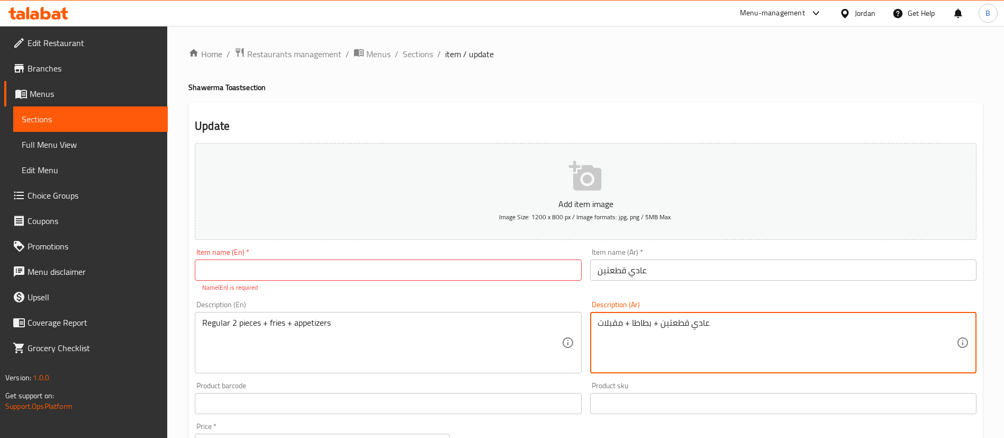
drag, startPoint x: 726, startPoint y: 331, endPoint x: 656, endPoint y: 324, distance: 71.3
type textarea "بطاطا + مقبلات"
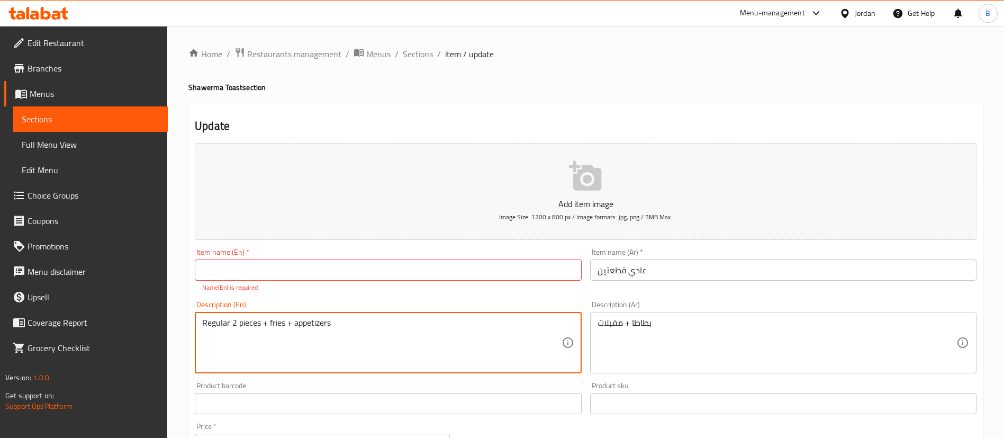
drag, startPoint x: 261, startPoint y: 324, endPoint x: 273, endPoint y: 322, distance: 12.3
drag, startPoint x: 268, startPoint y: 320, endPoint x: 187, endPoint y: 324, distance: 81.6
click at [187, 324] on div "Home / Restaurants management / Menus / Sections / item / update Shawerma Toast…" at bounding box center [585, 393] width 837 height 734
click at [290, 266] on input "text" at bounding box center [388, 269] width 387 height 21
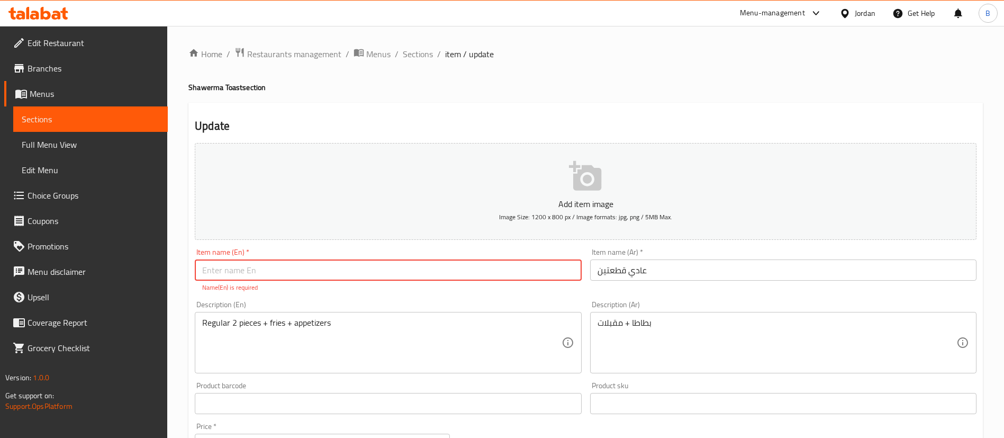
paste input "Regular 2 pieces +"
click at [287, 272] on input "Regular 2 pieces +" at bounding box center [388, 269] width 387 height 21
type input "Regular 2 pieces"
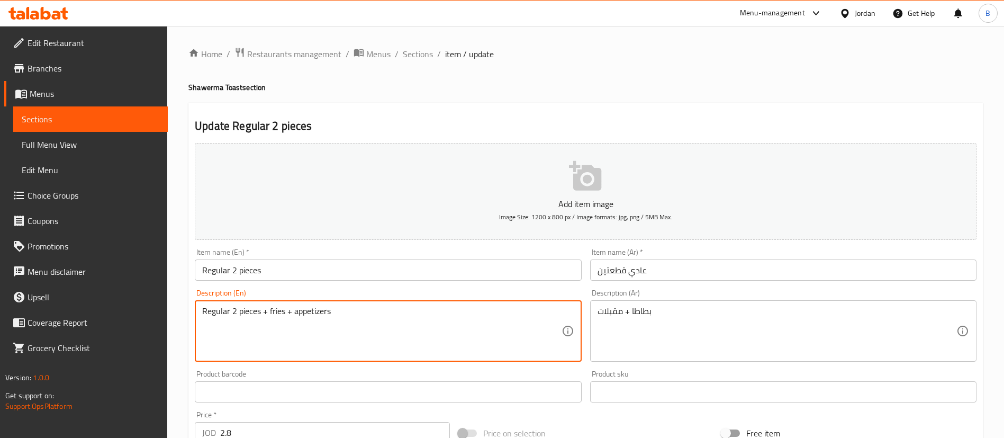
drag, startPoint x: 268, startPoint y: 324, endPoint x: 173, endPoint y: 324, distance: 95.3
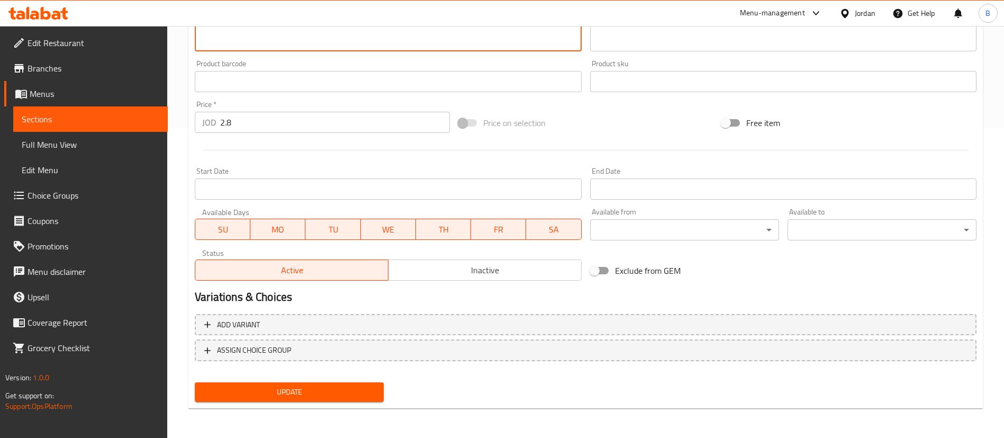
type textarea "fries + appetizers"
click at [325, 388] on span "Update" at bounding box center [289, 391] width 172 height 13
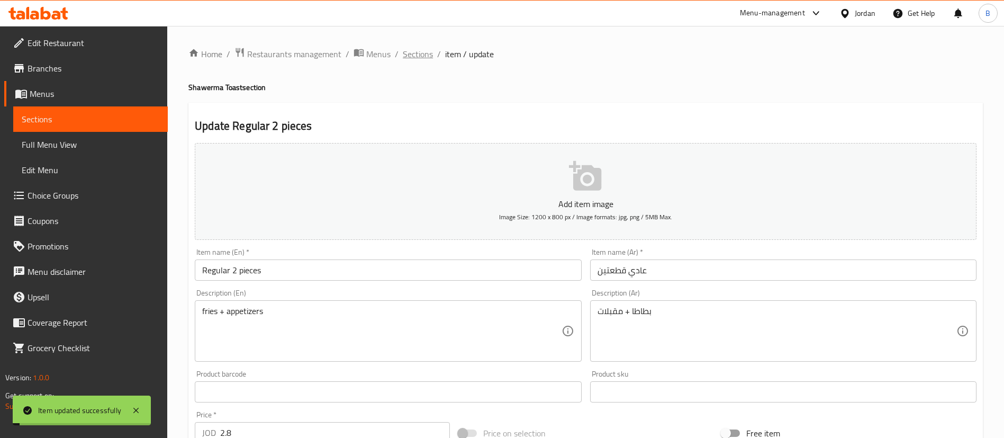
click at [403, 55] on span "Sections" at bounding box center [418, 54] width 30 height 13
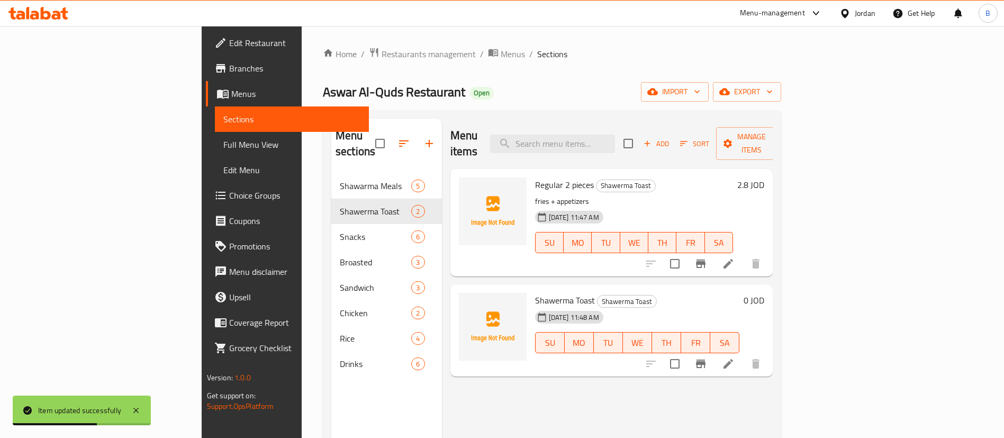
click at [743, 354] on li at bounding box center [729, 363] width 30 height 19
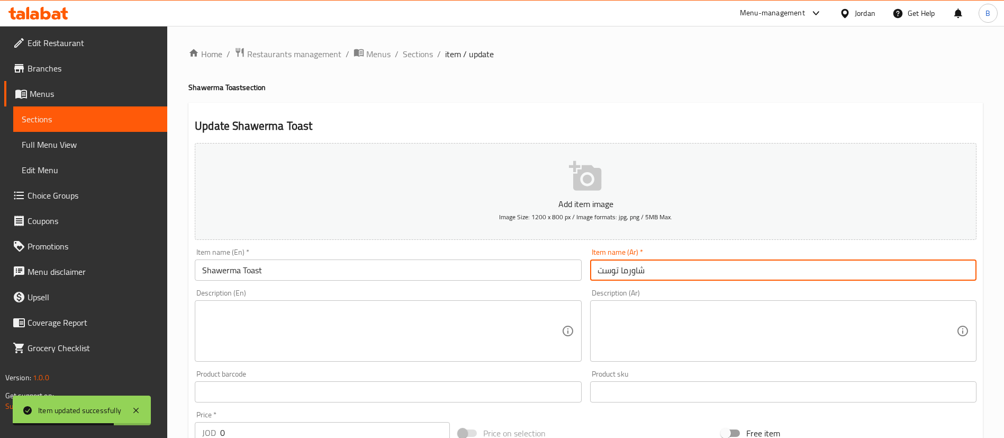
drag, startPoint x: 690, startPoint y: 275, endPoint x: 420, endPoint y: 263, distance: 270.3
click at [445, 263] on div "Add item image Image Size: 1200 x 800 px / Image formats: jpg, png / 5MB Max. I…" at bounding box center [586, 367] width 791 height 456
paste input "لسوبر 3 قطع"
type input "السوبر 3 قطع"
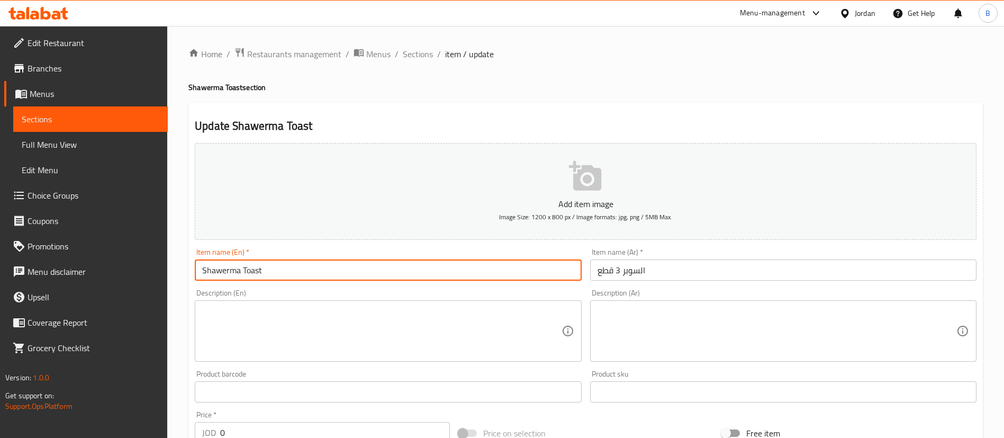
drag, startPoint x: 299, startPoint y: 268, endPoint x: 0, endPoint y: 232, distance: 300.8
click at [28, 242] on div "Edit Restaurant Branches Menus Sections Full Menu View Edit Menu Choice Groups …" at bounding box center [502, 387] width 1004 height 722
type input "س"
type input "Super 3 pcs"
click at [690, 328] on textarea at bounding box center [777, 331] width 359 height 50
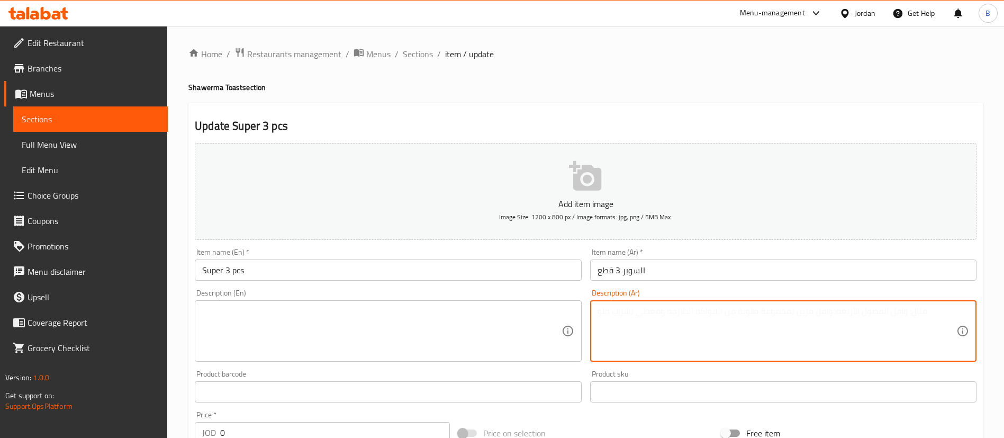
paste textarea "بطاطا + مقبلات"
type textarea "بطاطا + مقبلات"
click at [409, 333] on textarea at bounding box center [381, 331] width 359 height 50
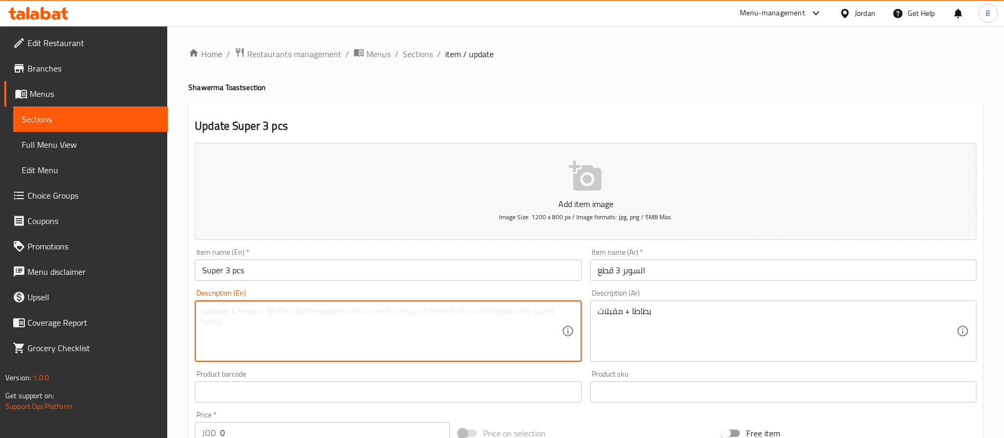
paste textarea "Potatoes + appetizers"
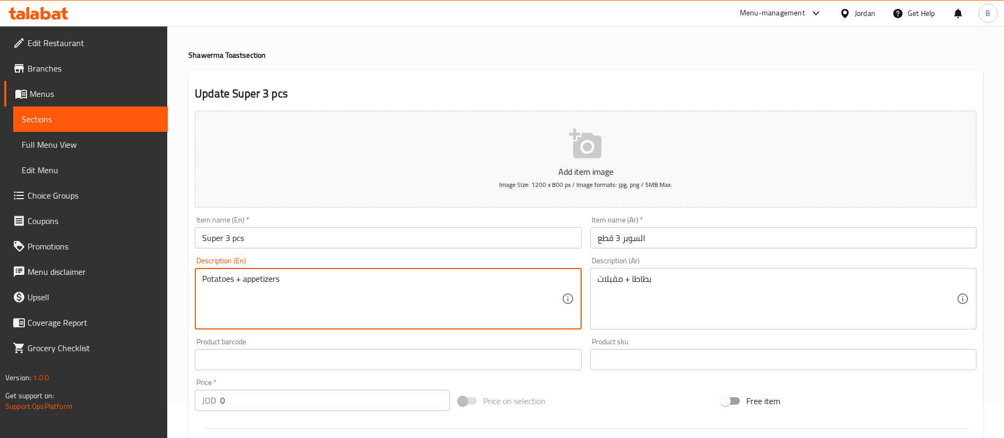
scroll to position [79, 0]
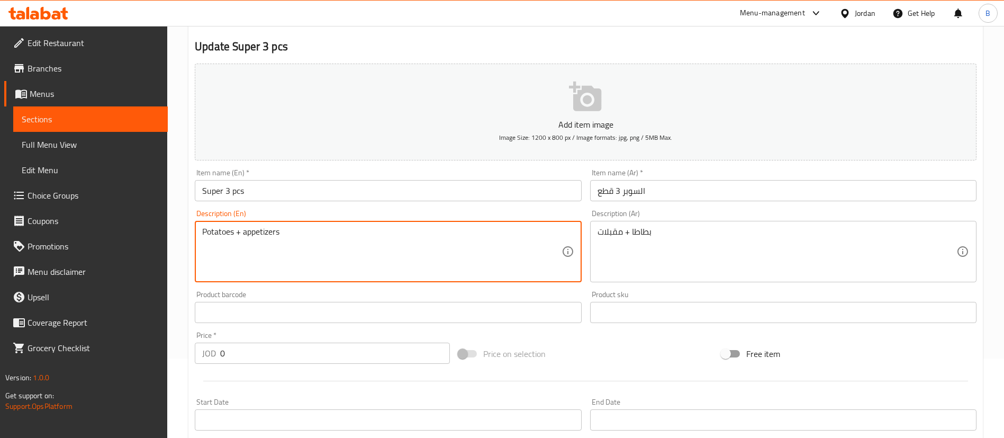
type textarea "Potatoes + appetizers"
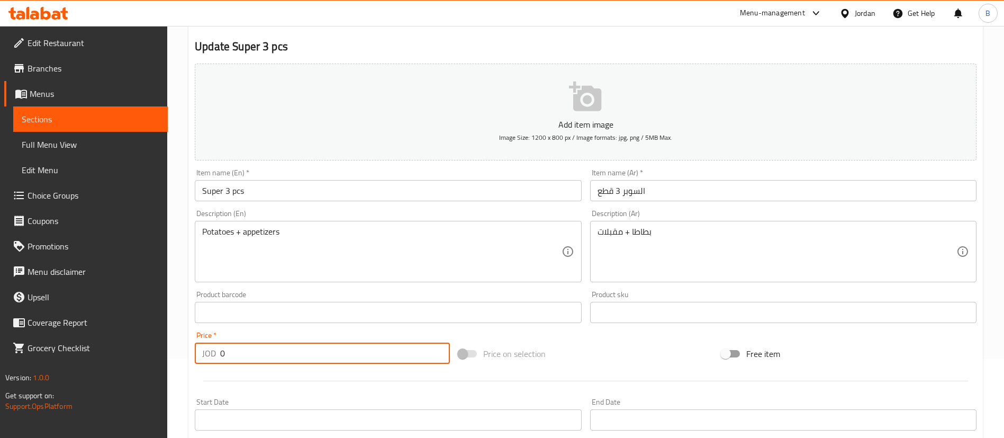
drag, startPoint x: 245, startPoint y: 347, endPoint x: 120, endPoint y: 337, distance: 125.4
click at [120, 337] on div "Edit Restaurant Branches Menus Sections Full Menu View Edit Menu Choice Groups …" at bounding box center [502, 308] width 1004 height 722
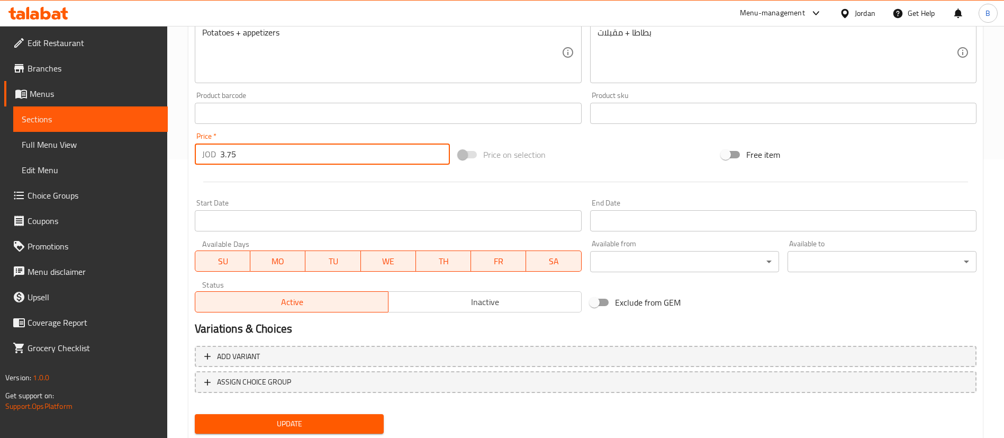
scroll to position [310, 0]
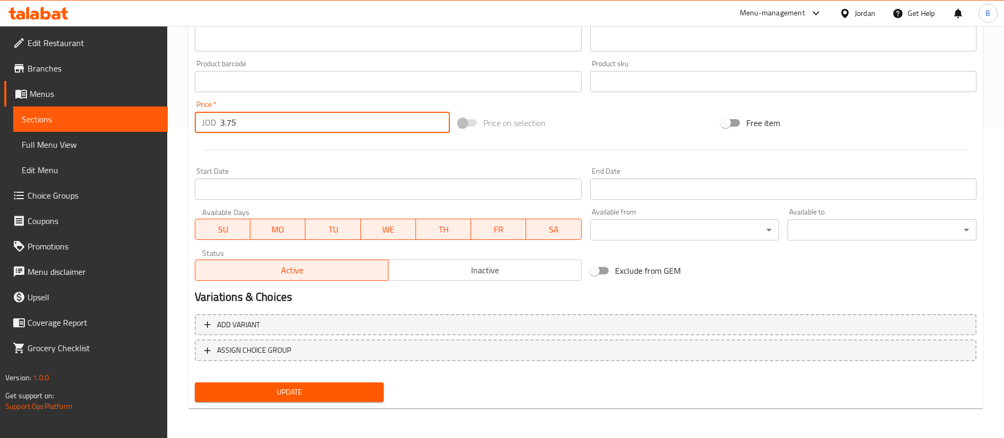
type input "3.75"
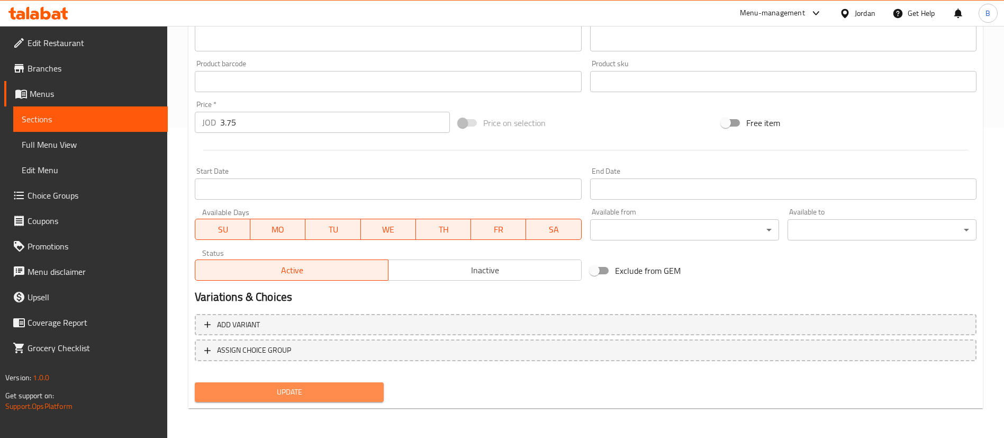
click at [304, 393] on span "Update" at bounding box center [289, 391] width 172 height 13
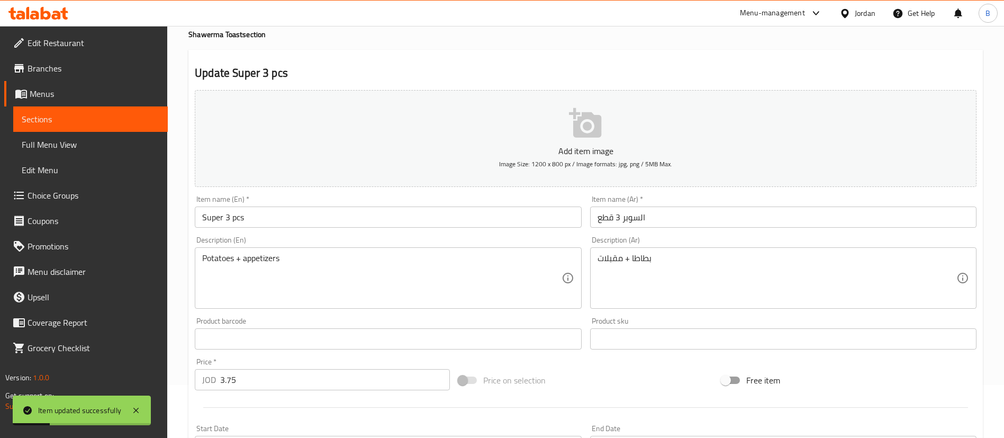
scroll to position [0, 0]
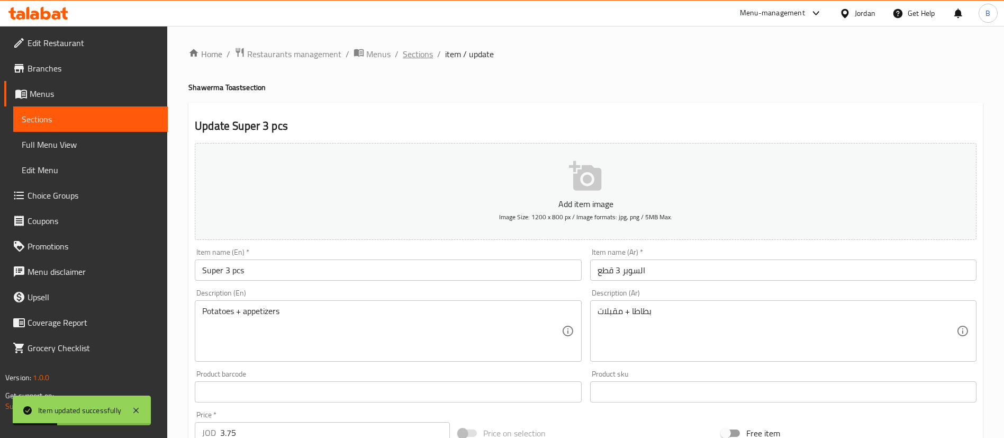
click at [415, 56] on span "Sections" at bounding box center [418, 54] width 30 height 13
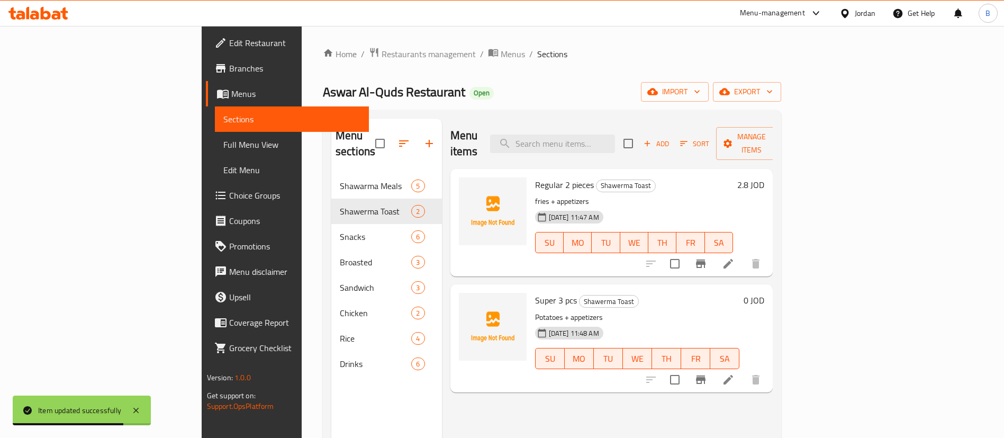
click at [743, 370] on li at bounding box center [729, 379] width 30 height 19
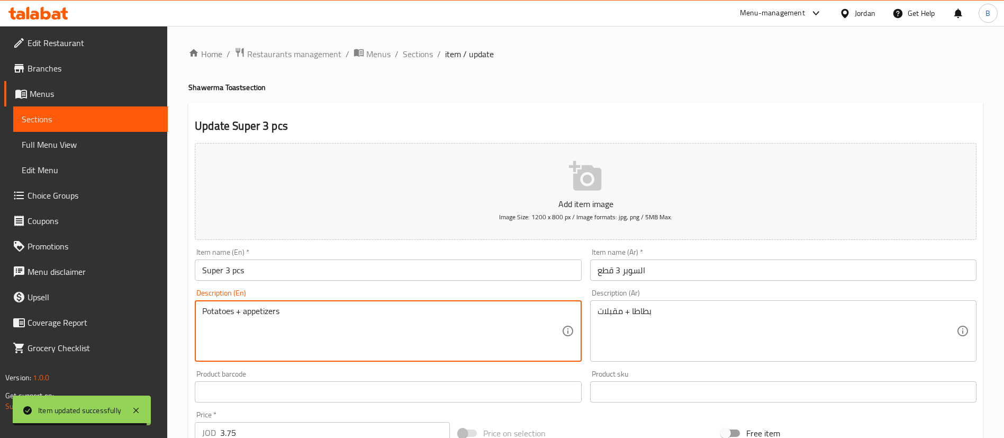
drag, startPoint x: 235, startPoint y: 313, endPoint x: 111, endPoint y: 314, distance: 123.9
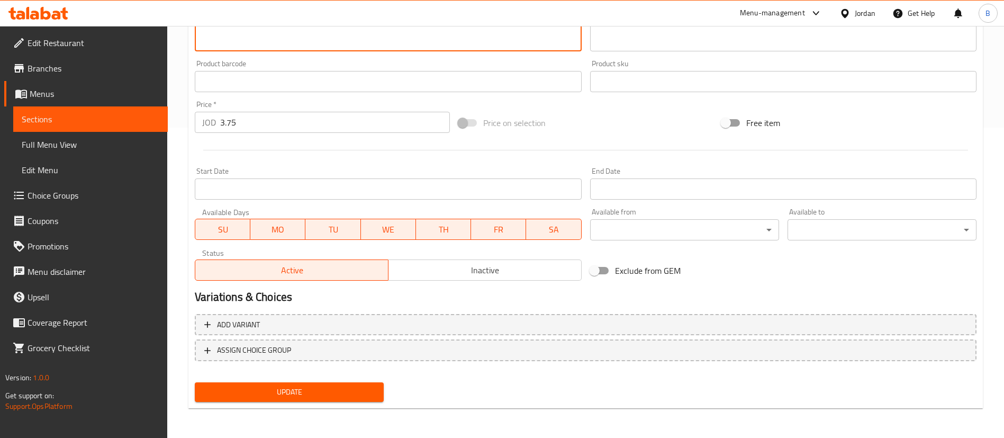
type textarea "Fries + appetizers"
click at [297, 392] on span "Update" at bounding box center [289, 391] width 172 height 13
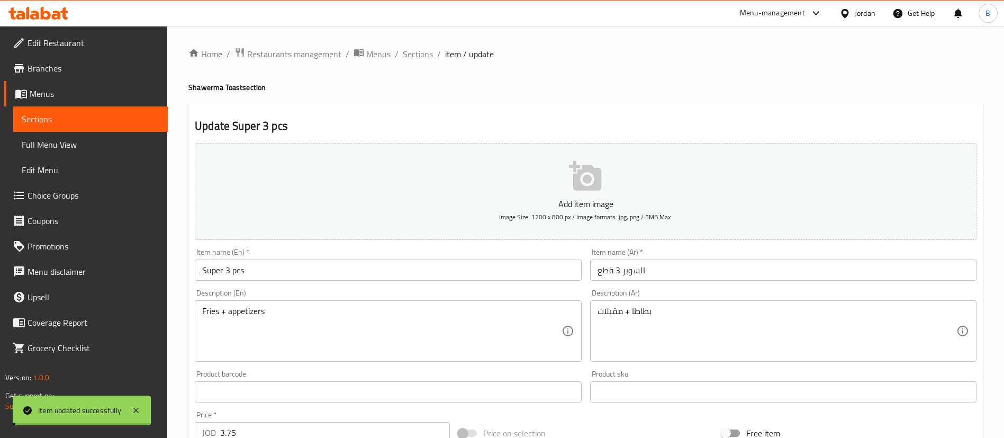
click at [415, 55] on span "Sections" at bounding box center [418, 54] width 30 height 13
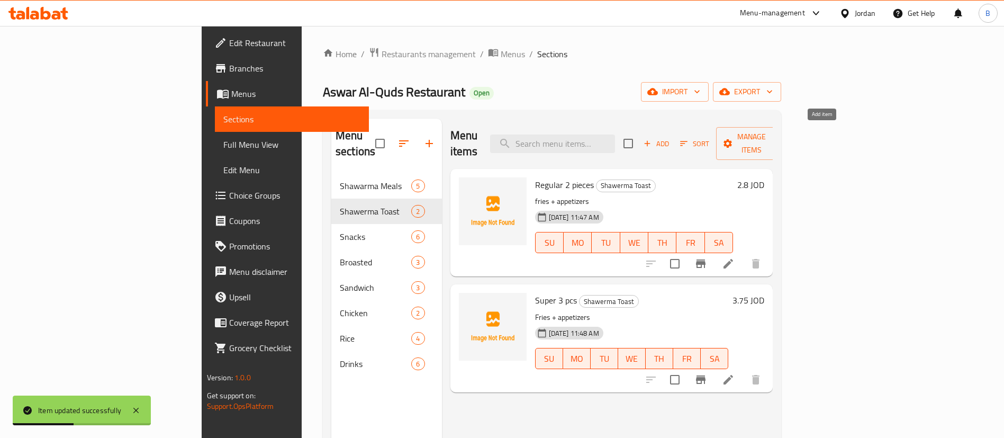
click at [671, 139] on span "Add" at bounding box center [656, 144] width 29 height 12
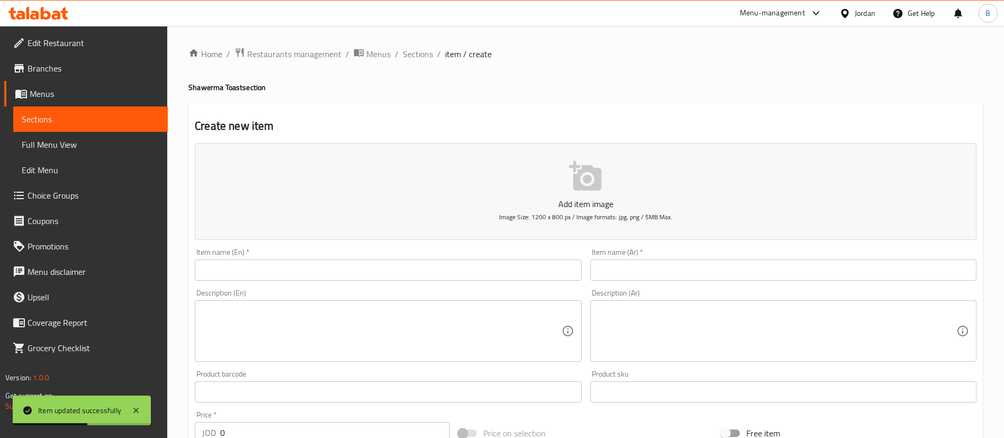
click at [738, 267] on input "text" at bounding box center [783, 269] width 387 height 21
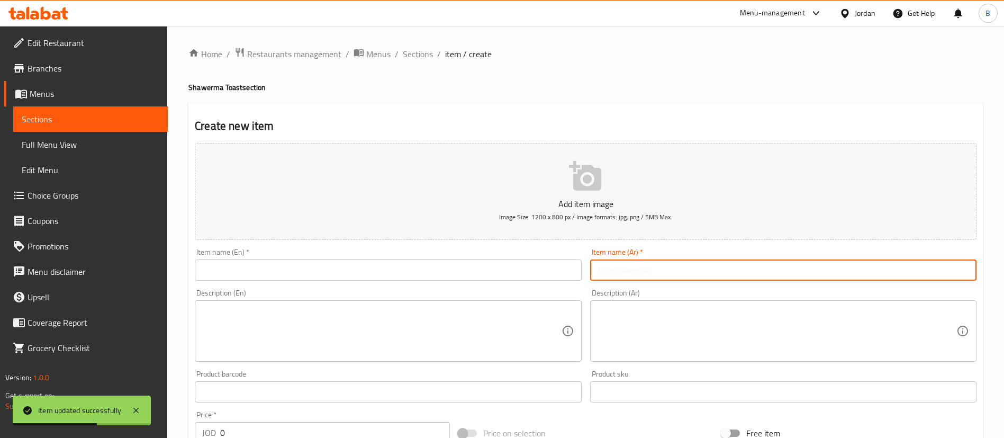
paste input "الدبل 4 قطع"
type input "الدبل 4 قطع"
click at [544, 267] on input "text" at bounding box center [388, 269] width 387 height 21
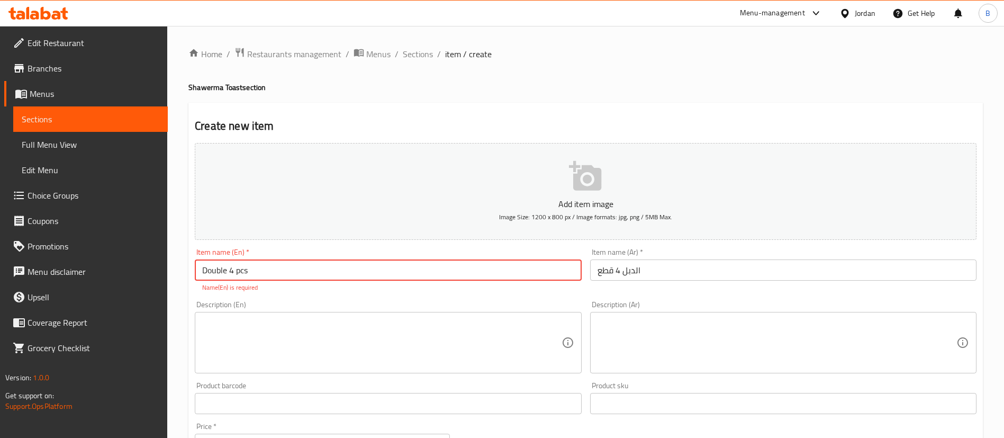
type input "Double 4 pcs"
click at [676, 345] on textarea at bounding box center [777, 331] width 359 height 50
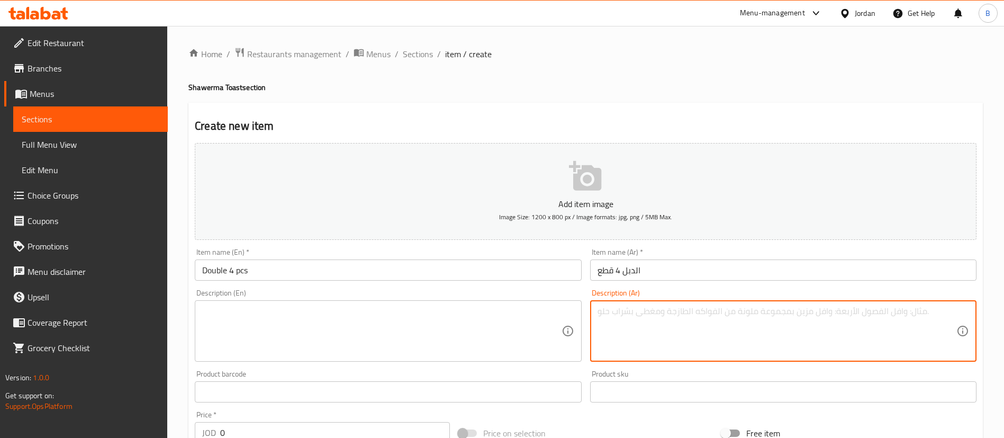
paste textarea "بطاطا + مقبلات"
type textarea "بطاطا + مقبلات"
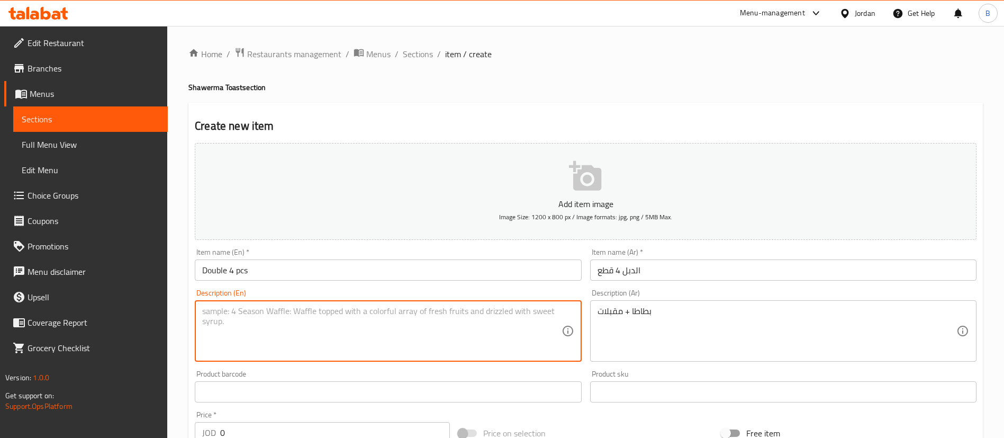
click at [272, 328] on textarea at bounding box center [381, 331] width 359 height 50
paste textarea "Potatoes + appetizers"
drag, startPoint x: 232, startPoint y: 312, endPoint x: 161, endPoint y: 309, distance: 70.5
click at [161, 309] on div "Edit Restaurant Branches Menus Sections Full Menu View Edit Menu Choice Groups …" at bounding box center [502, 387] width 1004 height 722
type textarea "Fries + appetizers"
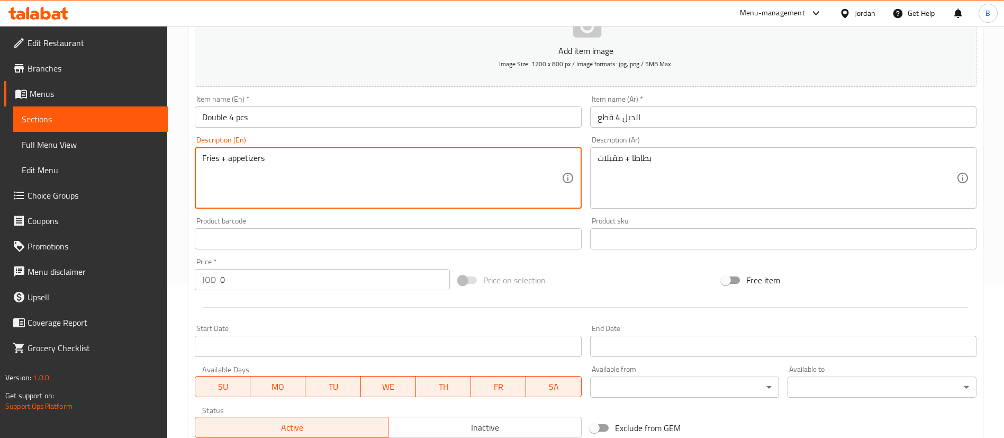
scroll to position [159, 0]
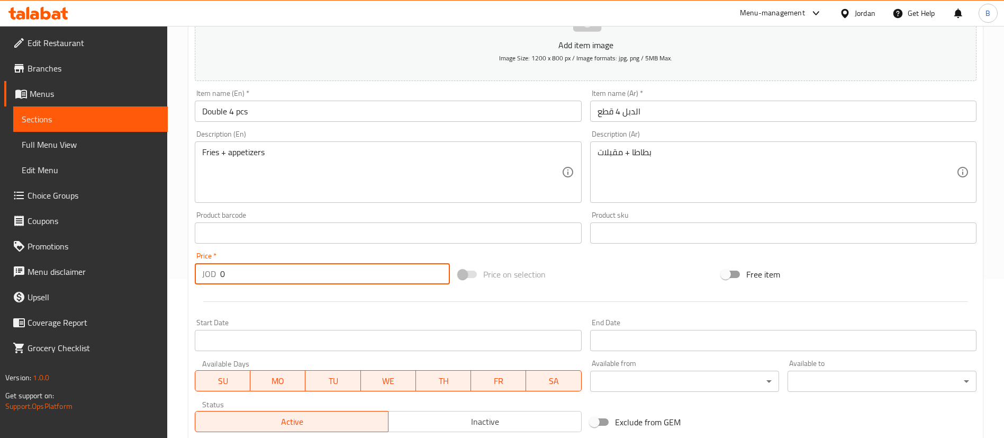
drag, startPoint x: 212, startPoint y: 274, endPoint x: 148, endPoint y: 265, distance: 64.2
click at [187, 271] on div "Home / Restaurants management / Menus / Sections / item / create Shawerma Toast…" at bounding box center [585, 228] width 837 height 722
type input "3"
type input "5"
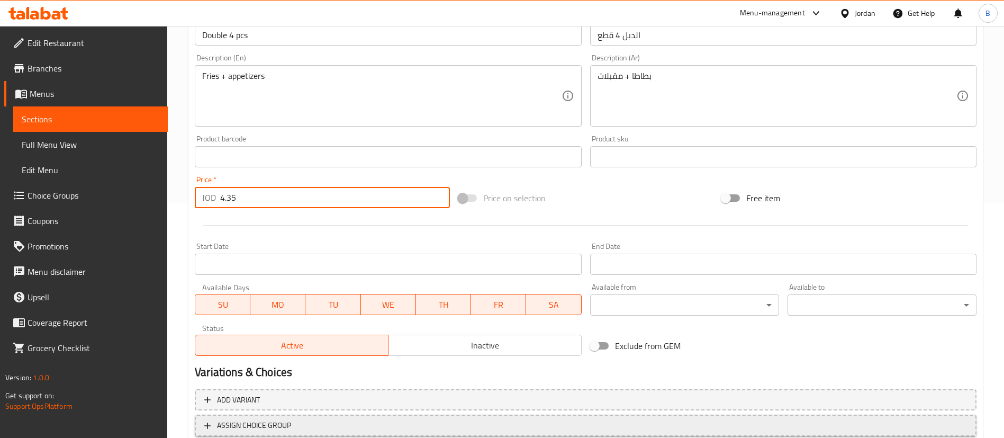
scroll to position [310, 0]
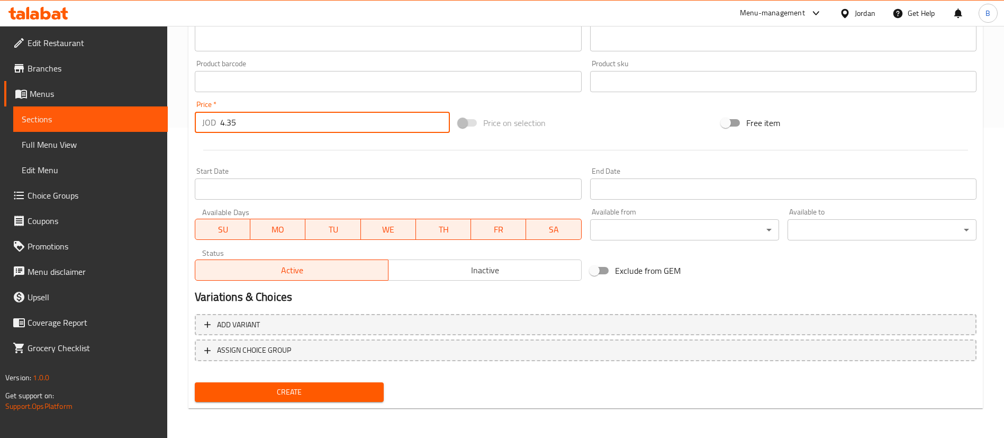
type input "4.35"
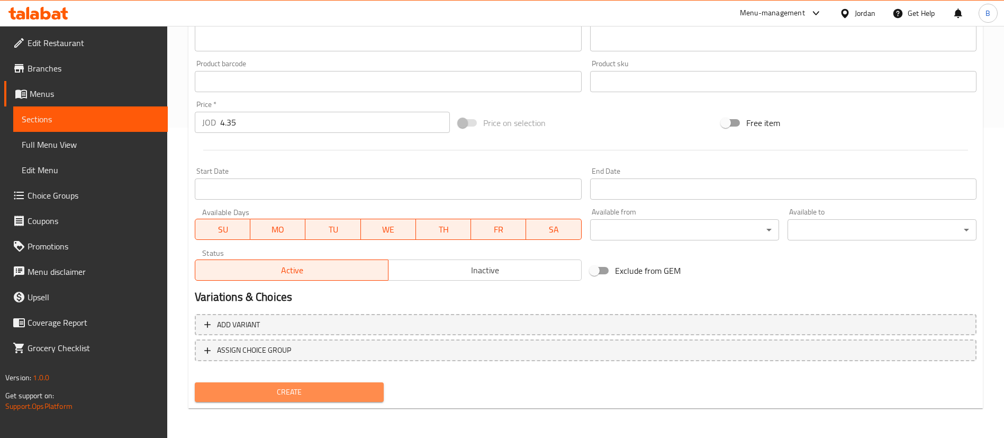
click at [277, 397] on span "Create" at bounding box center [289, 391] width 172 height 13
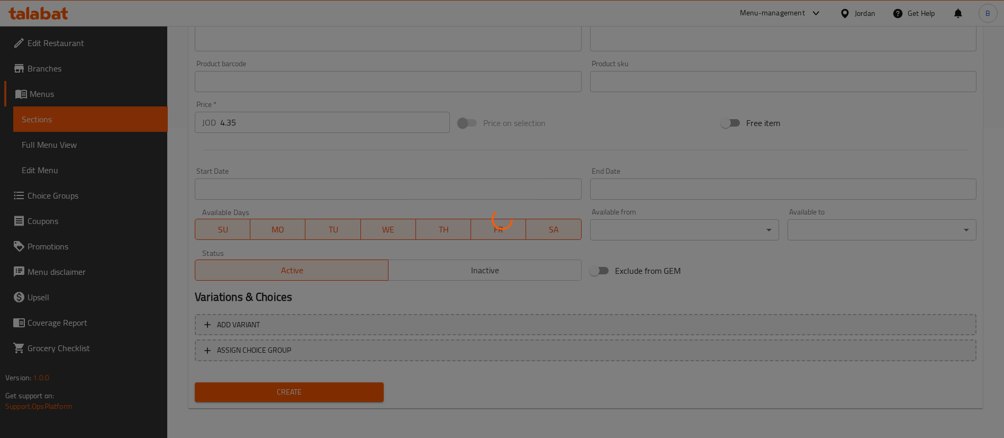
type input "0"
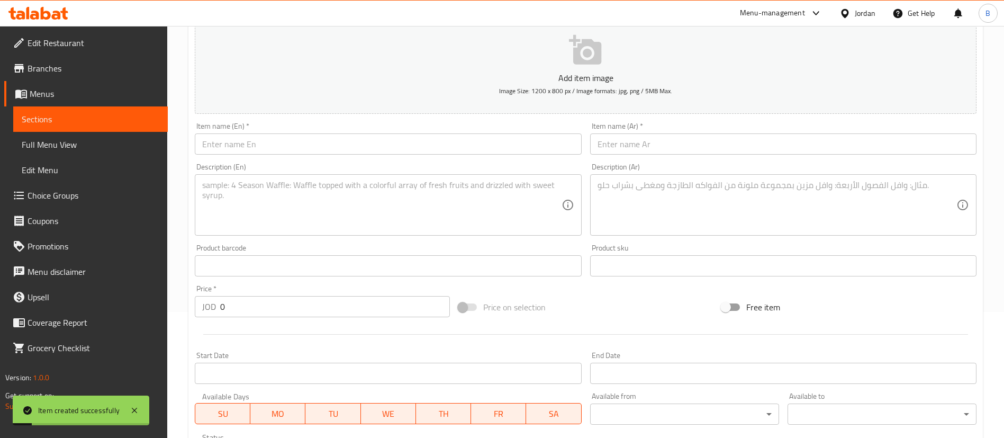
scroll to position [0, 0]
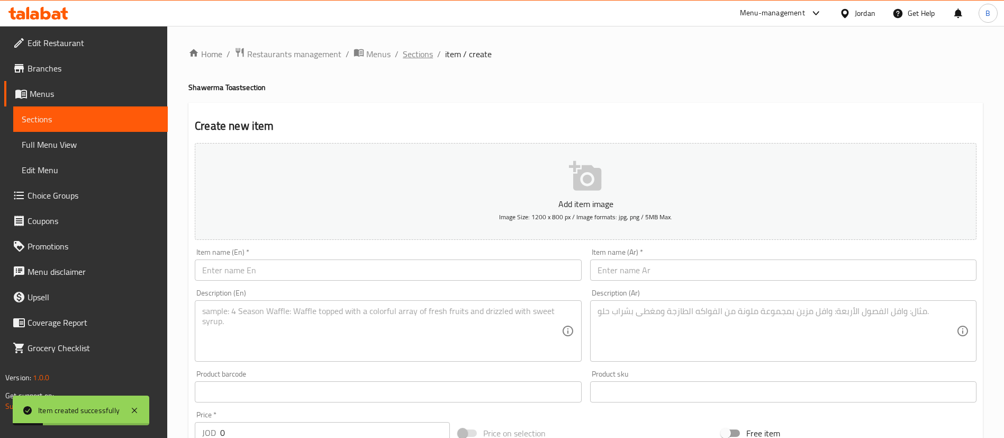
click at [428, 49] on span "Sections" at bounding box center [418, 54] width 30 height 13
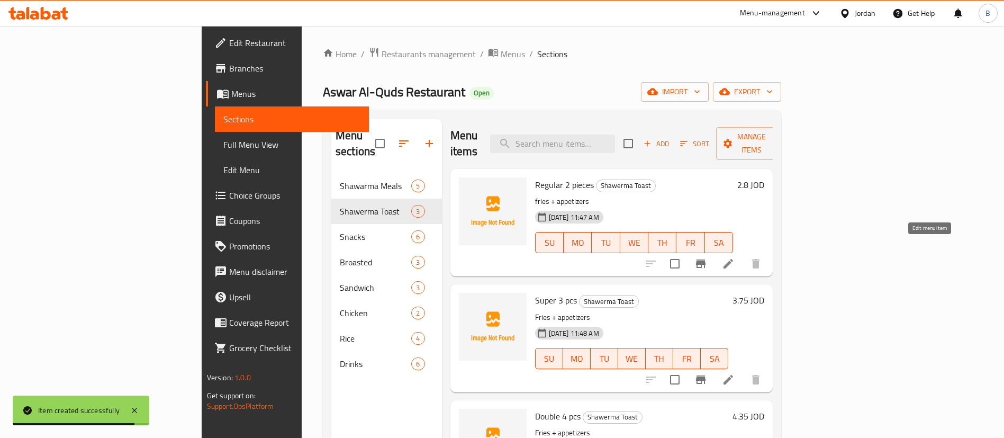
click at [735, 257] on icon at bounding box center [728, 263] width 13 height 13
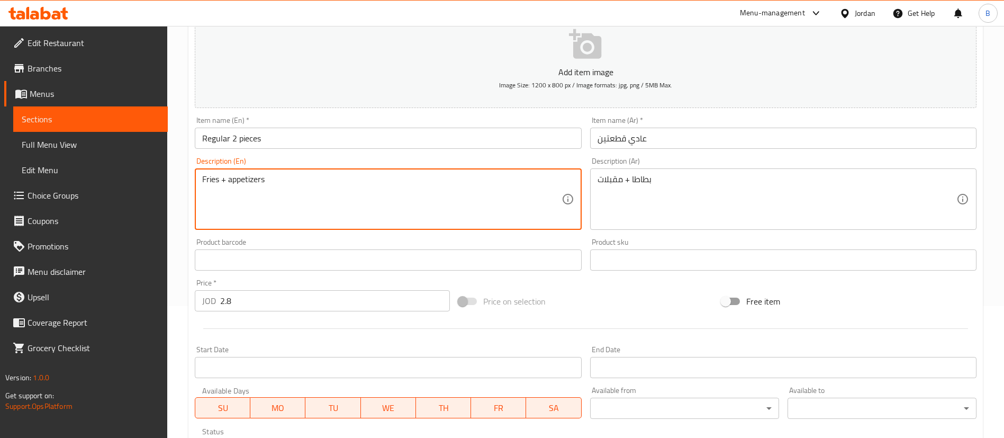
scroll to position [310, 0]
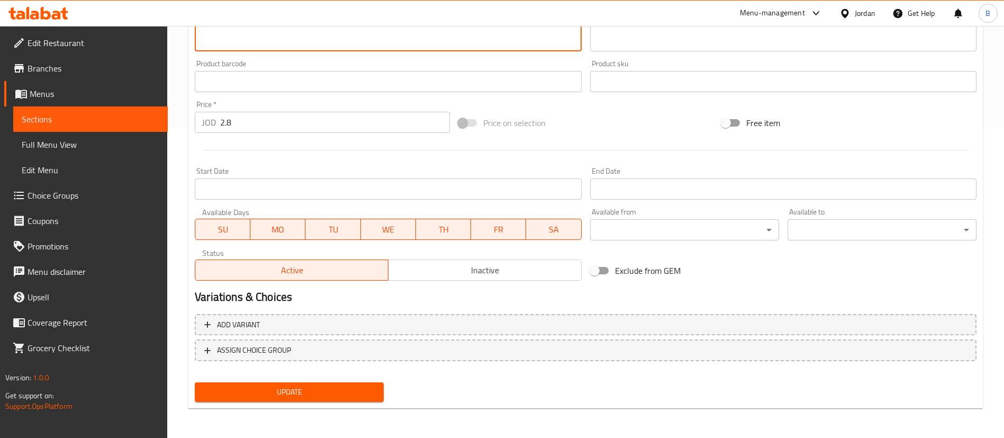
type textarea "Fries + appetizers"
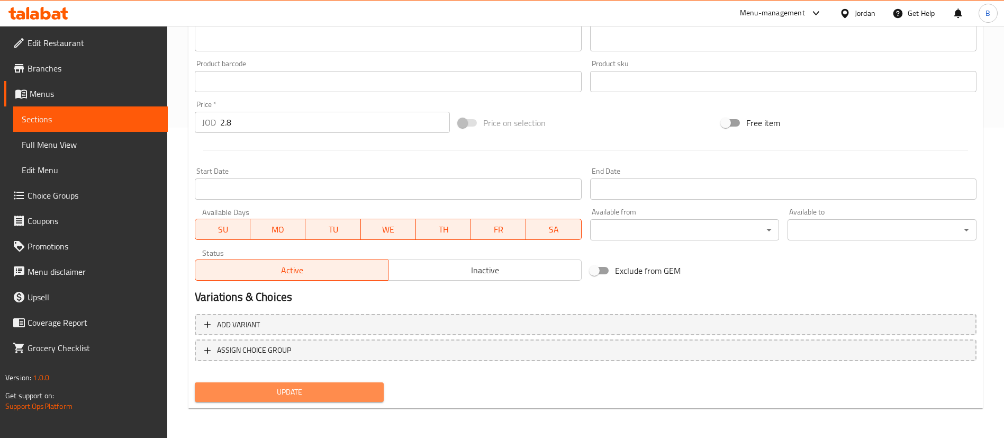
click at [270, 396] on span "Update" at bounding box center [289, 391] width 172 height 13
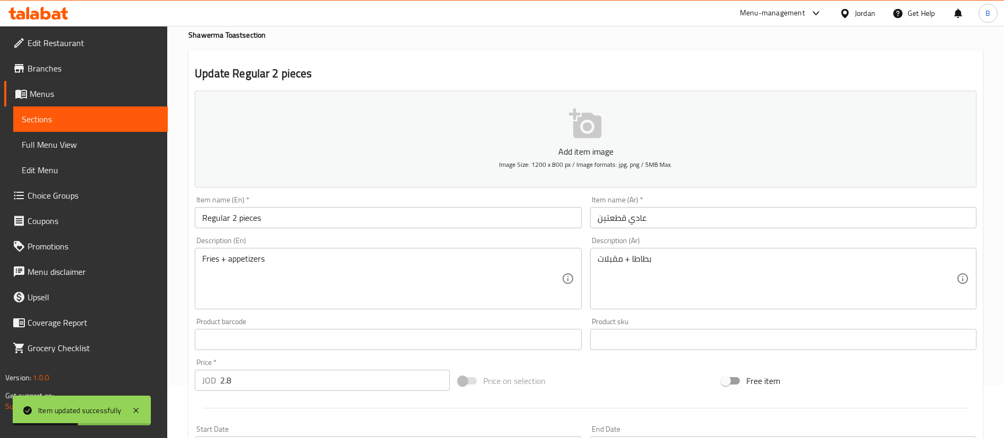
scroll to position [0, 0]
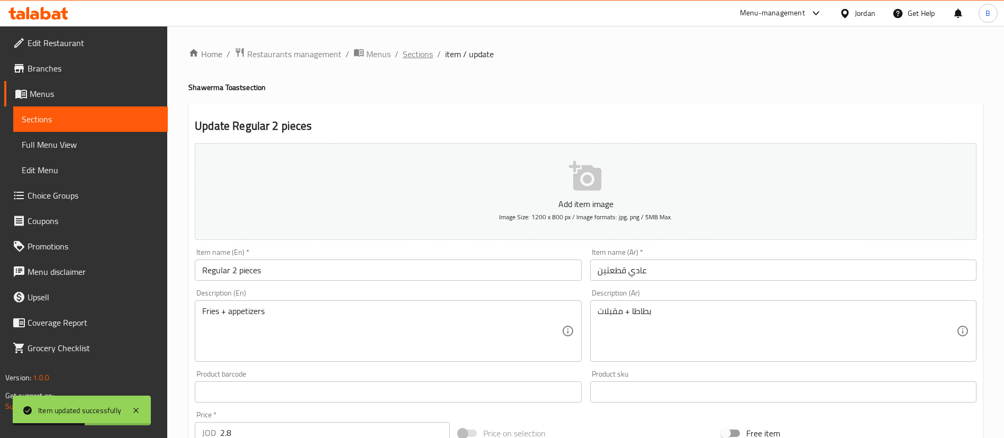
click at [414, 59] on span "Sections" at bounding box center [418, 54] width 30 height 13
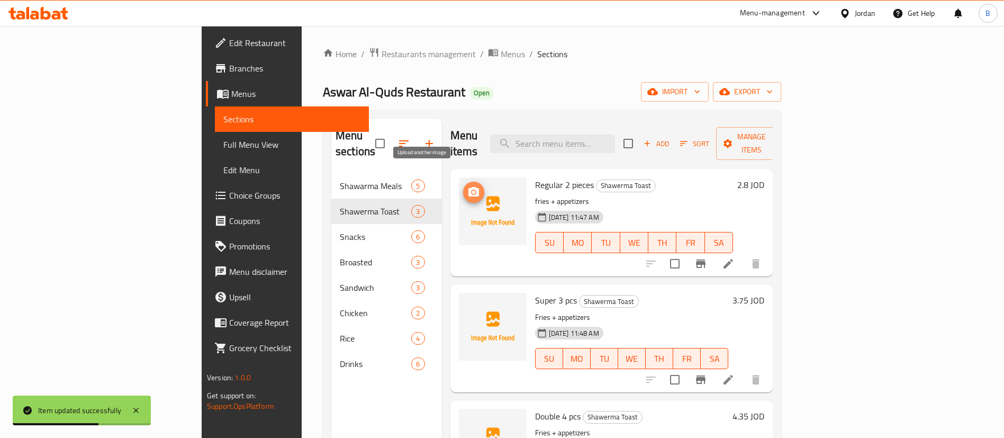
click at [468, 186] on icon "upload picture" at bounding box center [474, 192] width 13 height 13
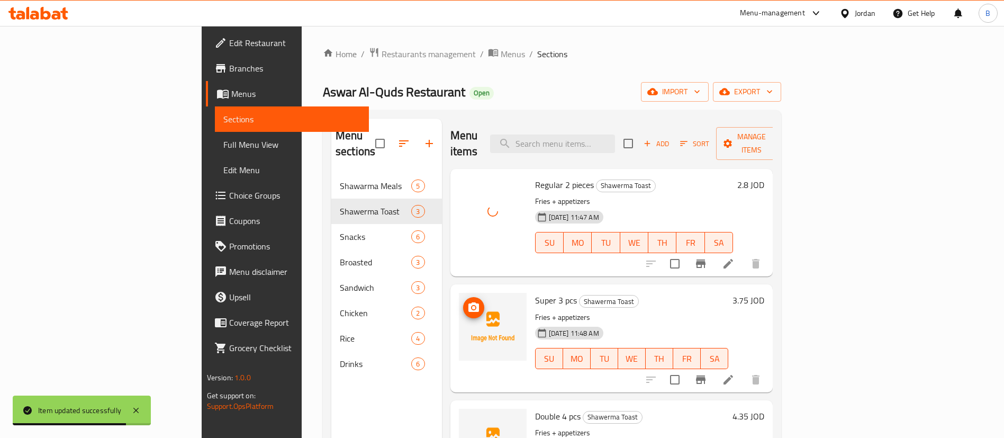
click at [468, 301] on icon "upload picture" at bounding box center [474, 307] width 13 height 13
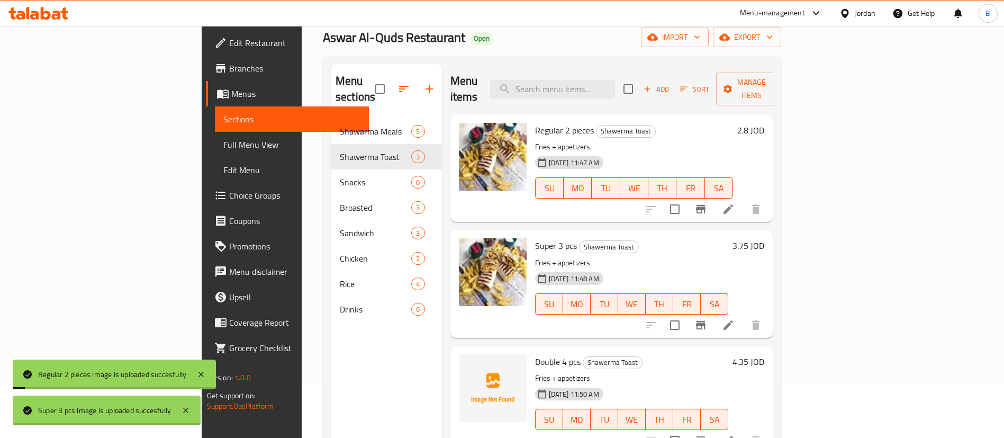
scroll to position [79, 0]
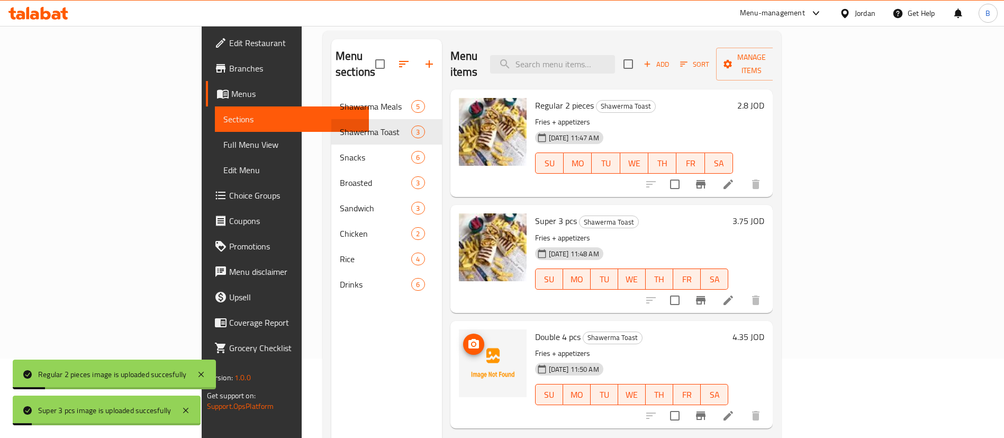
click at [469, 339] on icon "upload picture" at bounding box center [474, 344] width 11 height 10
